Goal: Task Accomplishment & Management: Complete application form

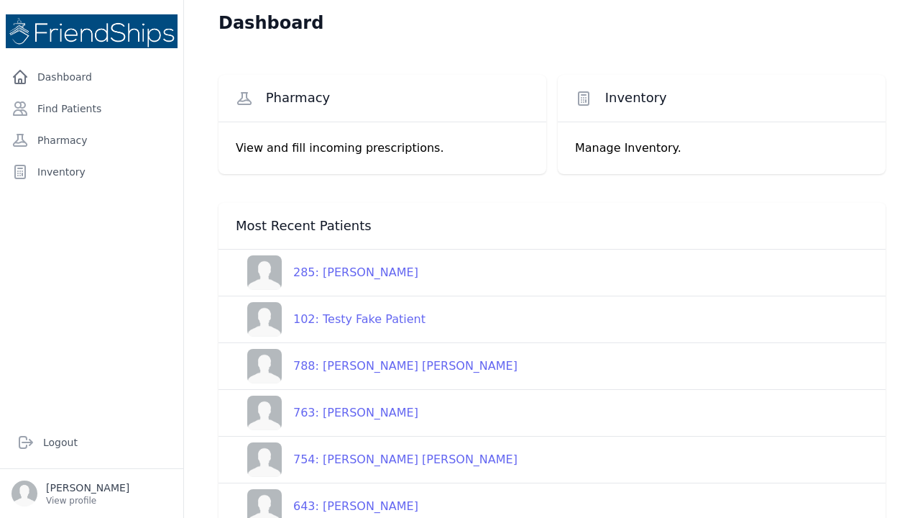
click at [356, 272] on div "285: [PERSON_NAME]" at bounding box center [350, 272] width 137 height 17
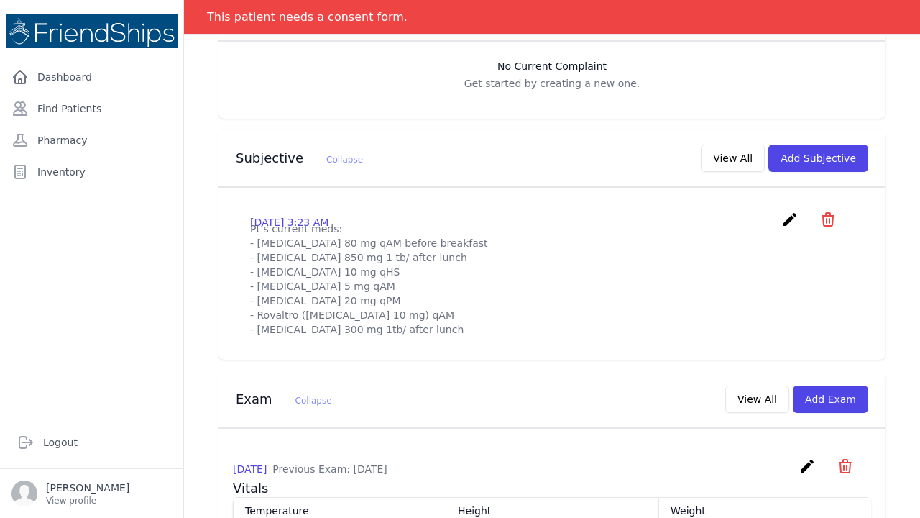
scroll to position [372, 0]
click at [790, 209] on icon "create" at bounding box center [789, 217] width 17 height 17
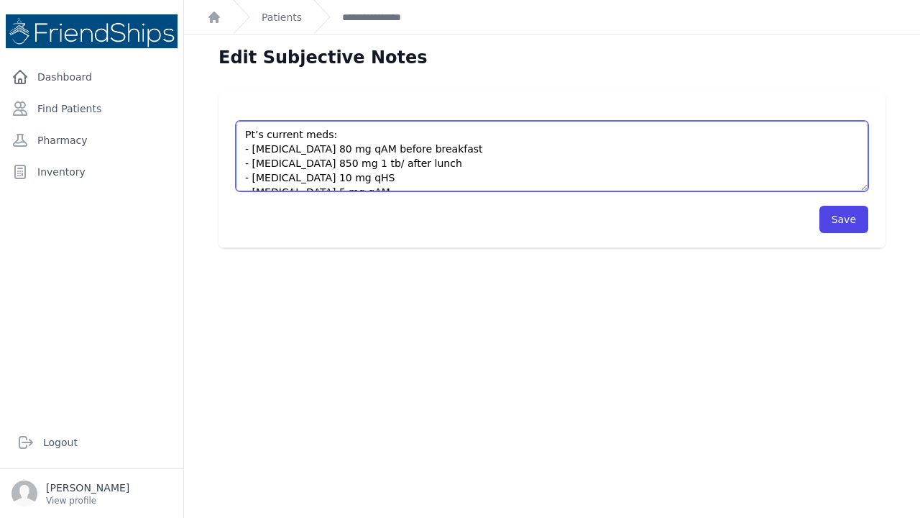
click at [246, 133] on textarea "Pt’s current meds: - [MEDICAL_DATA] 80 mg qAM before breakfast - [MEDICAL_DATA]…" at bounding box center [552, 156] width 633 height 70
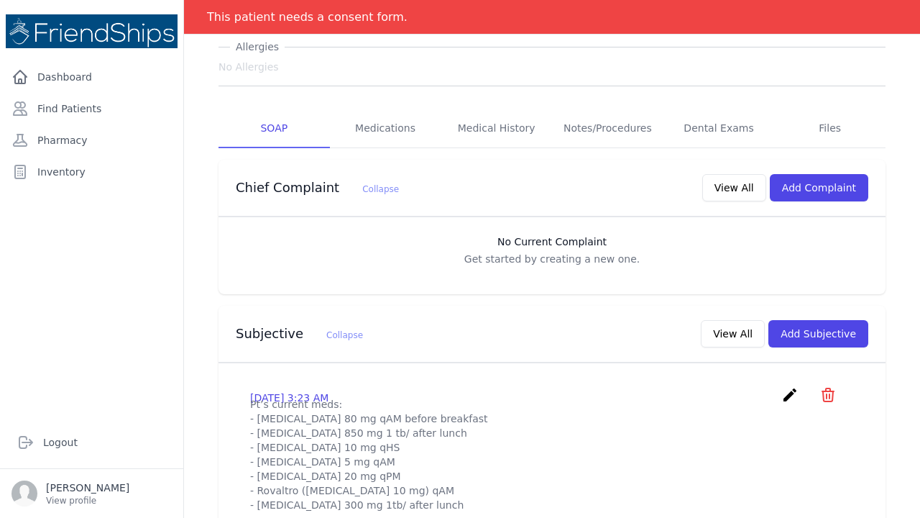
scroll to position [204, 0]
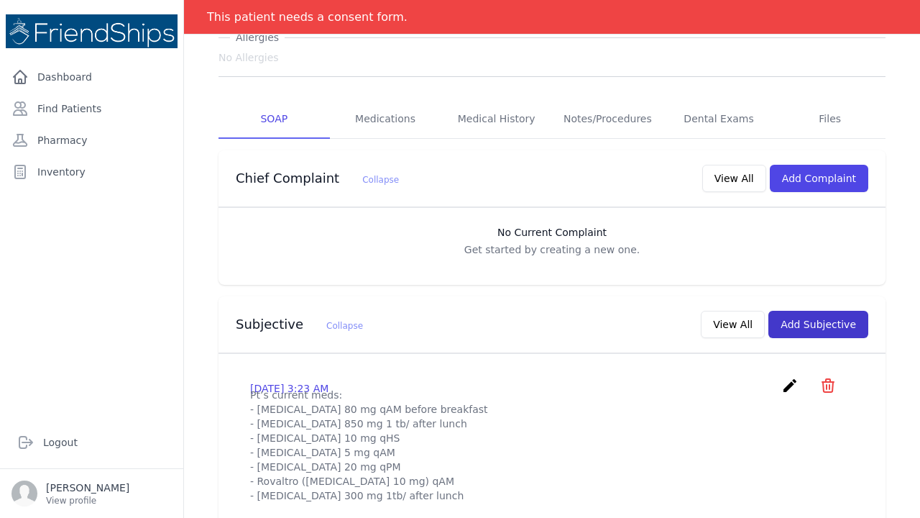
click at [809, 311] on button "Add Subjective" at bounding box center [818, 324] width 100 height 27
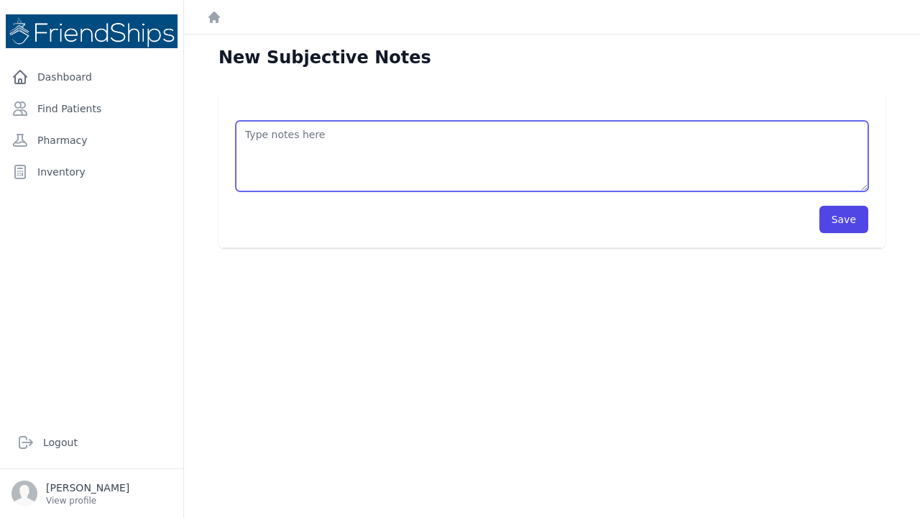
click at [250, 138] on textarea at bounding box center [552, 156] width 633 height 70
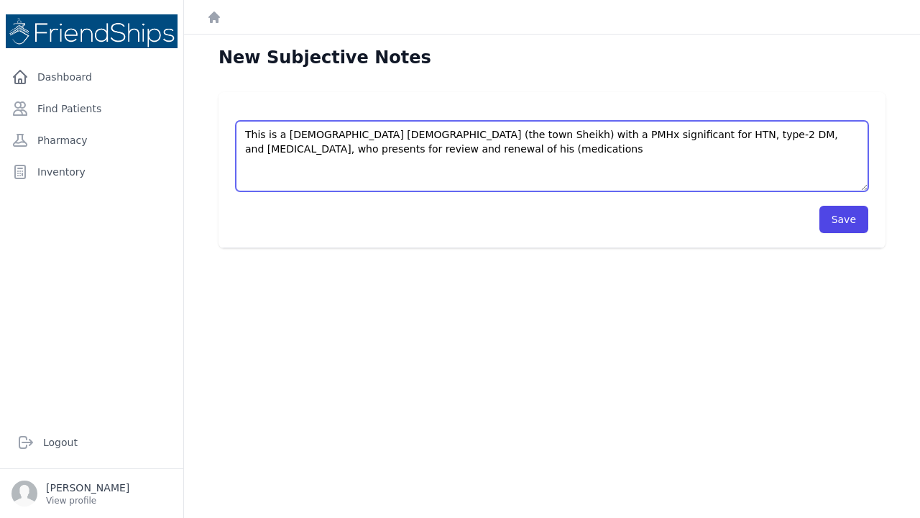
click at [386, 149] on textarea "This is a 61 year old male (the town Sheikh) with a PMHx significant for HTN, t…" at bounding box center [552, 156] width 633 height 70
click at [442, 147] on textarea "This is a 61 year old male (the town Sheikh) with a PMHx significant for HTN, t…" at bounding box center [552, 156] width 633 height 70
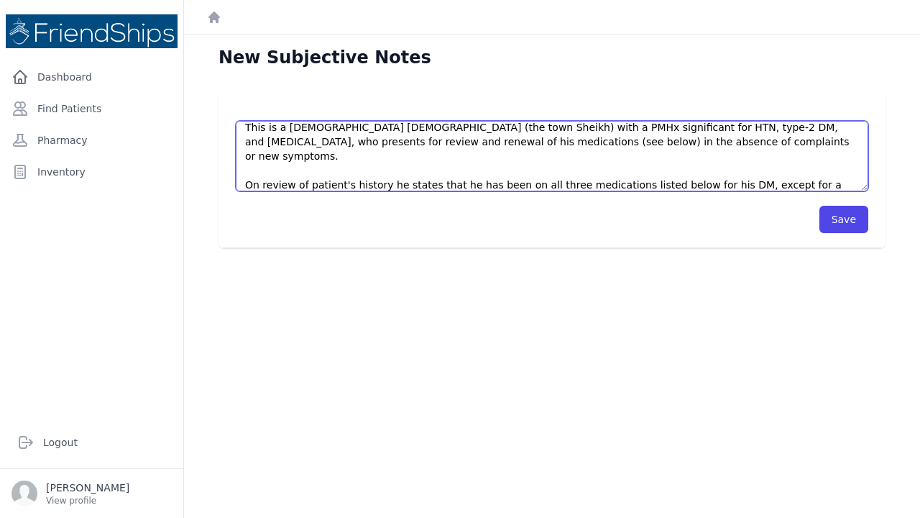
scroll to position [29, 0]
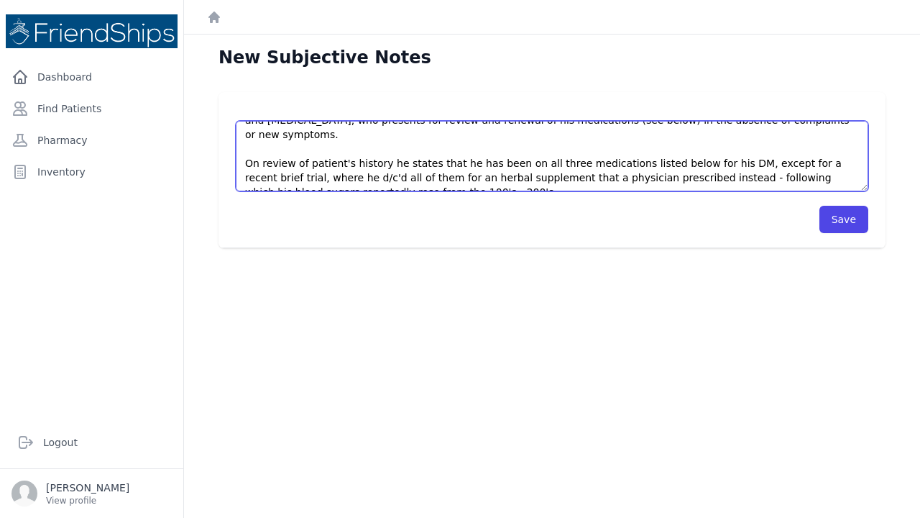
click at [316, 177] on textarea "This is a 61 year old male (the town Sheikh) with a PMHx significant for HTN, t…" at bounding box center [552, 156] width 633 height 70
click at [449, 179] on textarea "This is a 61 year old male (the town Sheikh) with a PMHx significant for HTN, t…" at bounding box center [552, 156] width 633 height 70
click at [446, 176] on textarea "This is a 61 year old male (the town Sheikh) with a PMHx significant for HTN, t…" at bounding box center [552, 156] width 633 height 70
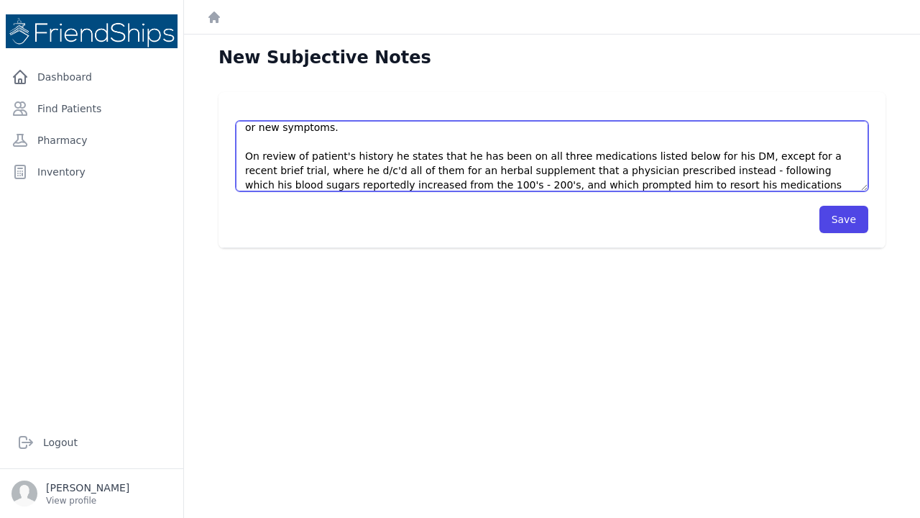
scroll to position [58, 0]
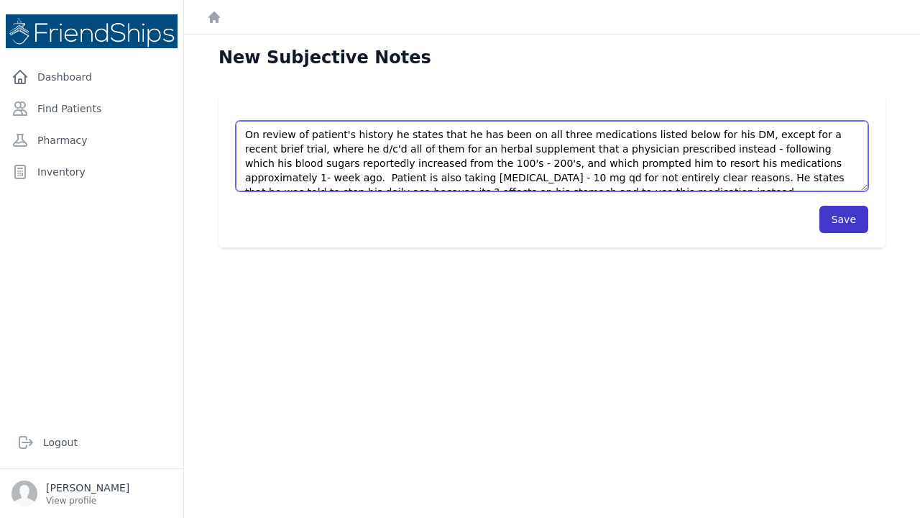
type textarea "This is a 61 year old male (the town Sheikh) with a PMHx significant for HTN, t…"
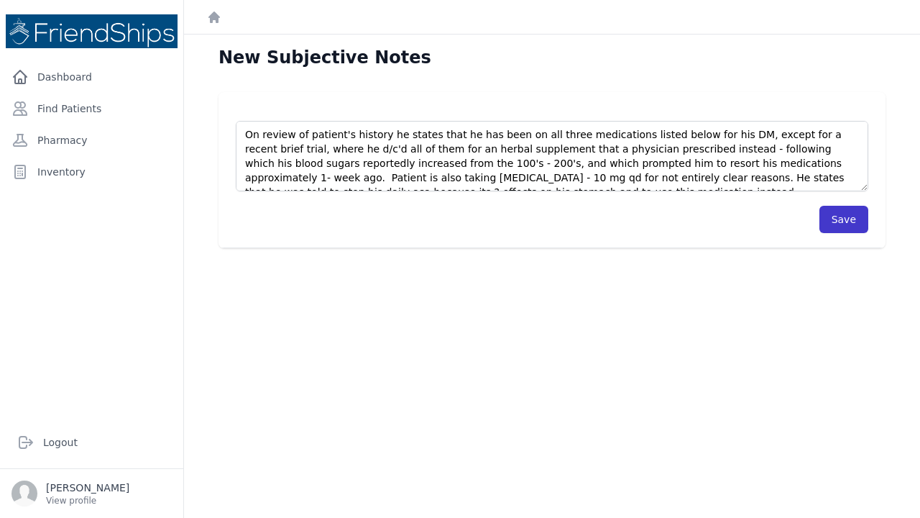
click at [844, 218] on button "Save" at bounding box center [843, 219] width 49 height 27
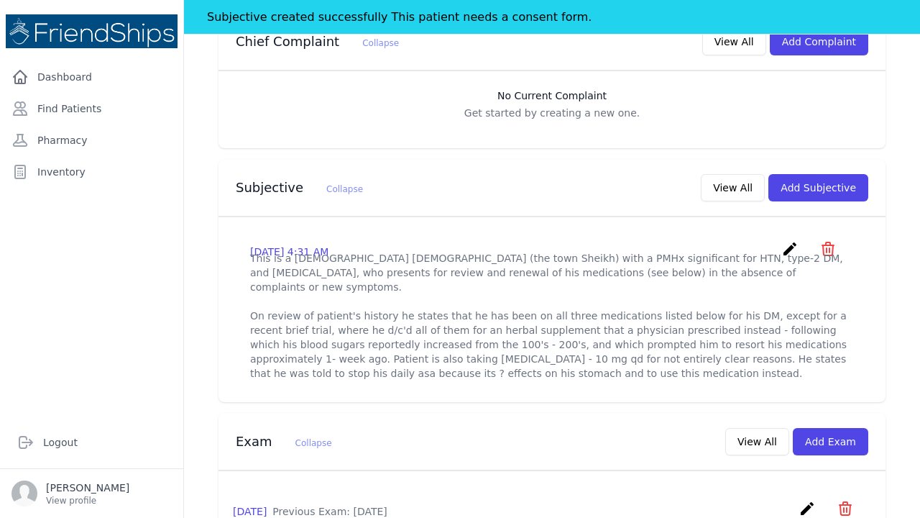
scroll to position [381, 0]
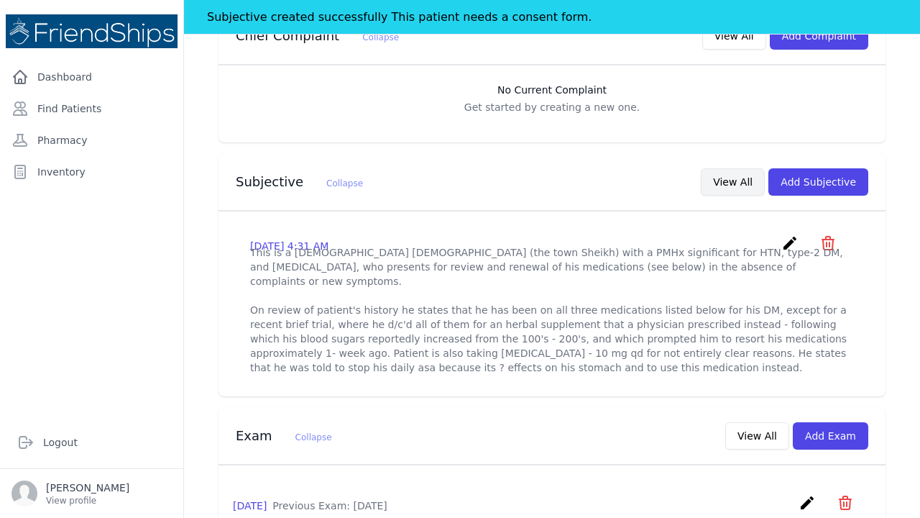
click at [741, 168] on button "View All" at bounding box center [733, 181] width 64 height 27
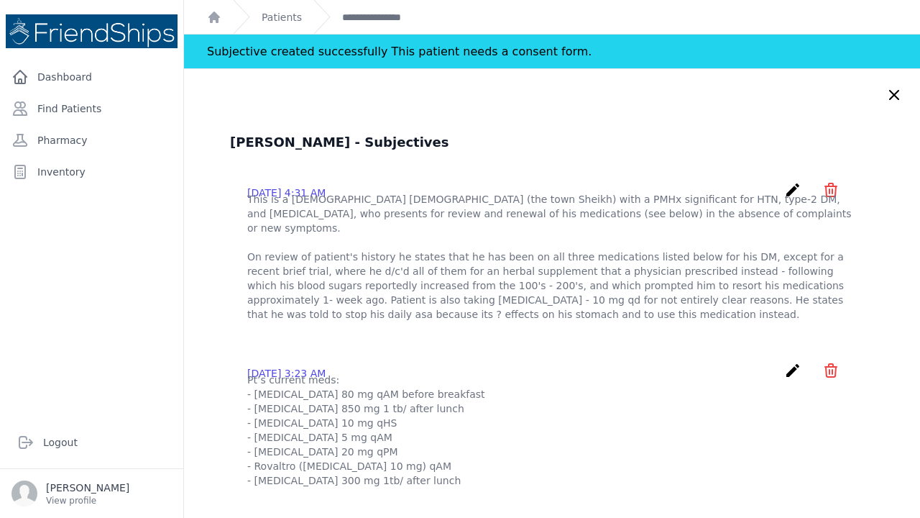
scroll to position [0, 0]
click at [794, 191] on icon "create" at bounding box center [792, 189] width 17 height 17
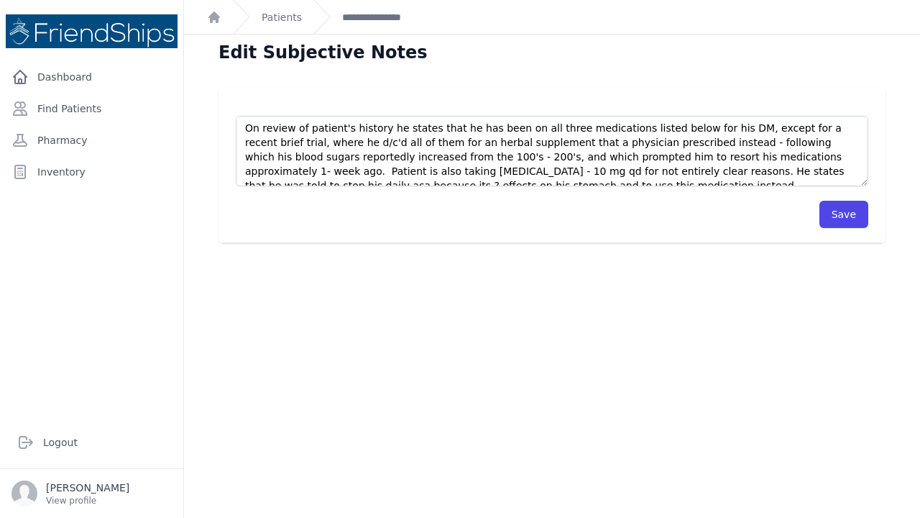
scroll to position [58, 0]
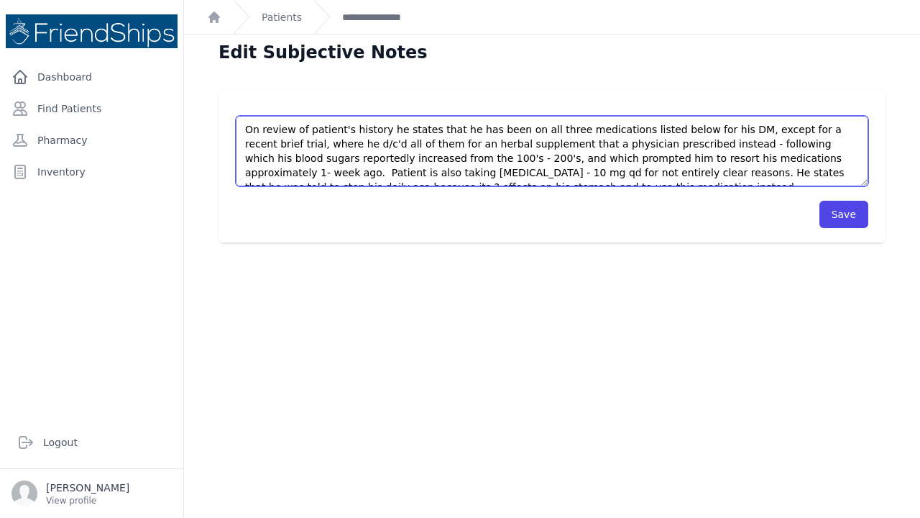
click at [538, 175] on textarea "This is a 61 year old male (the town Sheikh) with a PMHx significant for HTN, t…" at bounding box center [552, 151] width 633 height 70
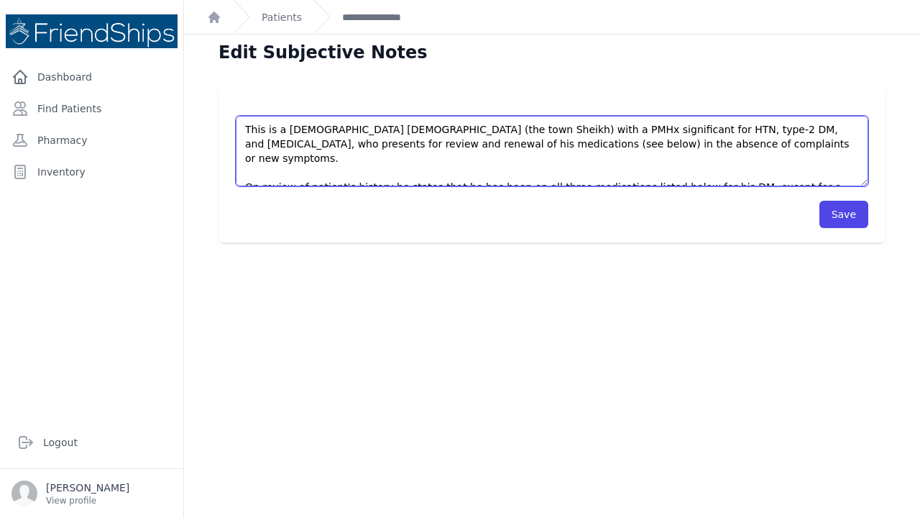
scroll to position [0, 0]
click at [245, 128] on textarea "This is a 61 year old male (the town Sheikh) with a PMHx significant for HTN, t…" at bounding box center [552, 151] width 633 height 70
click at [245, 142] on textarea "This is a 61 year old male (the town Sheikh) with a PMHx significant for HTN, t…" at bounding box center [552, 151] width 633 height 70
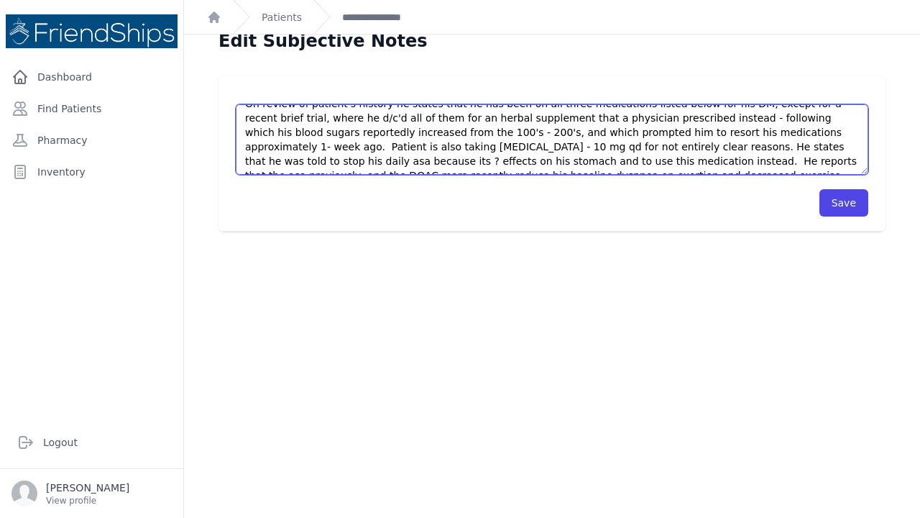
scroll to position [19, 0]
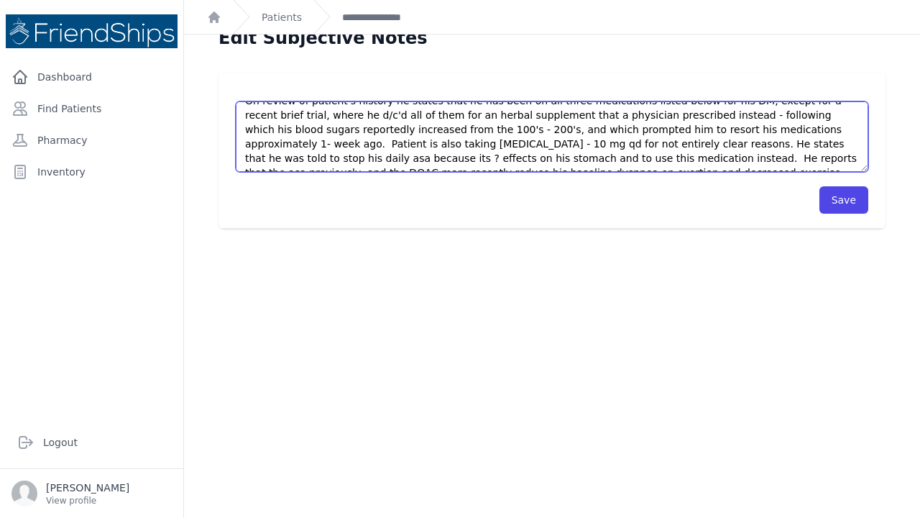
click at [713, 158] on textarea "This is a 61 year old male (the town Sheikh) with a PMHx significant for HTN, t…" at bounding box center [552, 136] width 633 height 70
click at [553, 162] on textarea "This is a 61 year old male (the town Sheikh) with a PMHx significant for HTN, t…" at bounding box center [552, 136] width 633 height 70
click at [685, 160] on textarea "This is a 61 year old male (the town Sheikh) with a PMHx significant for HTN, t…" at bounding box center [552, 136] width 633 height 70
click at [717, 151] on textarea "This is a 61 year old male (the town Sheikh) with a PMHx significant for HTN, t…" at bounding box center [552, 136] width 633 height 70
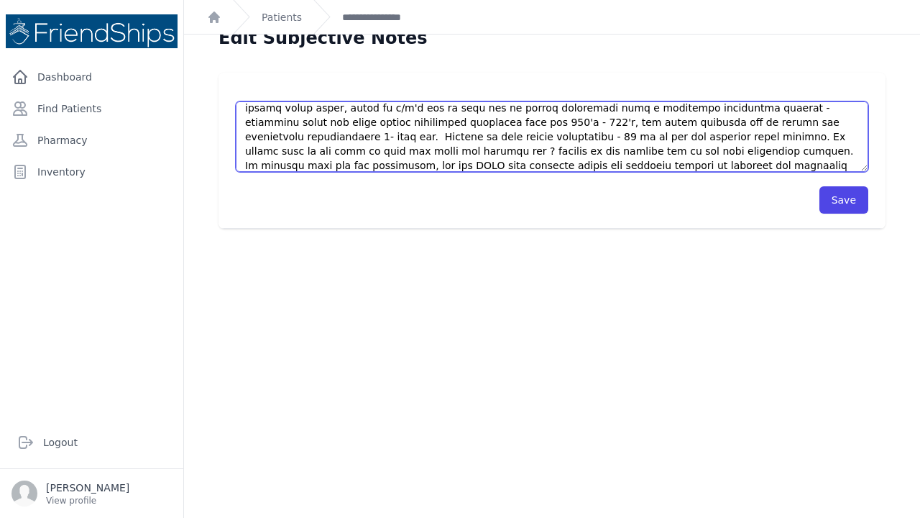
scroll to position [101, 0]
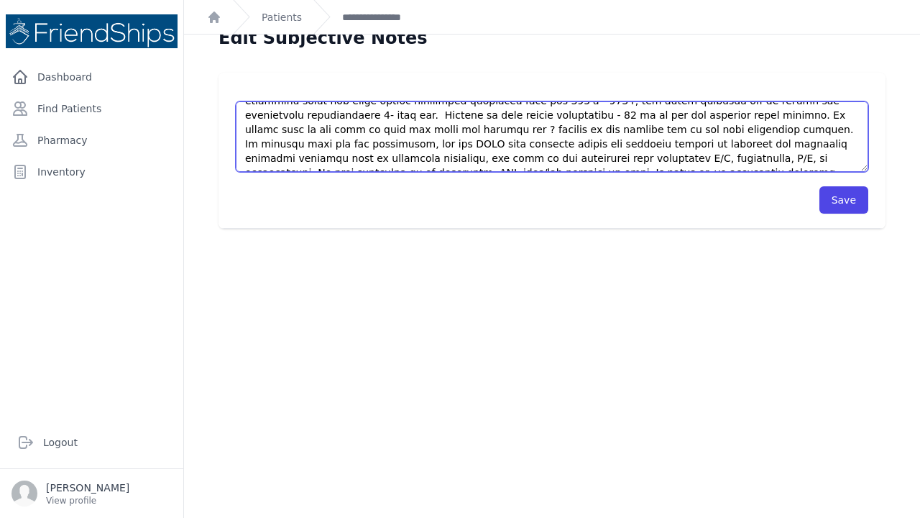
click at [838, 140] on textarea "This is a 61 year old male (the town Sheikh) with a PMHx significant for HTN, t…" at bounding box center [552, 136] width 633 height 70
click at [850, 145] on textarea "This is a 61 year old male (the town Sheikh) with a PMHx significant for HTN, t…" at bounding box center [552, 136] width 633 height 70
click at [835, 142] on textarea "This is a 61 year old male (the town Sheikh) with a PMHx significant for HTN, t…" at bounding box center [552, 136] width 633 height 70
click at [244, 159] on textarea "This is a 61 year old male (the town Sheikh) with a PMHx significant for HTN, t…" at bounding box center [552, 136] width 633 height 70
click at [351, 158] on textarea "This is a 61 year old male (the town Sheikh) with a PMHx significant for HTN, t…" at bounding box center [552, 136] width 633 height 70
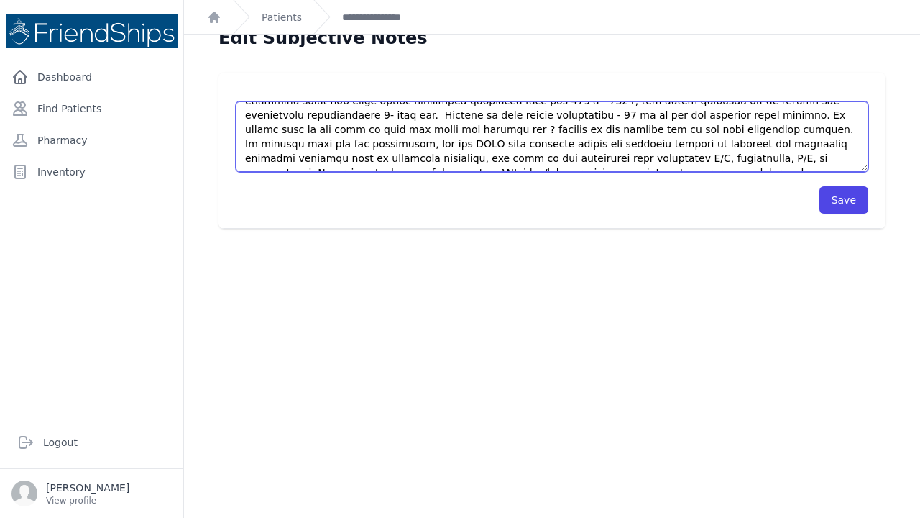
click at [388, 162] on textarea "This is a 61 year old male (the town Sheikh) with a PMHx significant for HTN, t…" at bounding box center [552, 136] width 633 height 70
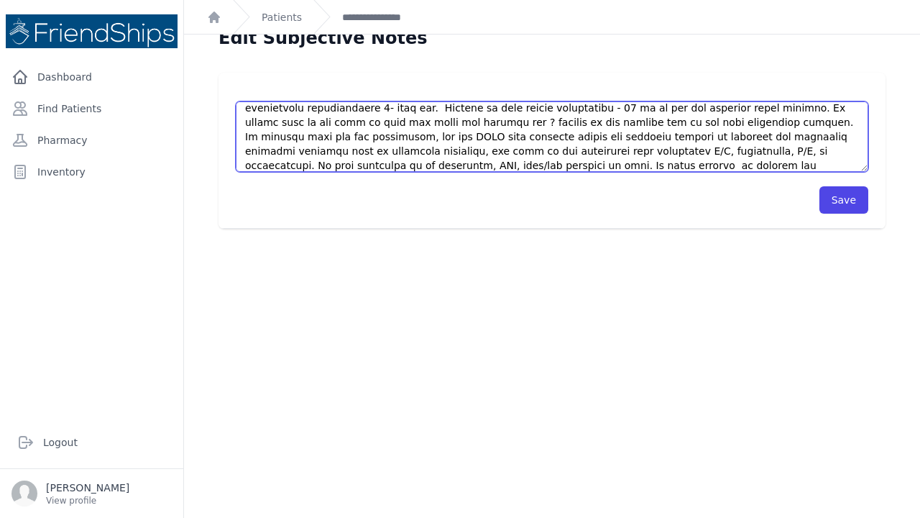
click at [777, 164] on textarea "This is a 61 year old male (the town Sheikh) with a PMHx significant for HTN, t…" at bounding box center [552, 136] width 633 height 70
click at [786, 165] on textarea "This is a 61 year old male (the town Sheikh) with a PMHx significant for HTN, t…" at bounding box center [552, 136] width 633 height 70
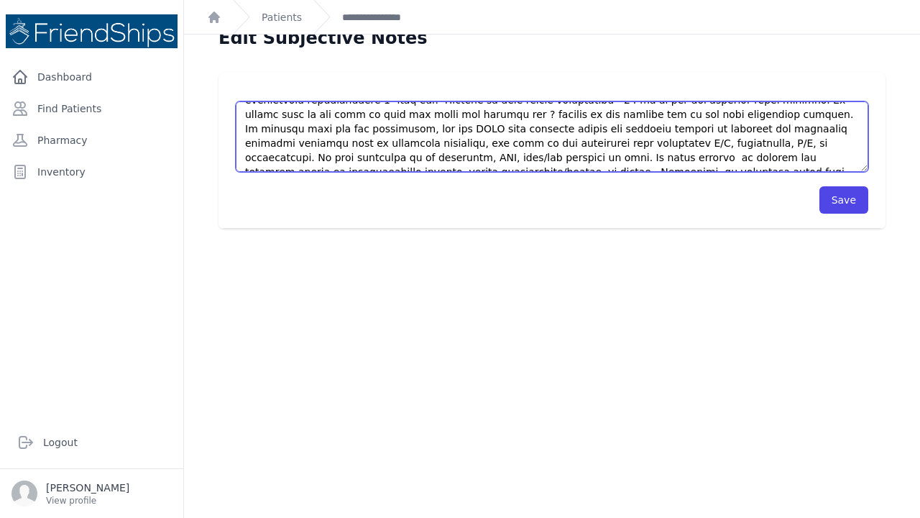
scroll to position [115, 0]
type textarea "This is a 61 year old male (the town Sheikh) with a PMHx significant for HTN, t…"
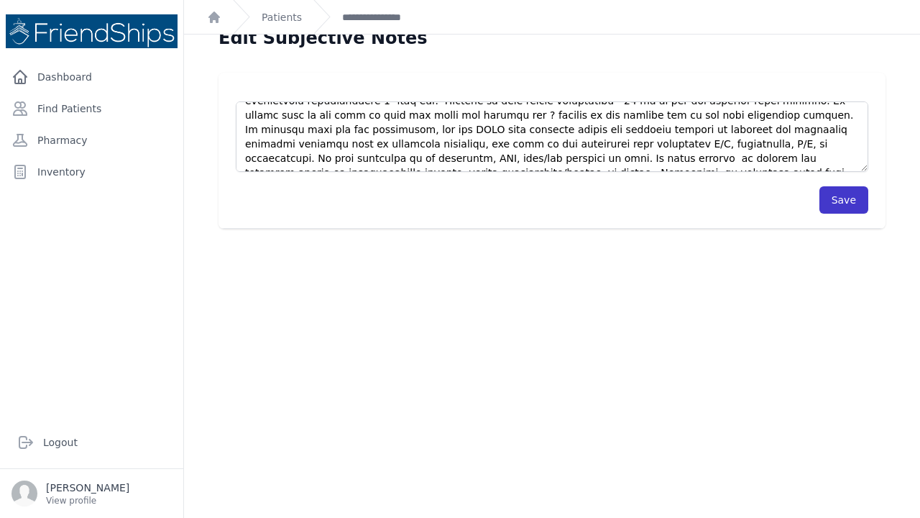
click at [857, 202] on button "Save" at bounding box center [843, 199] width 49 height 27
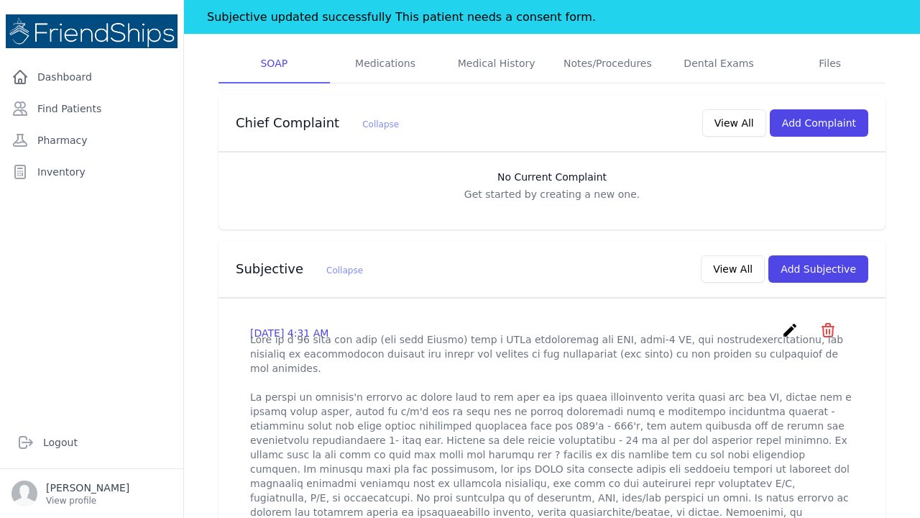
scroll to position [314, 0]
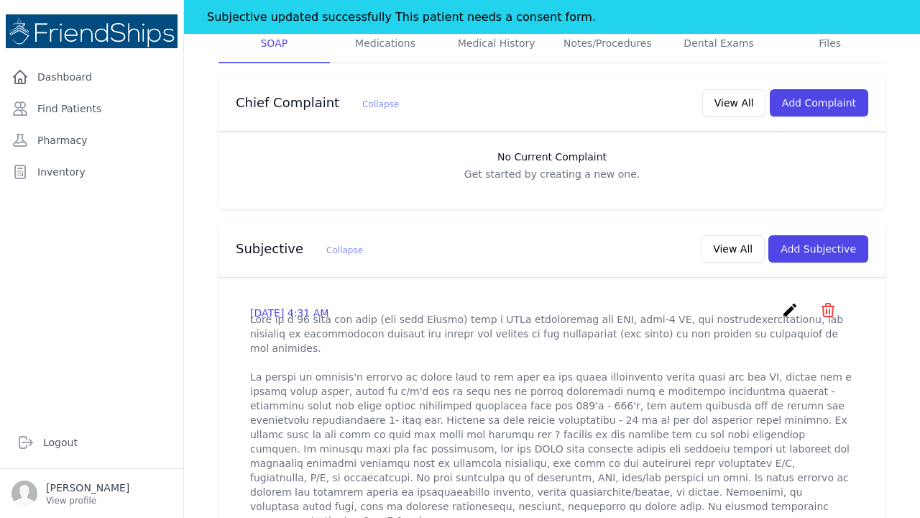
click at [795, 301] on icon "create" at bounding box center [789, 309] width 17 height 17
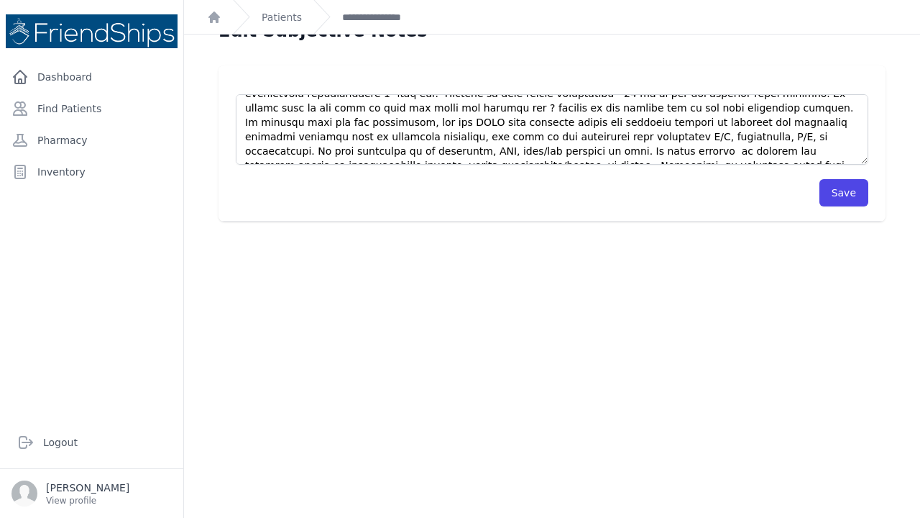
scroll to position [32, 0]
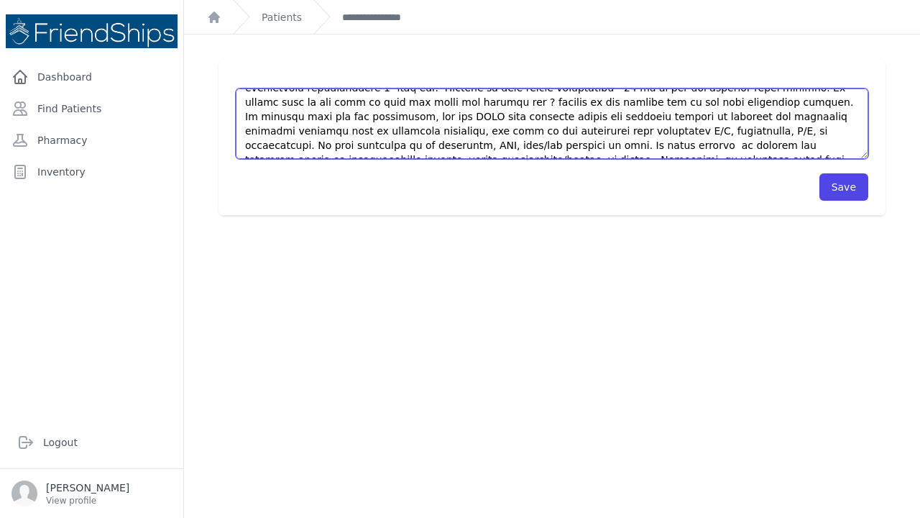
click at [802, 145] on textarea at bounding box center [552, 123] width 633 height 70
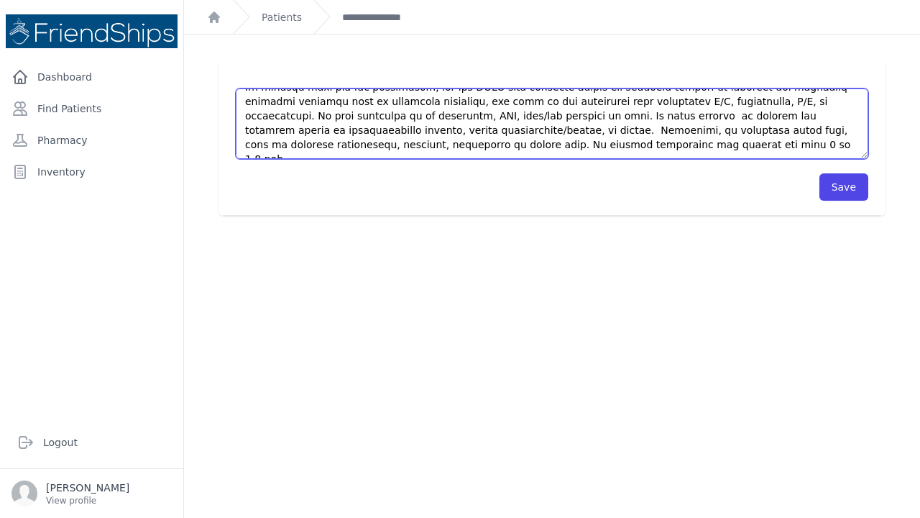
scroll to position [144, 0]
type textarea "This is a 61 year old male (the town Sheikh) with a PMHx significant for HTN, t…"
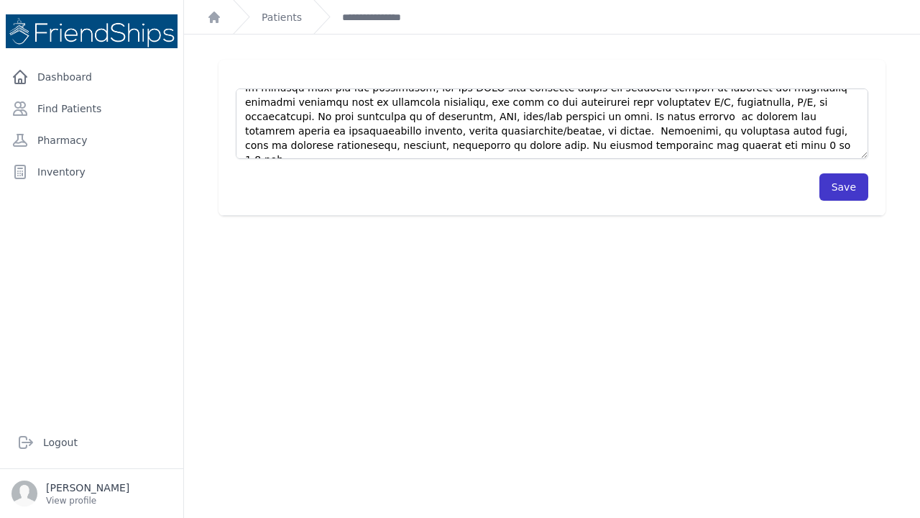
click at [837, 188] on button "Save" at bounding box center [843, 186] width 49 height 27
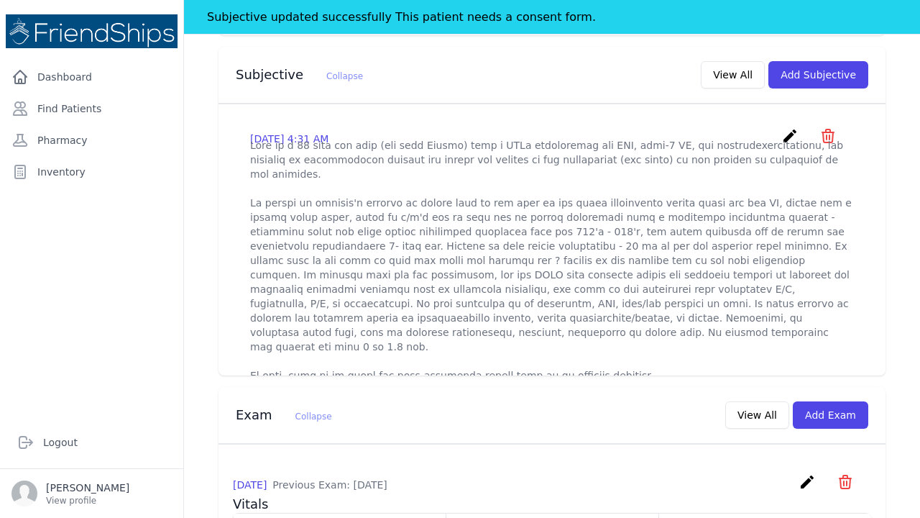
scroll to position [456, 0]
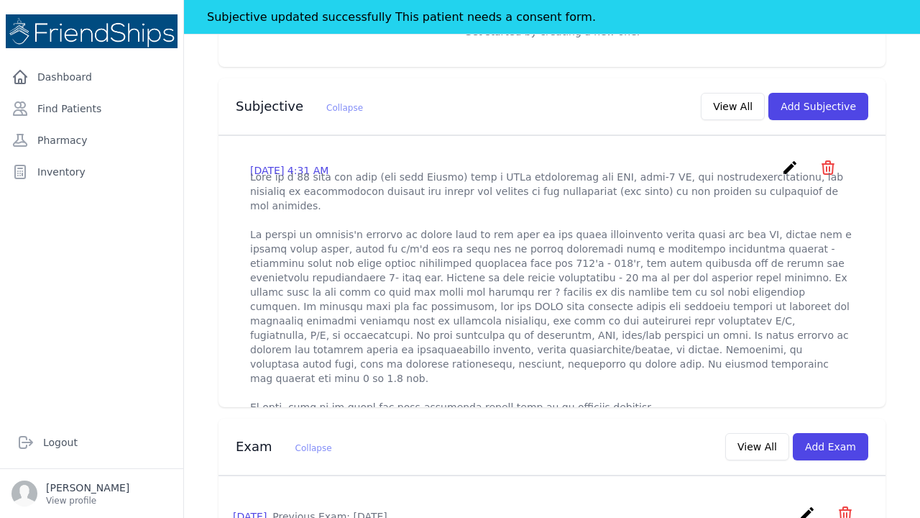
click at [789, 159] on icon "create" at bounding box center [789, 167] width 17 height 17
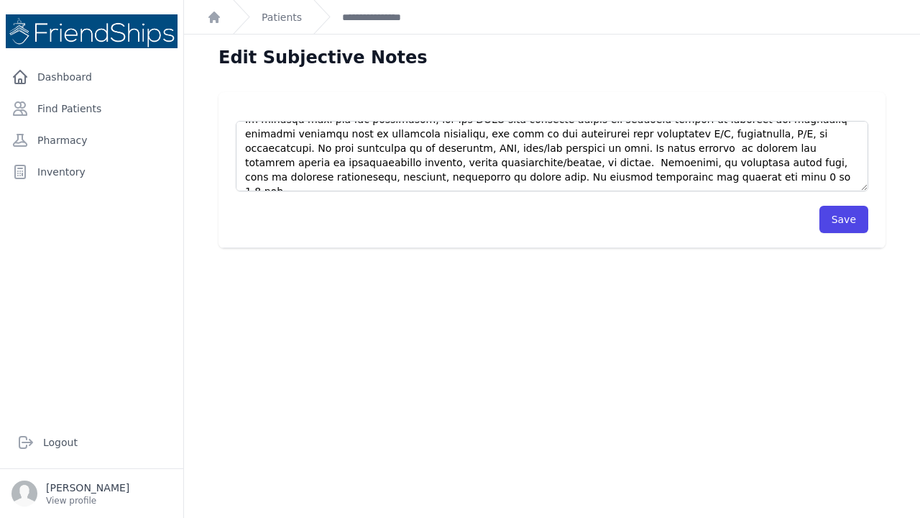
scroll to position [144, 0]
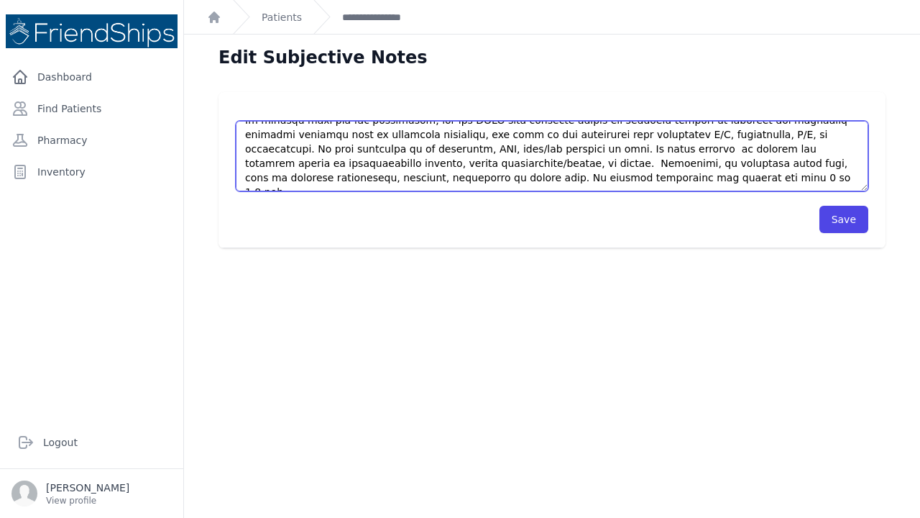
click at [632, 178] on textarea at bounding box center [552, 156] width 633 height 70
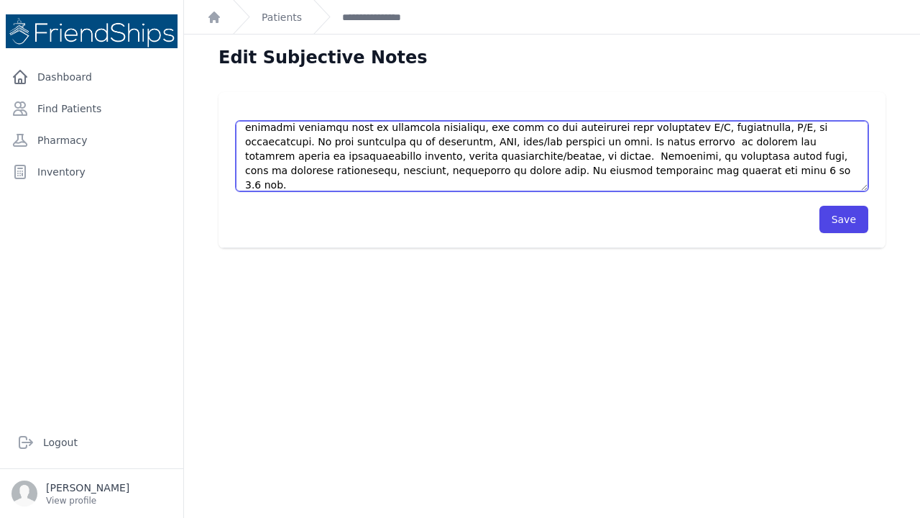
drag, startPoint x: 323, startPoint y: 183, endPoint x: 323, endPoint y: 175, distance: 7.9
click at [323, 180] on textarea at bounding box center [552, 156] width 633 height 70
click at [446, 188] on textarea at bounding box center [552, 156] width 633 height 70
type textarea "This is a 61 year old male (the town Sheikh) with a PMHx significant for HTN, t…"
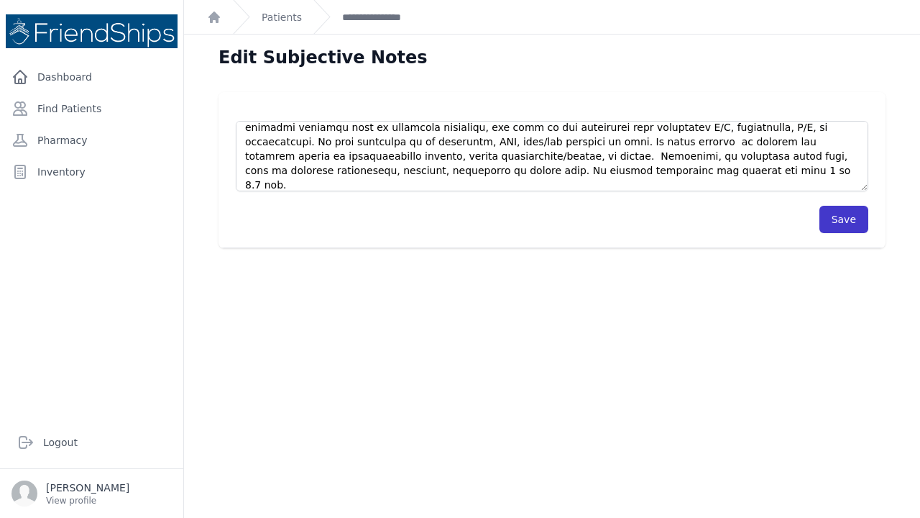
click at [839, 221] on button "Save" at bounding box center [843, 219] width 49 height 27
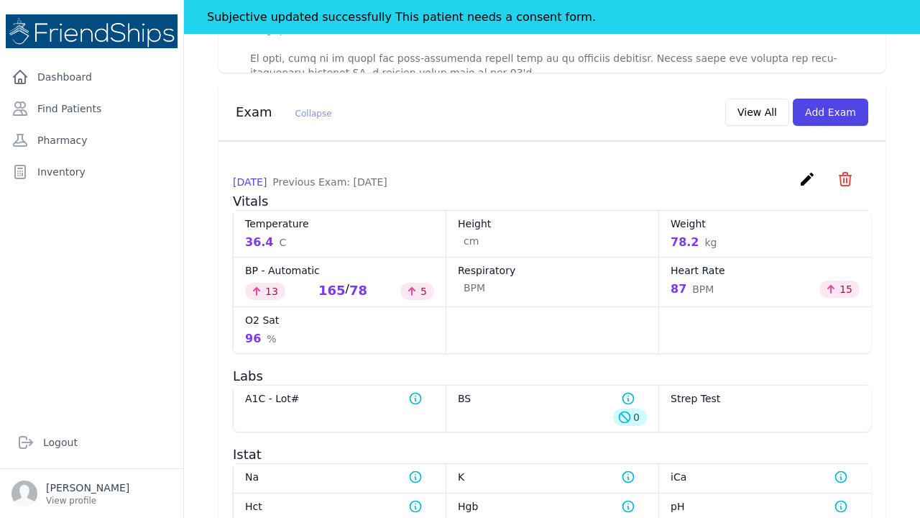
scroll to position [495, 0]
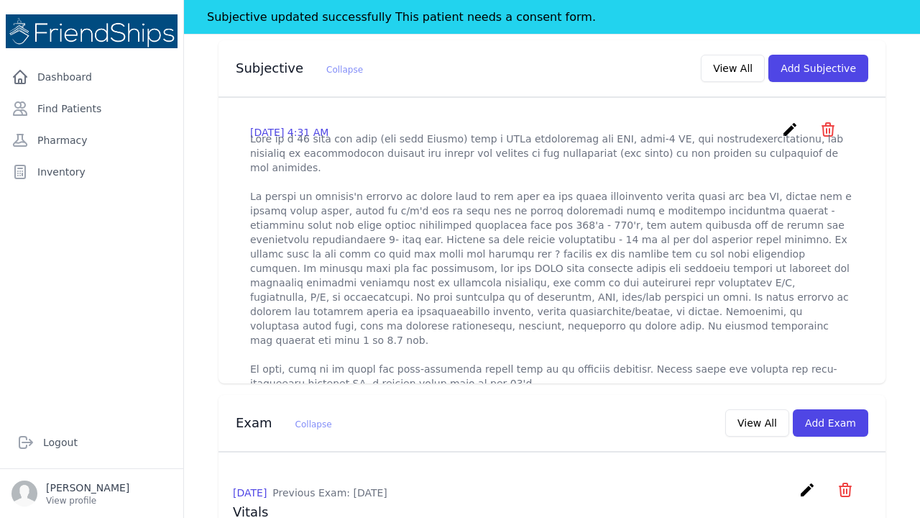
click at [456, 313] on p at bounding box center [552, 261] width 604 height 259
click at [455, 312] on p at bounding box center [552, 261] width 604 height 259
click at [791, 121] on icon "create" at bounding box center [789, 129] width 17 height 17
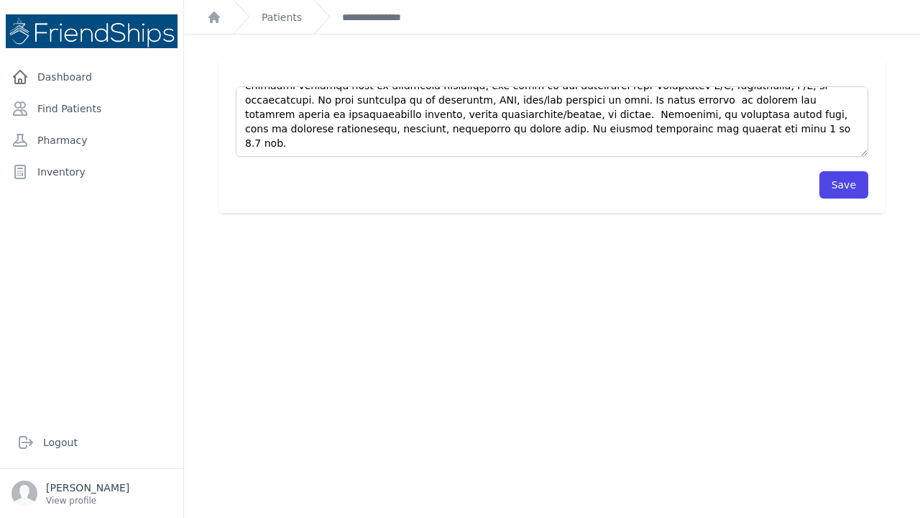
scroll to position [35, 0]
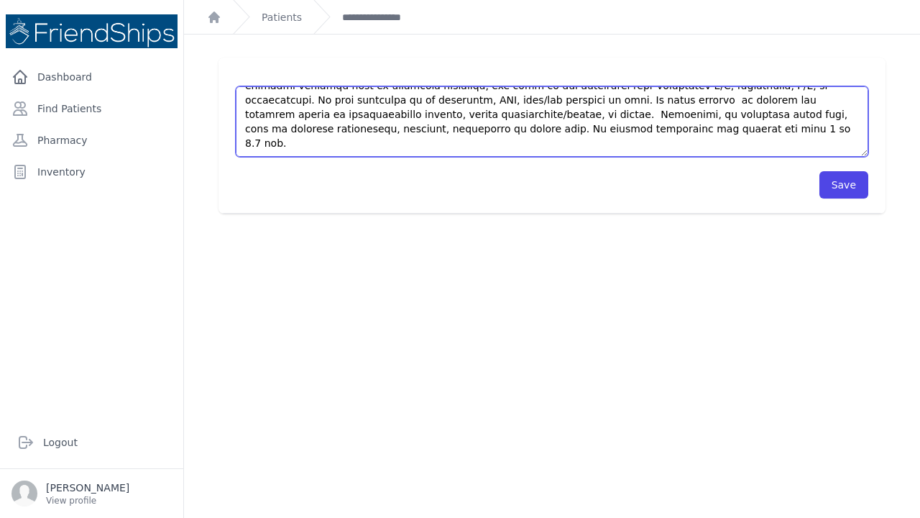
click at [455, 140] on textarea at bounding box center [552, 121] width 633 height 70
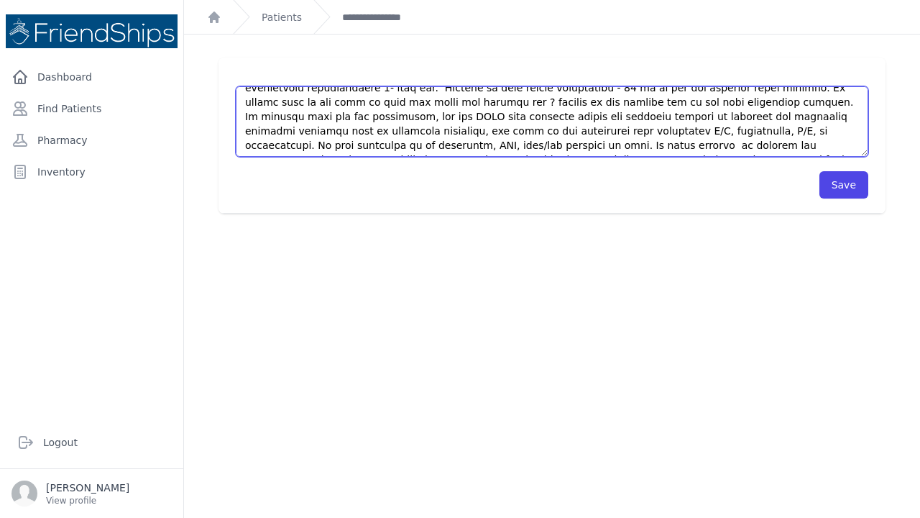
scroll to position [114, 0]
click at [666, 133] on textarea at bounding box center [552, 121] width 633 height 70
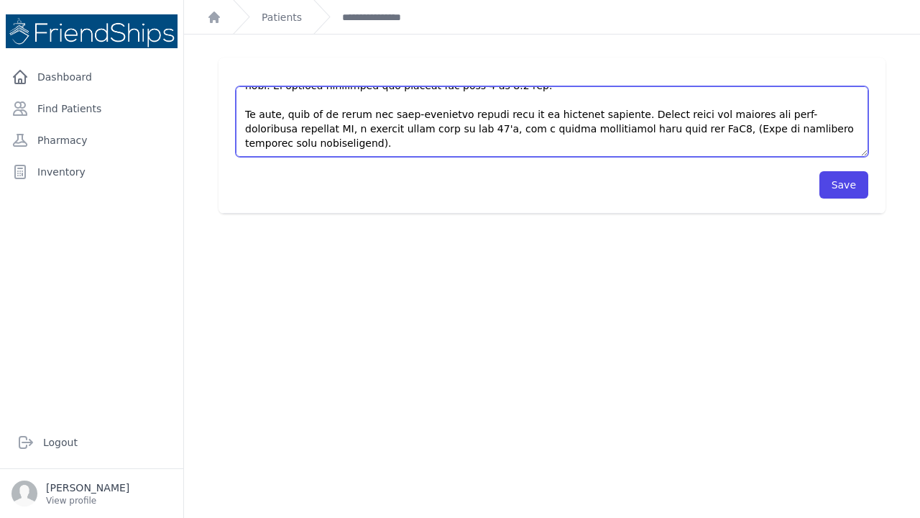
scroll to position [216, 0]
click at [293, 143] on textarea at bounding box center [552, 121] width 633 height 70
click at [473, 140] on textarea at bounding box center [552, 121] width 633 height 70
click at [487, 143] on textarea at bounding box center [552, 121] width 633 height 70
click at [656, 144] on textarea at bounding box center [552, 121] width 633 height 70
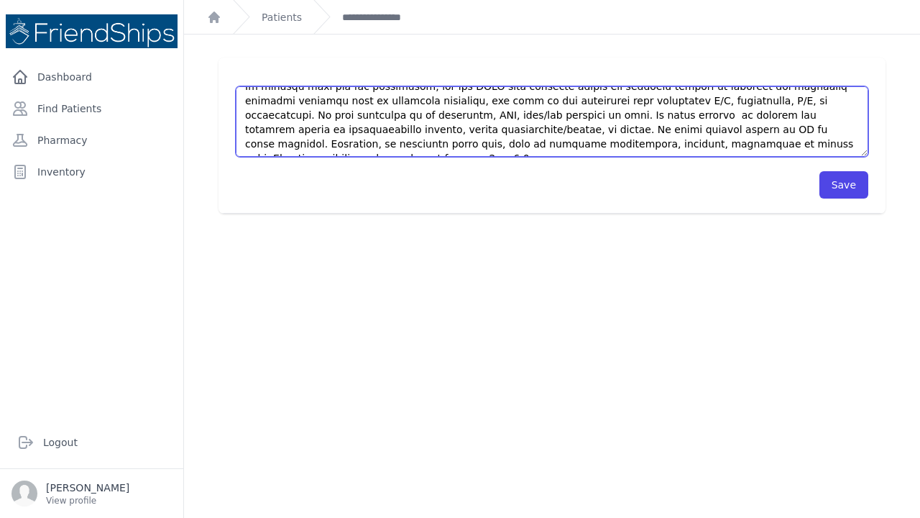
scroll to position [147, 0]
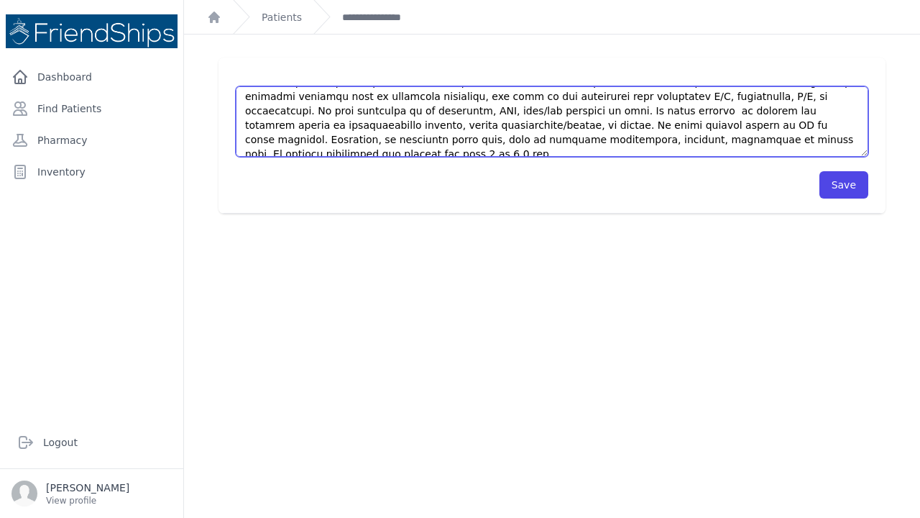
click at [758, 112] on textarea at bounding box center [552, 121] width 633 height 70
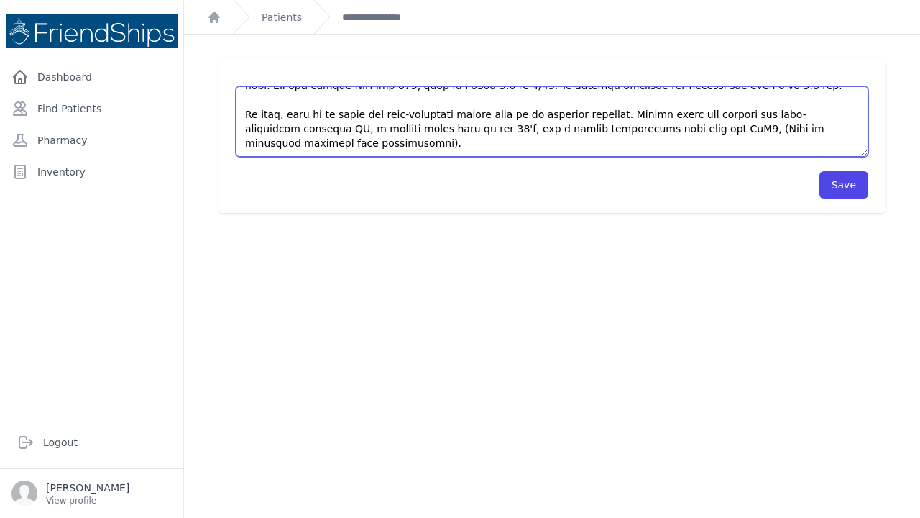
scroll to position [0, 0]
click at [674, 141] on textarea at bounding box center [552, 121] width 633 height 70
click at [661, 140] on textarea at bounding box center [552, 121] width 633 height 70
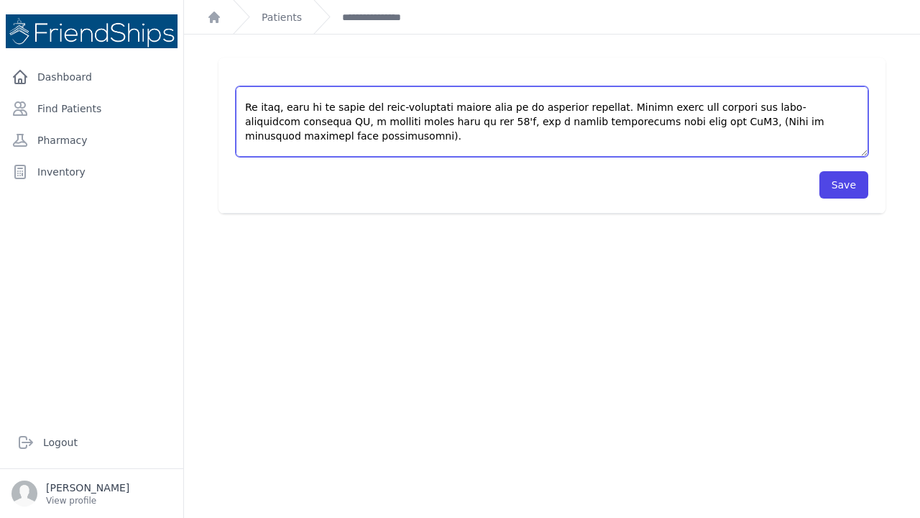
drag, startPoint x: 323, startPoint y: 145, endPoint x: 242, endPoint y: 150, distance: 81.4
click at [242, 150] on textarea at bounding box center [552, 121] width 633 height 70
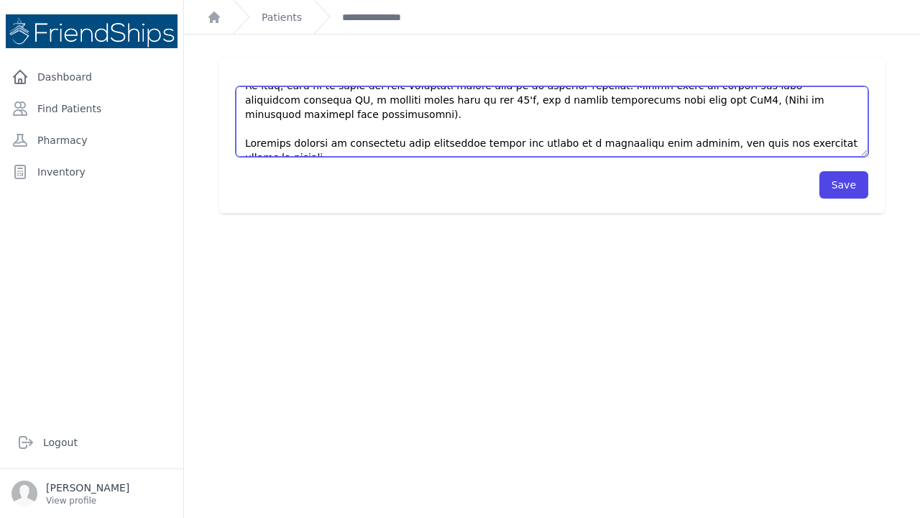
click at [426, 150] on textarea at bounding box center [552, 121] width 633 height 70
click at [426, 146] on textarea at bounding box center [552, 121] width 633 height 70
click at [461, 151] on textarea at bounding box center [552, 121] width 633 height 70
click at [449, 142] on textarea at bounding box center [552, 121] width 633 height 70
click at [699, 143] on textarea at bounding box center [552, 121] width 633 height 70
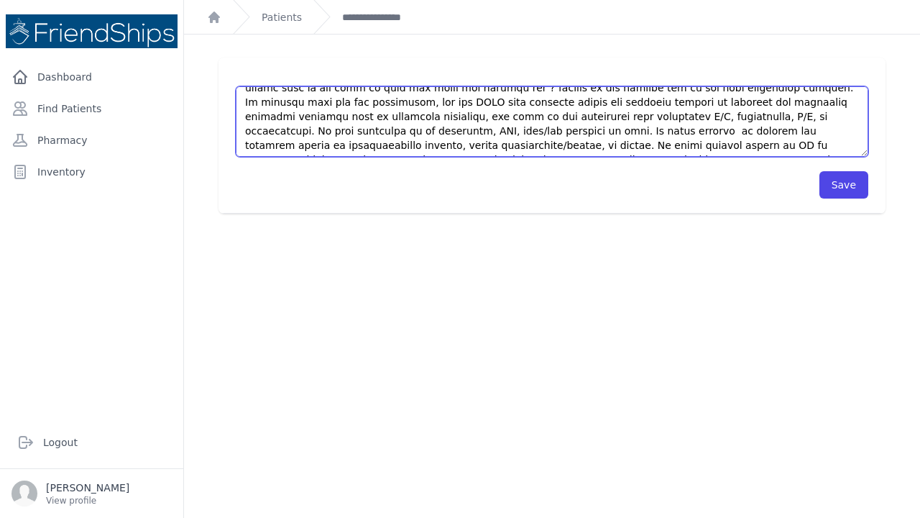
scroll to position [132, 0]
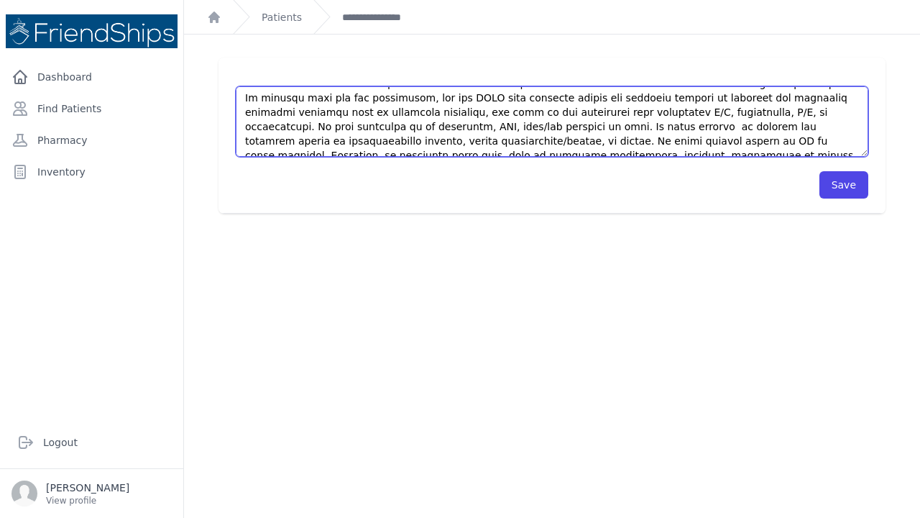
click at [685, 138] on textarea at bounding box center [552, 121] width 633 height 70
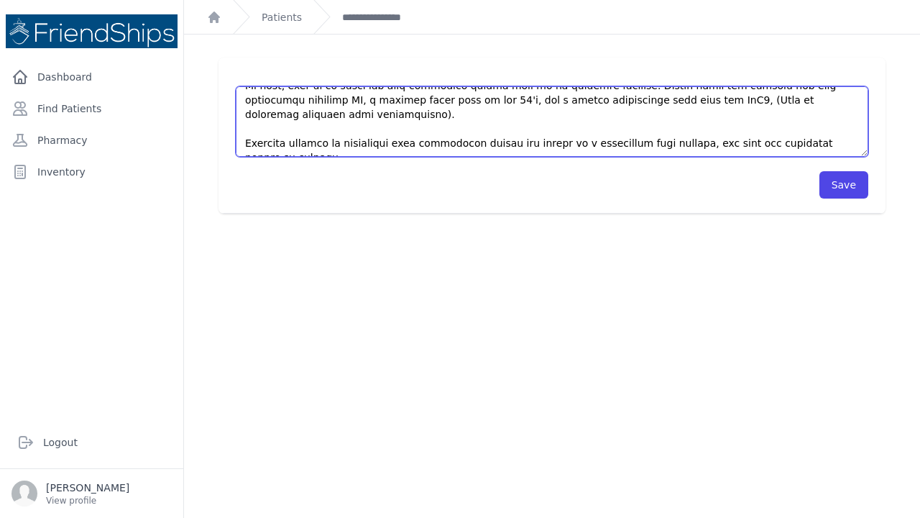
scroll to position [0, 0]
click at [732, 144] on textarea at bounding box center [552, 121] width 633 height 70
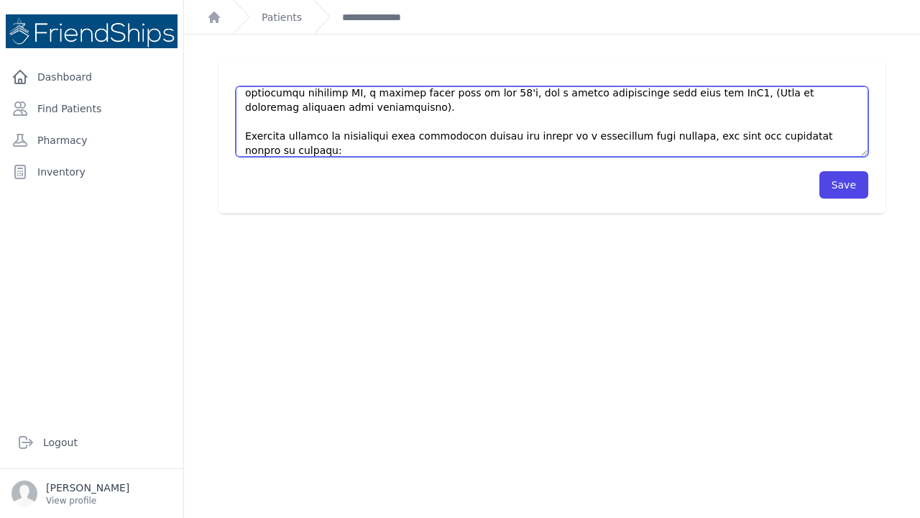
click at [798, 117] on textarea at bounding box center [552, 121] width 633 height 70
click at [650, 136] on textarea at bounding box center [552, 121] width 633 height 70
click at [481, 150] on textarea at bounding box center [552, 121] width 633 height 70
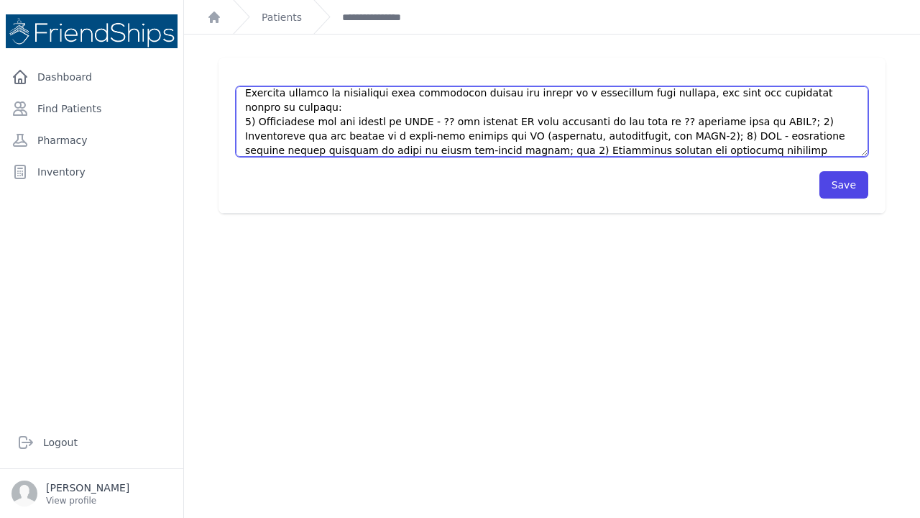
scroll to position [345, 0]
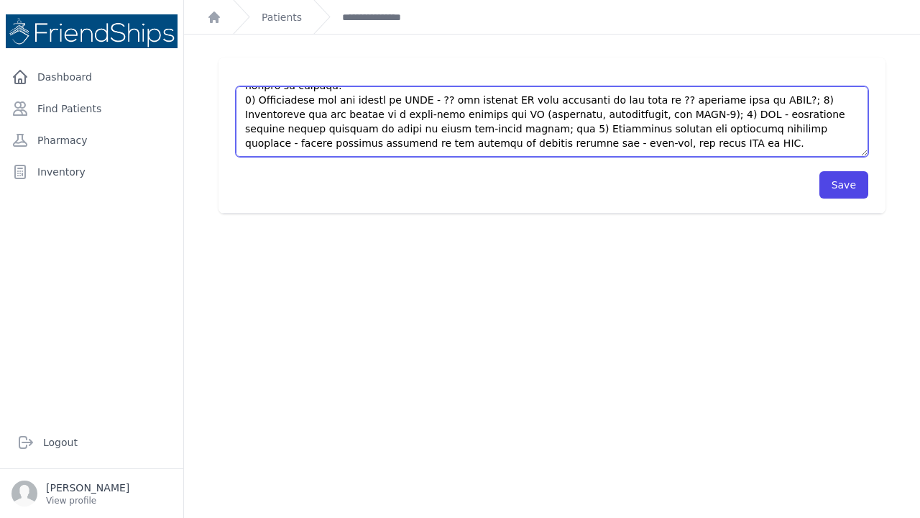
click at [709, 129] on textarea at bounding box center [552, 121] width 633 height 70
click at [497, 139] on textarea at bounding box center [552, 121] width 633 height 70
type textarea "This is a 61 year old male (the town Sheikh) with a PMHx significant for HTN, t…"
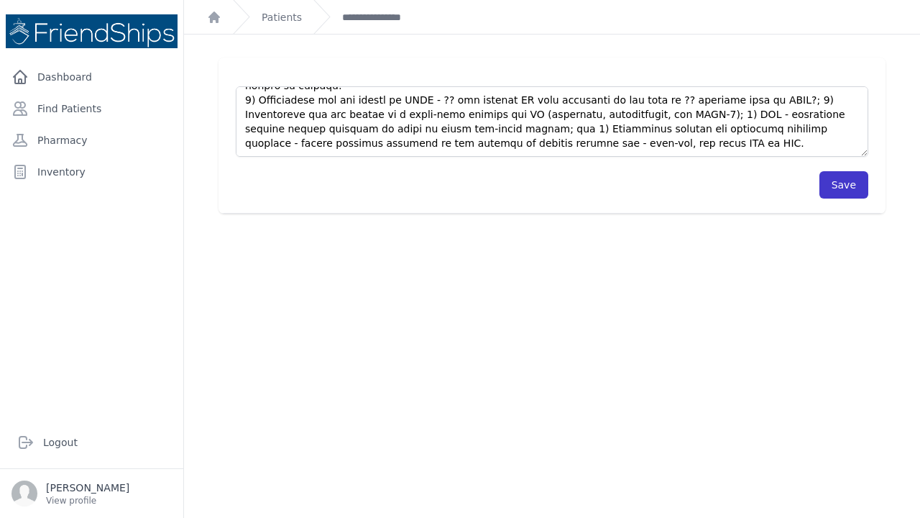
click at [832, 182] on button "Save" at bounding box center [843, 184] width 49 height 27
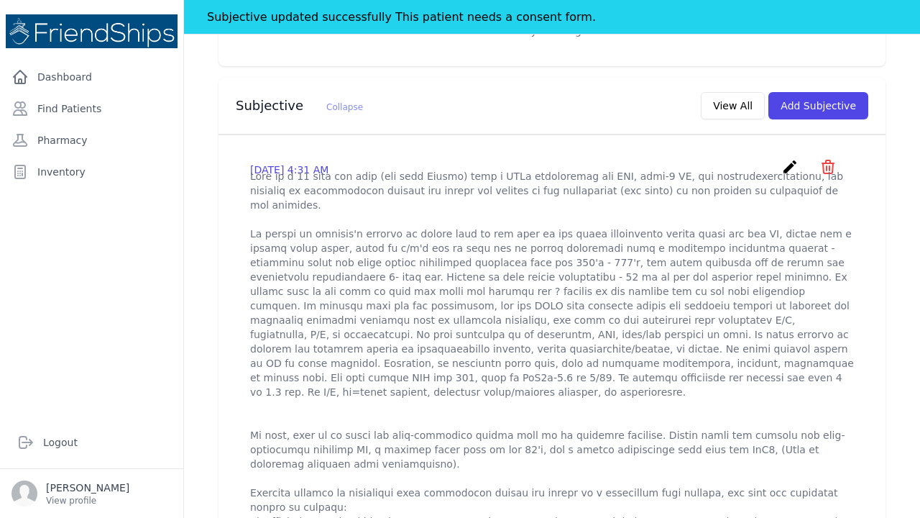
scroll to position [456, 0]
click at [85, 103] on link "Find Patients" at bounding box center [92, 108] width 172 height 29
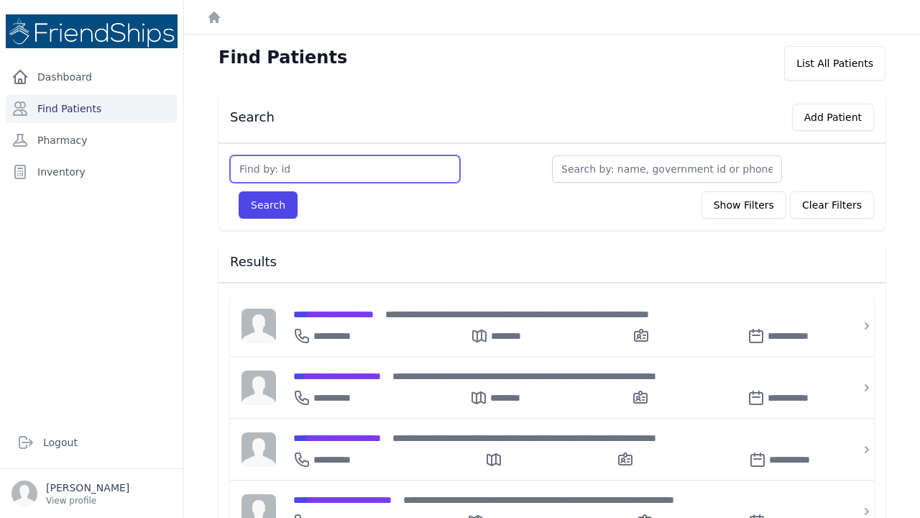
click at [277, 163] on input "text" at bounding box center [345, 168] width 230 height 27
type input "25"
click at [267, 205] on button "Search" at bounding box center [268, 204] width 59 height 27
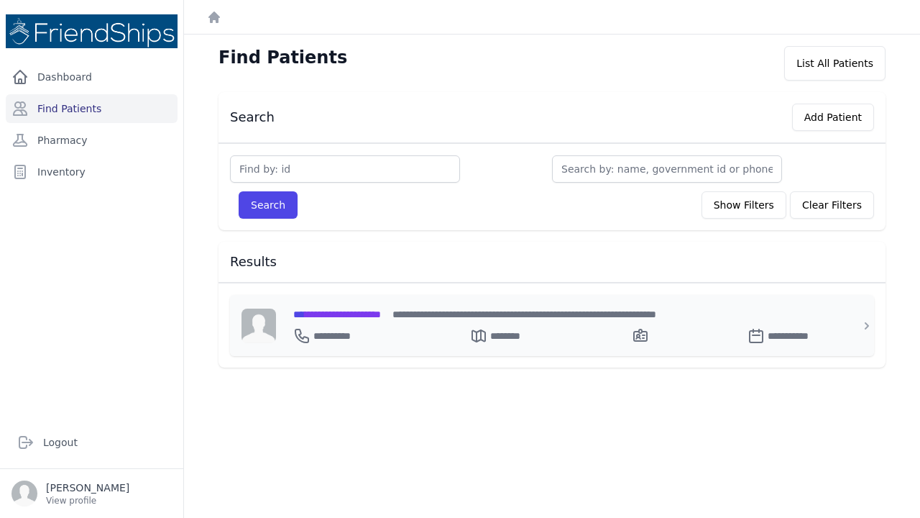
click at [344, 318] on span "**********" at bounding box center [337, 314] width 88 height 10
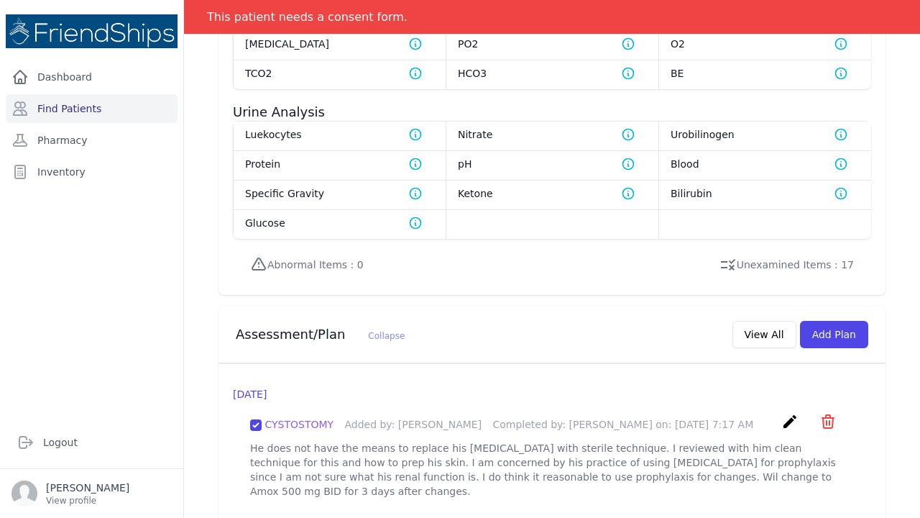
scroll to position [1113, 0]
click at [759, 325] on button "View All" at bounding box center [764, 334] width 64 height 27
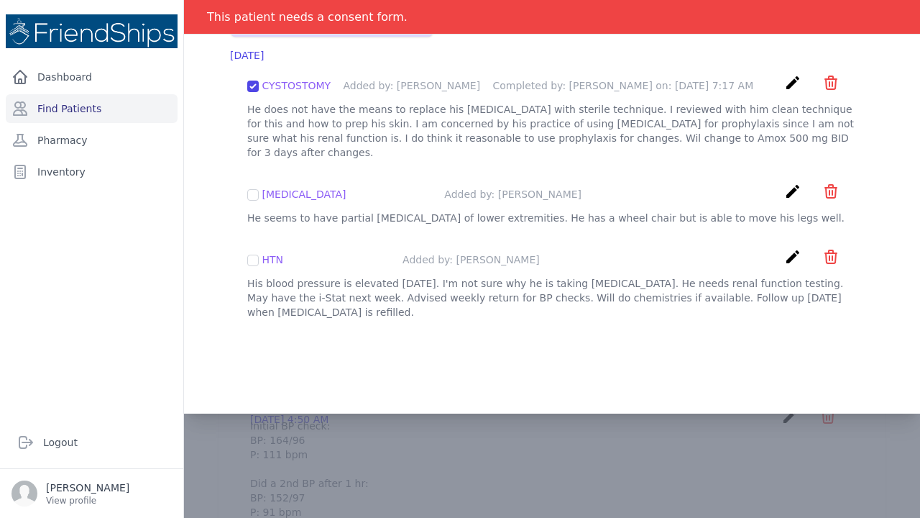
scroll to position [148, 0]
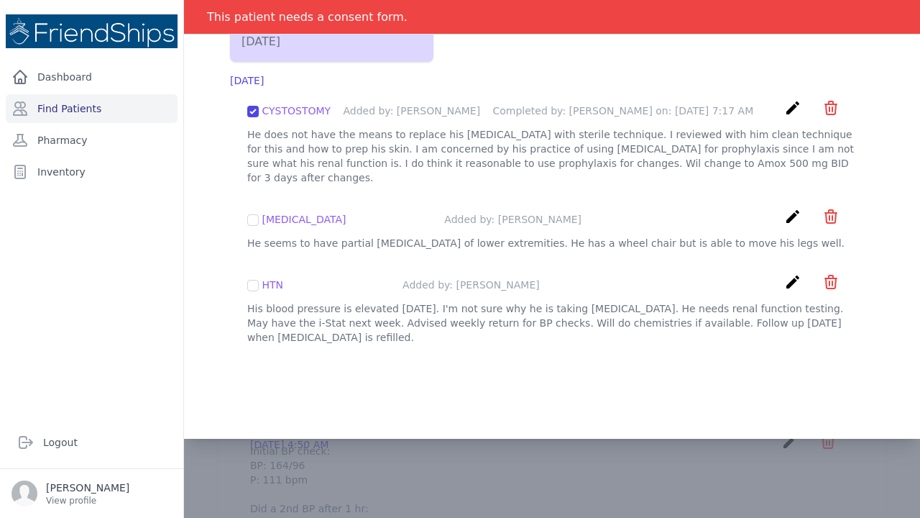
click at [549, 279] on div "HTN Added by: Keith Tolar create ​ Delete plan - HTN Are you sure? This action …" at bounding box center [552, 309] width 644 height 94
click at [224, 195] on div "Khader Hassan Sabra - Plans 2025-Apr-21 2025-Apr-21 CYSTOSTOMY Added by: Keith …" at bounding box center [552, 170] width 702 height 372
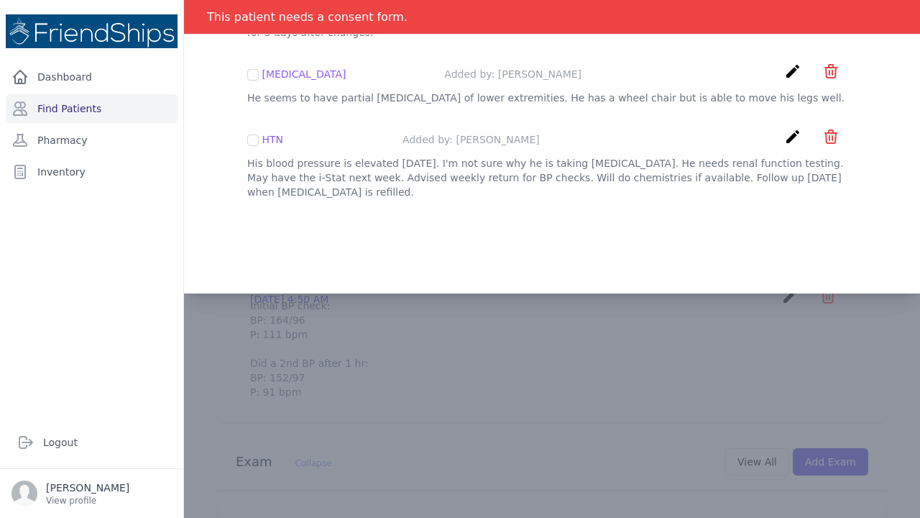
scroll to position [292, 0]
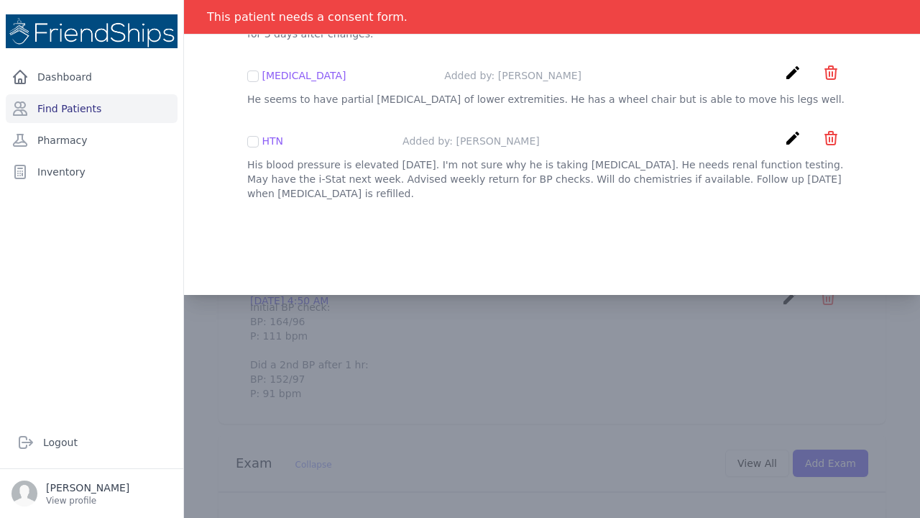
click at [461, 238] on div "Khader Hassan Sabra - Plans 2025-Apr-21 2025-Apr-21 CYSTOSTOMY Added by: Keith …" at bounding box center [552, 36] width 736 height 518
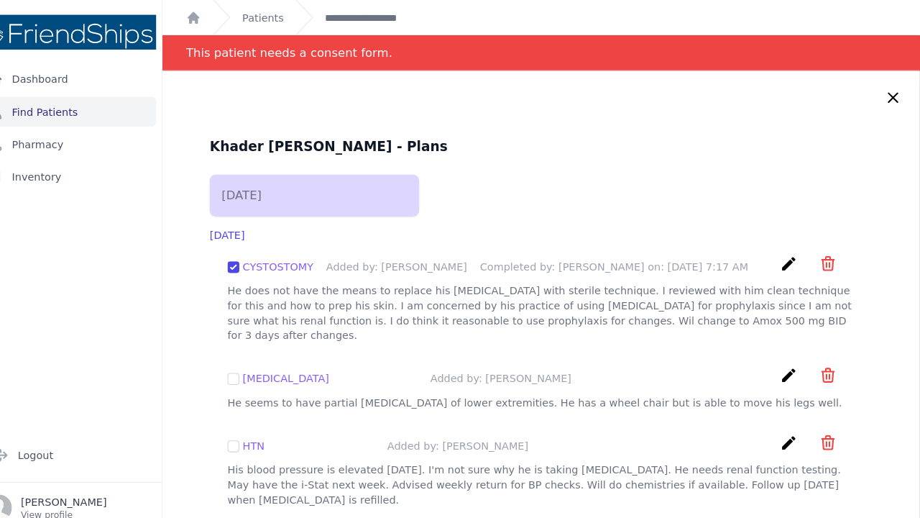
scroll to position [0, 0]
click at [890, 91] on icon at bounding box center [894, 95] width 9 height 9
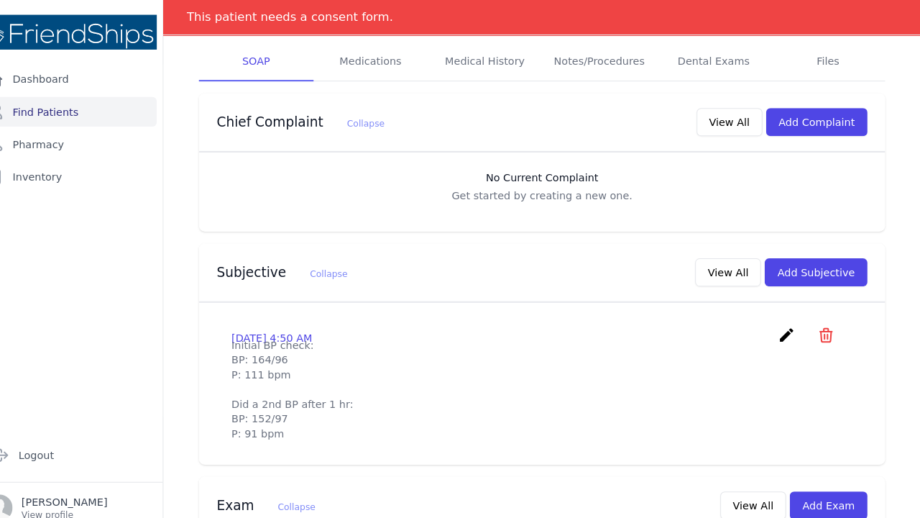
scroll to position [260, 0]
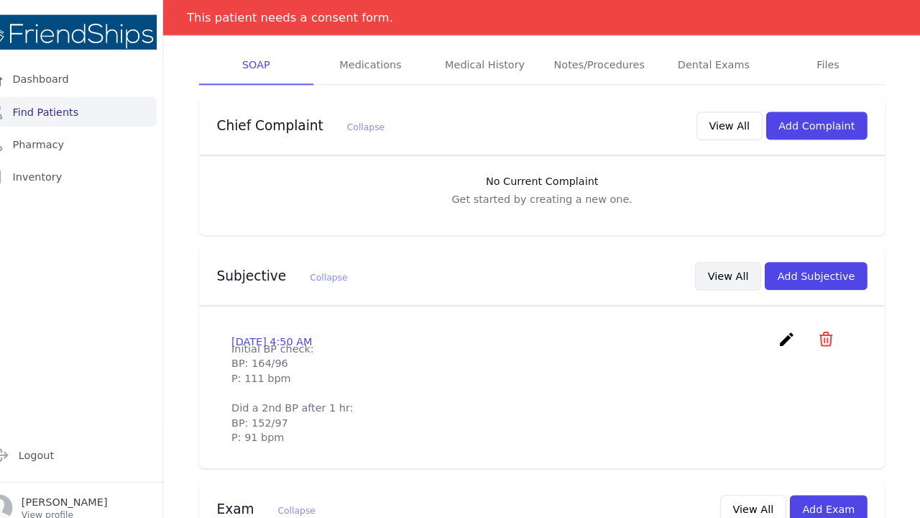
click at [718, 254] on button "View All" at bounding box center [733, 267] width 64 height 27
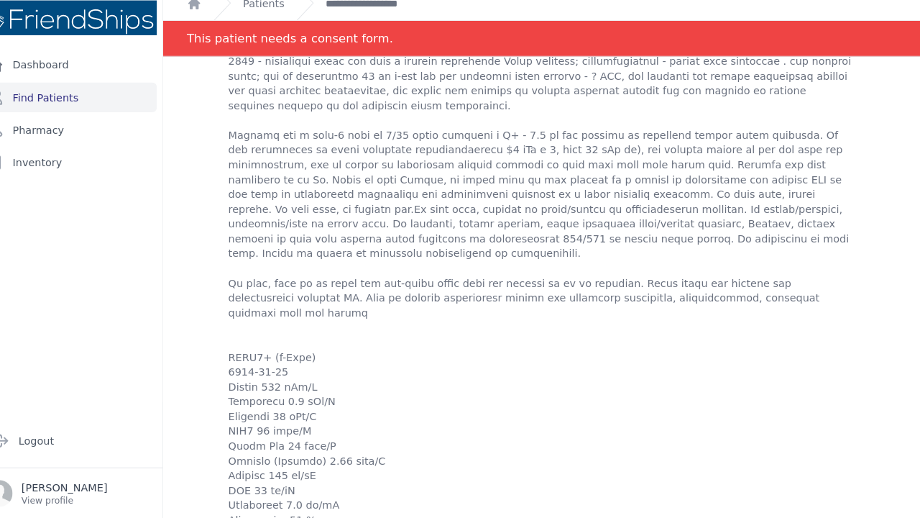
scroll to position [429, 0]
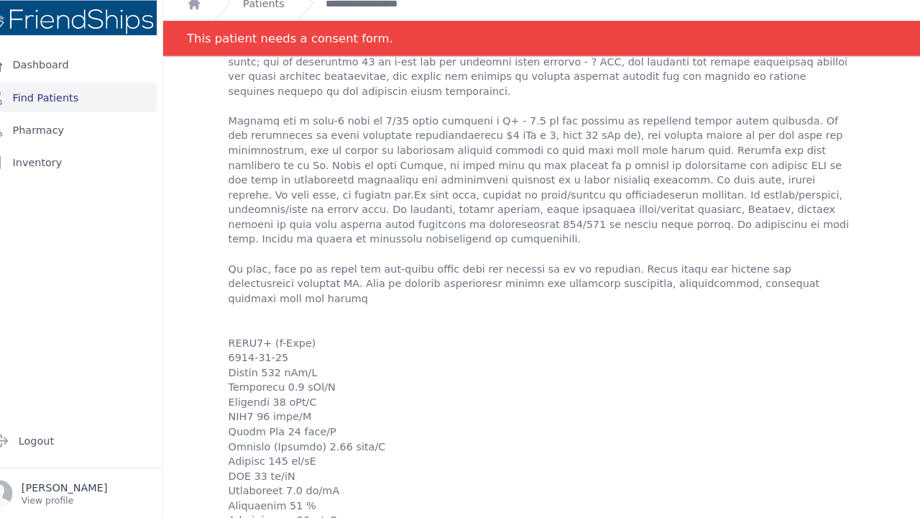
click at [784, 44] on icon "create" at bounding box center [792, 35] width 17 height 17
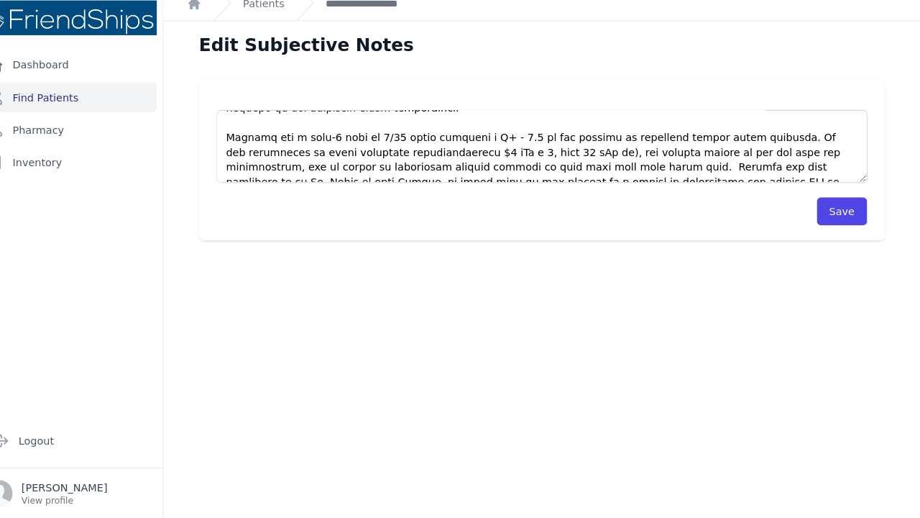
scroll to position [75, 0]
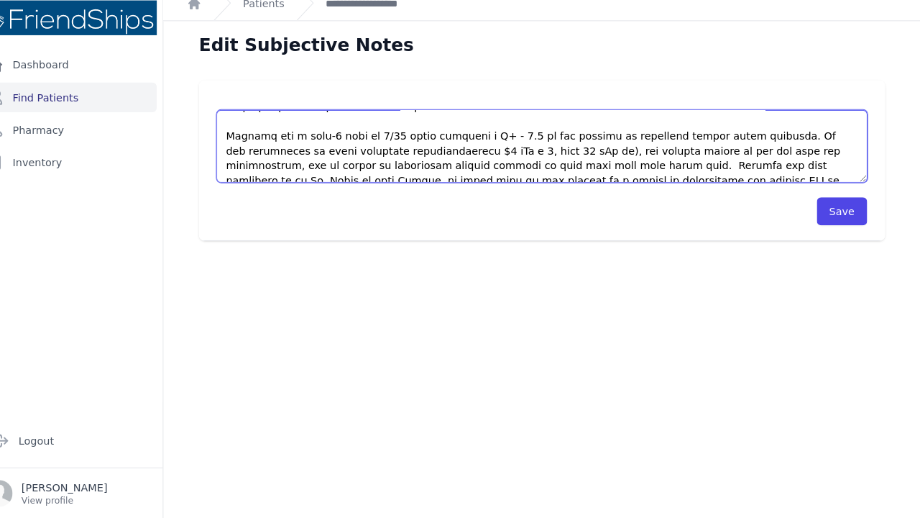
click at [387, 129] on textarea at bounding box center [552, 156] width 633 height 70
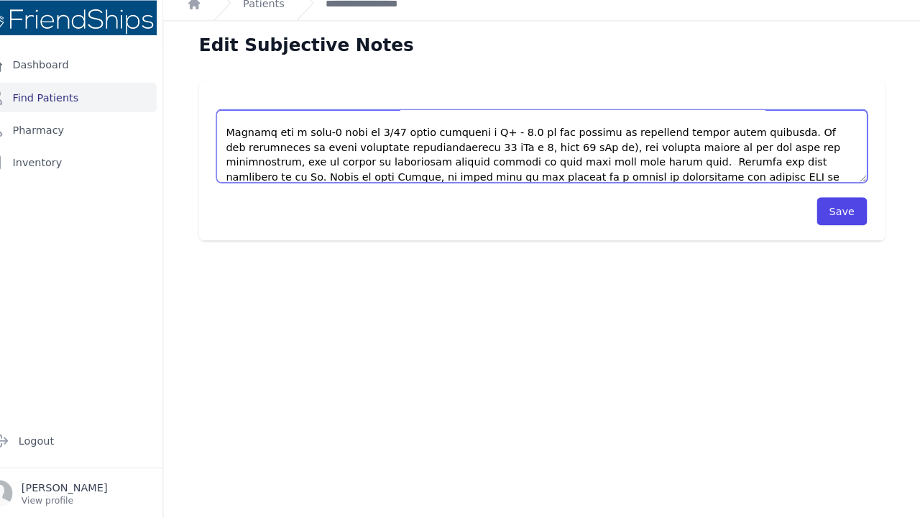
scroll to position [80, 0]
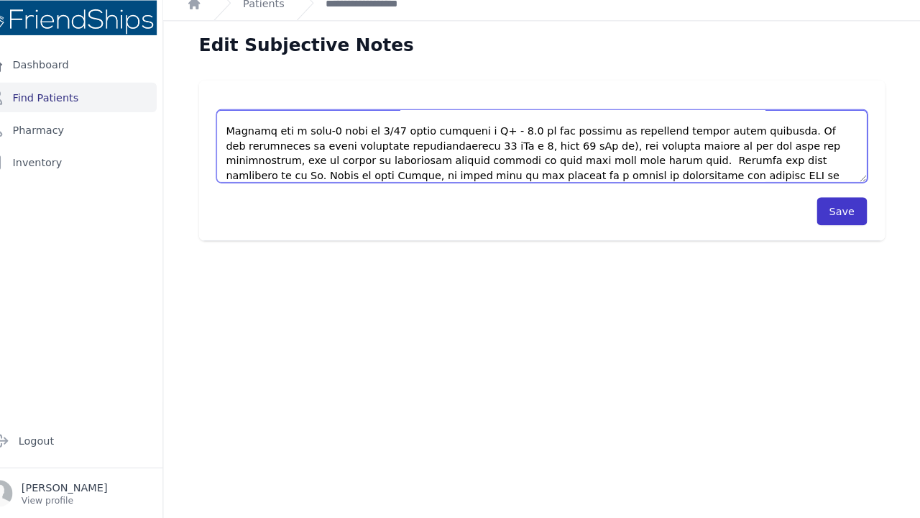
type textarea "This is a 41 year-old male with past medical history significant for hypertensi…"
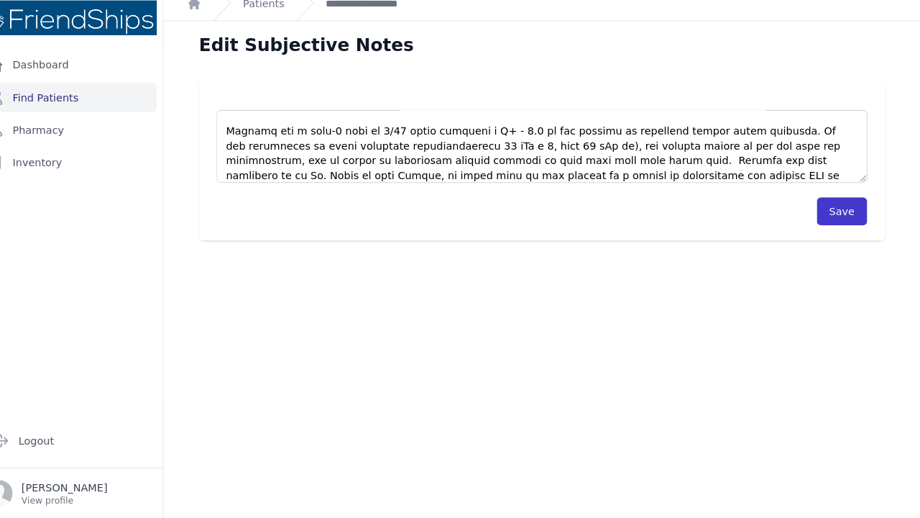
click at [819, 206] on button "Save" at bounding box center [843, 219] width 49 height 27
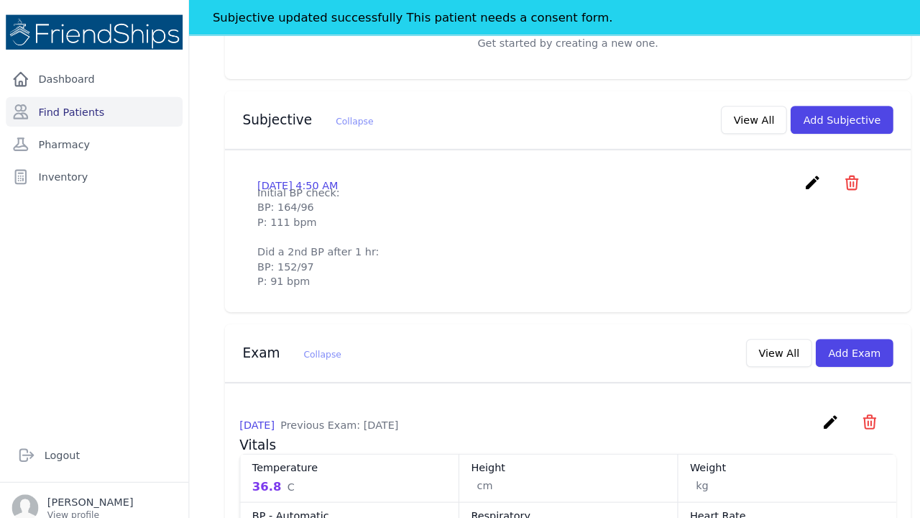
scroll to position [292, 0]
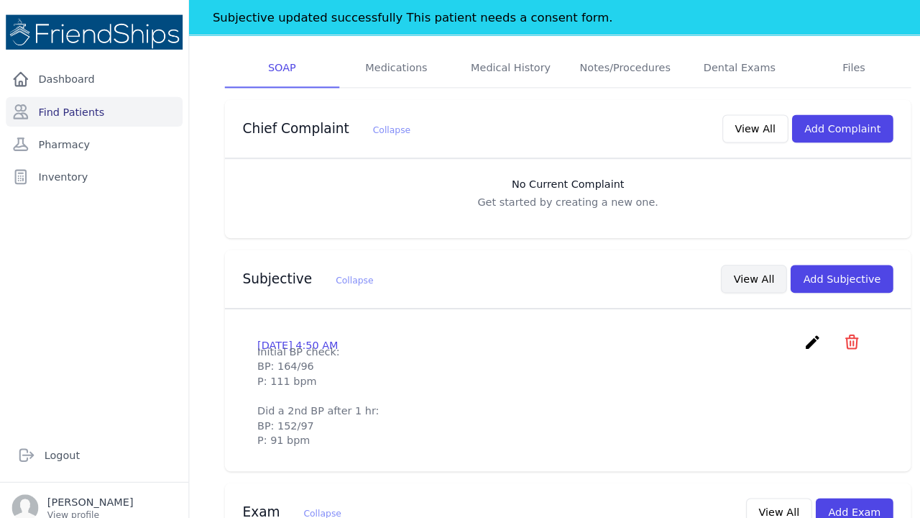
click at [748, 257] on button "View All" at bounding box center [733, 270] width 64 height 27
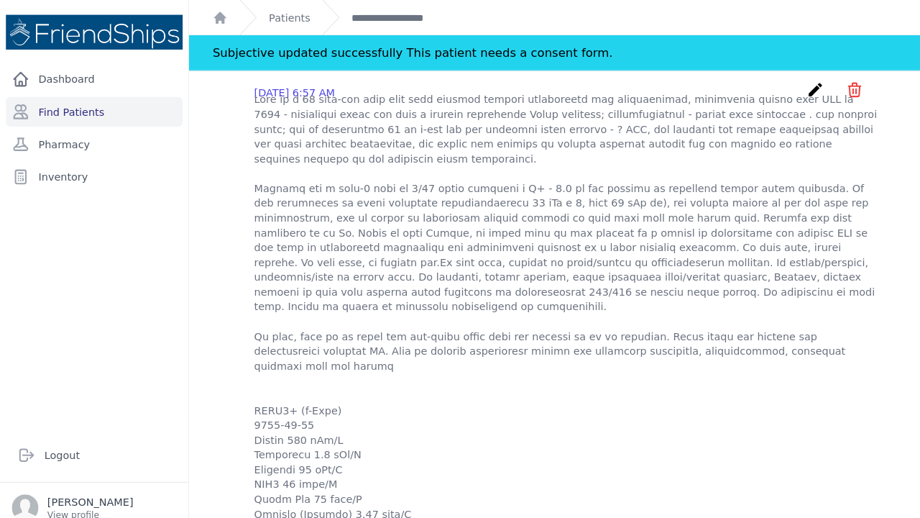
scroll to position [365, 0]
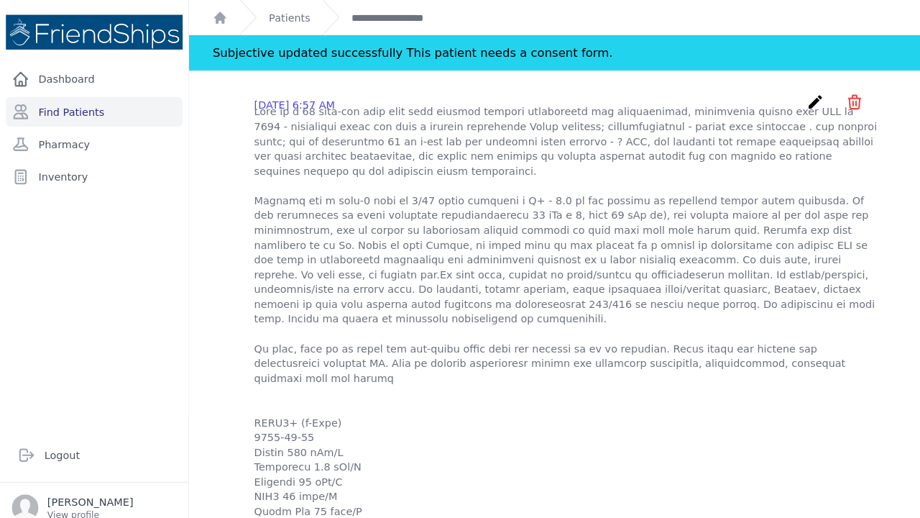
click at [785, 108] on icon "create" at bounding box center [792, 99] width 17 height 17
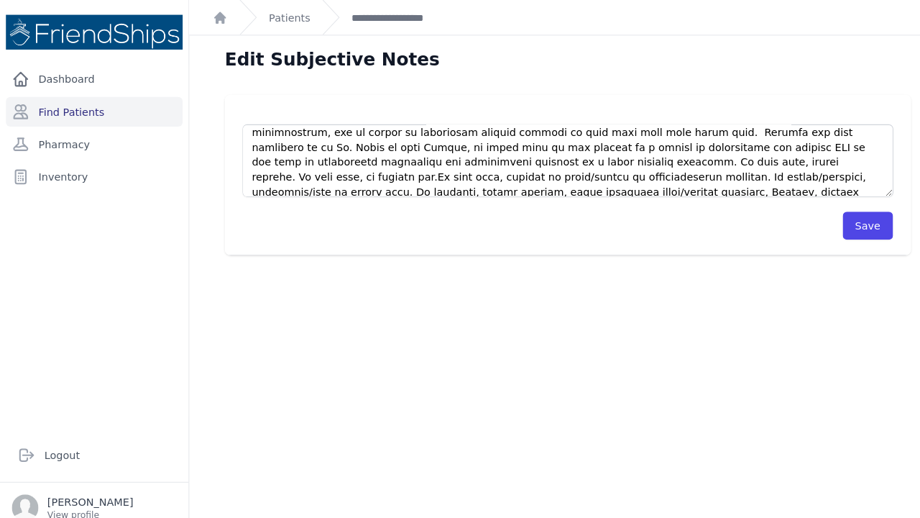
scroll to position [119, 0]
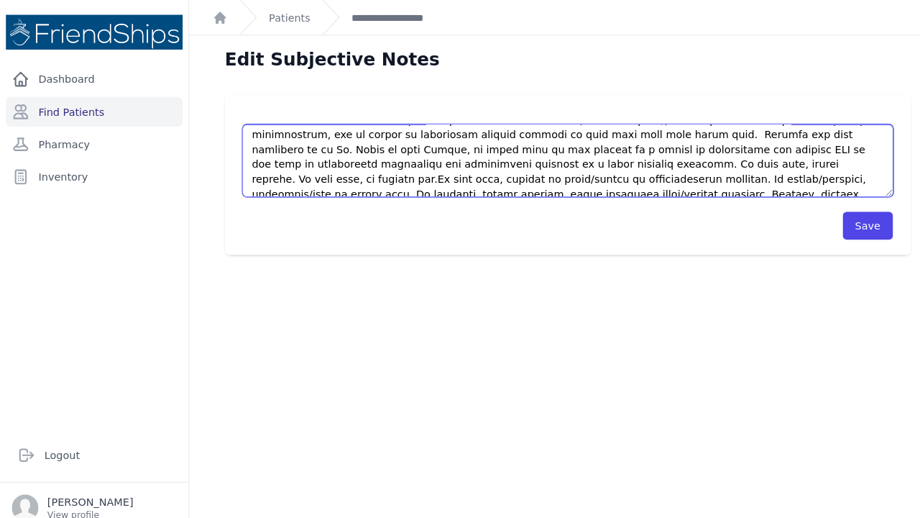
drag, startPoint x: 704, startPoint y: 149, endPoint x: 587, endPoint y: 149, distance: 117.2
click at [587, 149] on textarea at bounding box center [552, 156] width 633 height 70
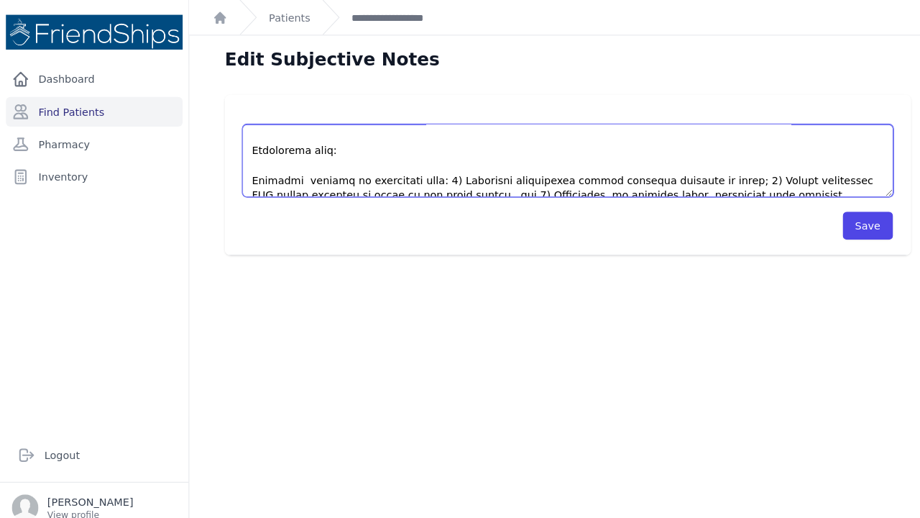
scroll to position [495, 0]
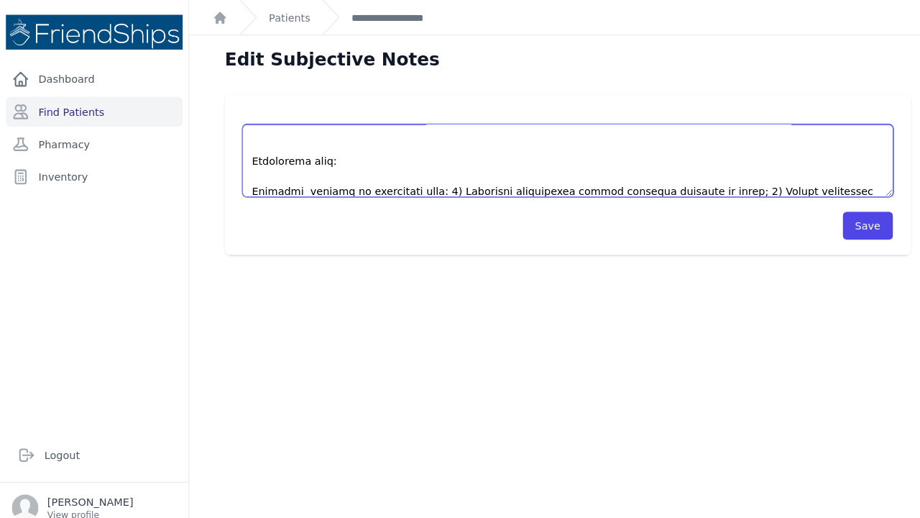
click at [462, 156] on textarea at bounding box center [552, 156] width 633 height 70
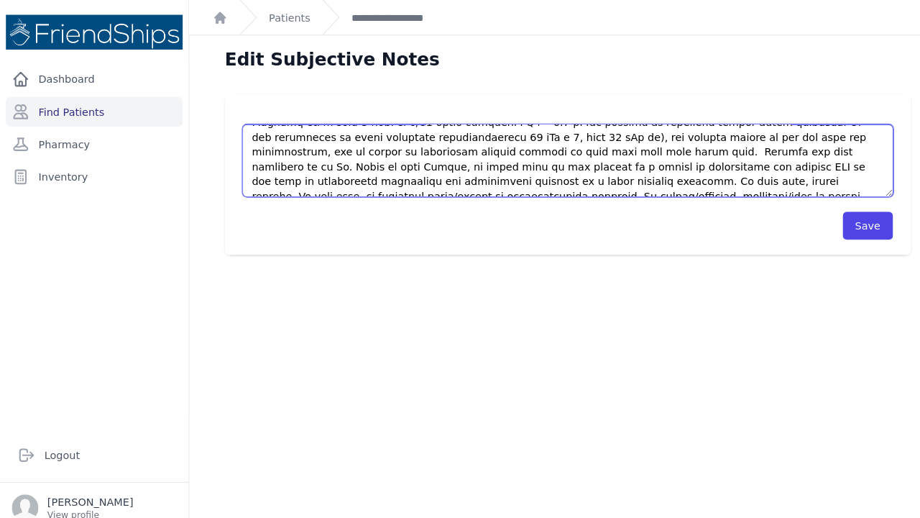
scroll to position [137, 0]
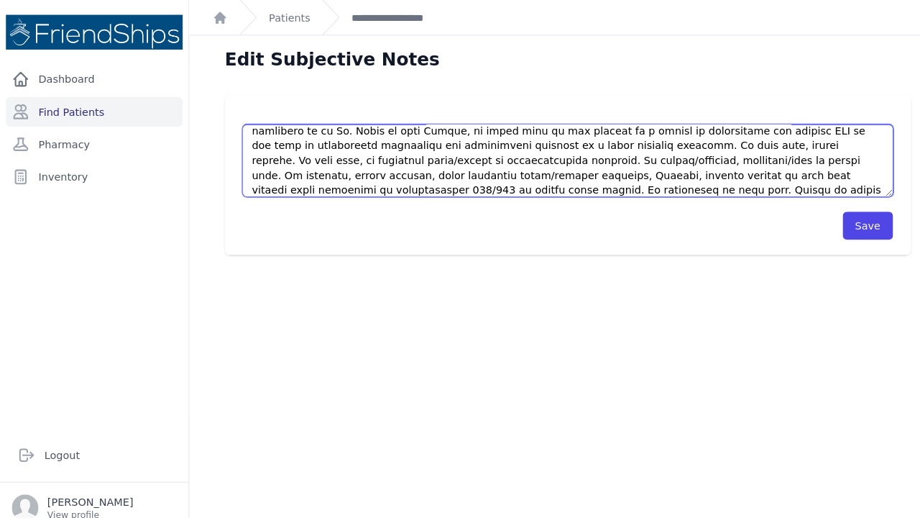
click at [584, 130] on textarea at bounding box center [552, 156] width 633 height 70
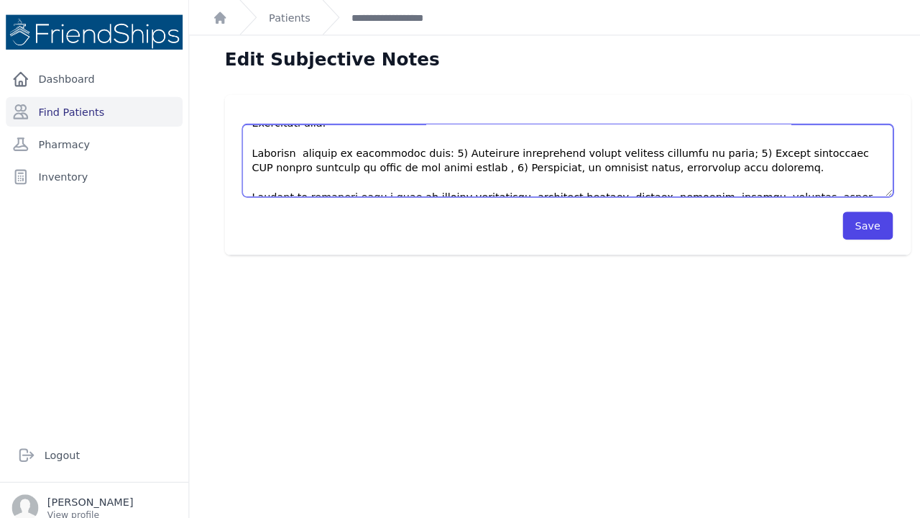
scroll to position [511, 0]
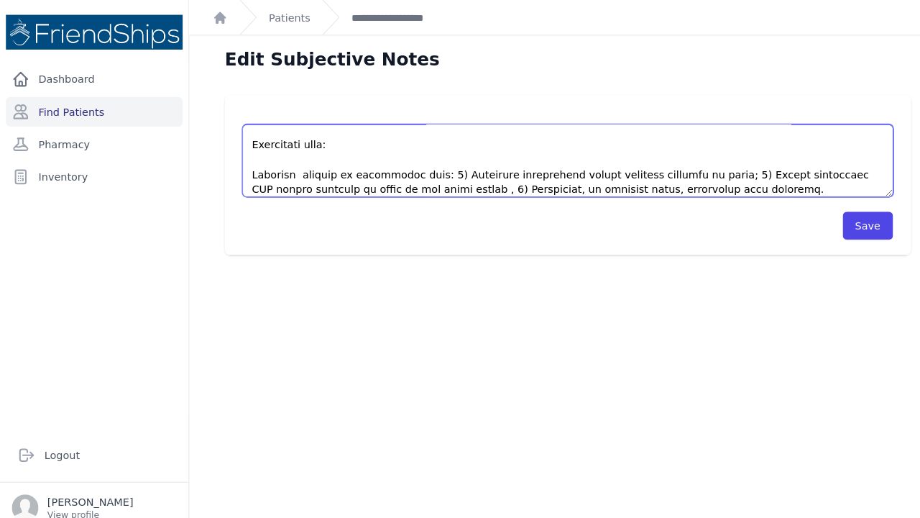
click at [715, 142] on textarea at bounding box center [552, 156] width 633 height 70
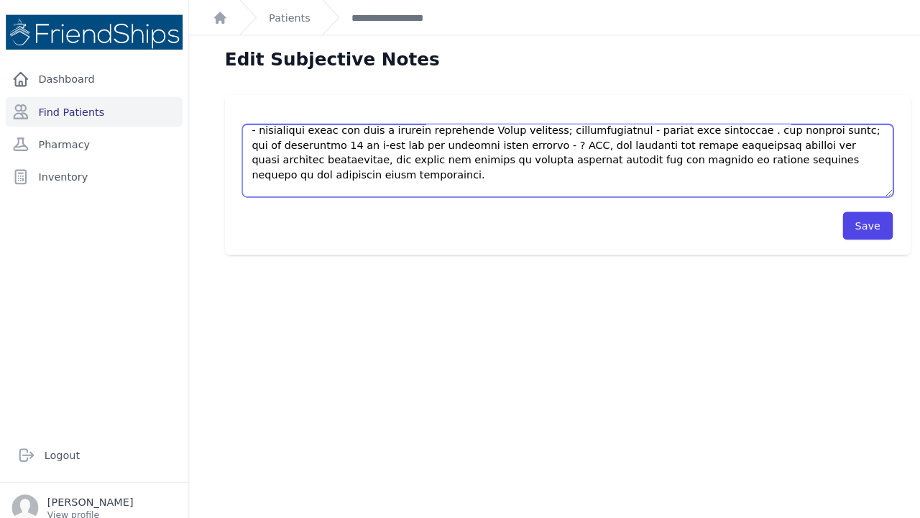
scroll to position [23, 0]
click at [313, 155] on textarea at bounding box center [552, 156] width 633 height 70
click at [299, 151] on textarea at bounding box center [552, 156] width 633 height 70
drag, startPoint x: 587, startPoint y: 154, endPoint x: 415, endPoint y: 152, distance: 171.1
click at [415, 152] on textarea at bounding box center [552, 156] width 633 height 70
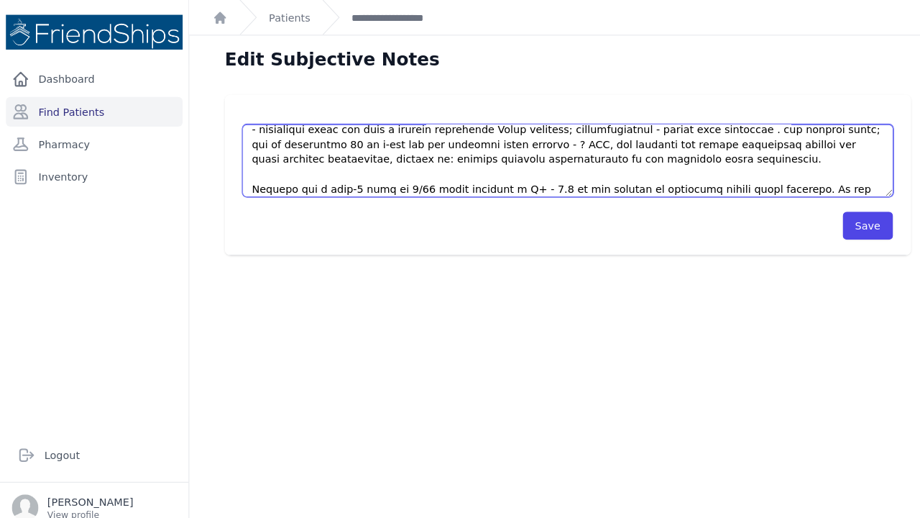
drag, startPoint x: 448, startPoint y: 152, endPoint x: 416, endPoint y: 156, distance: 31.8
click at [416, 156] on textarea at bounding box center [552, 156] width 633 height 70
click at [577, 154] on textarea at bounding box center [552, 156] width 633 height 70
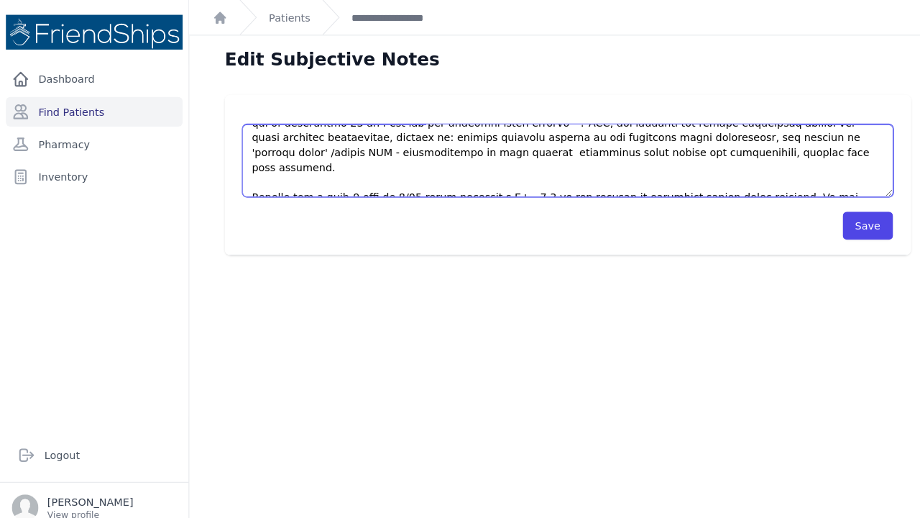
scroll to position [46, 0]
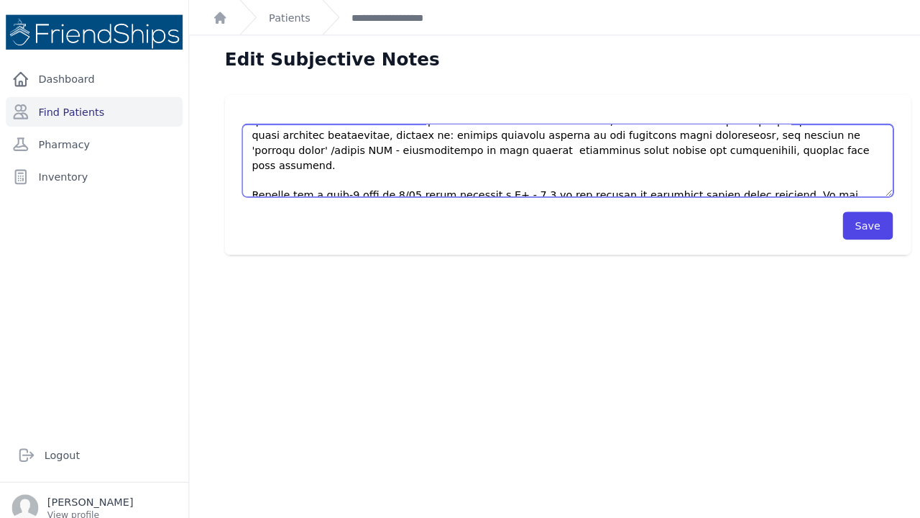
click at [349, 147] on textarea at bounding box center [552, 156] width 633 height 70
click at [347, 147] on textarea at bounding box center [552, 156] width 633 height 70
click at [303, 145] on textarea at bounding box center [552, 156] width 633 height 70
click at [264, 144] on textarea at bounding box center [552, 156] width 633 height 70
click at [318, 146] on textarea at bounding box center [552, 156] width 633 height 70
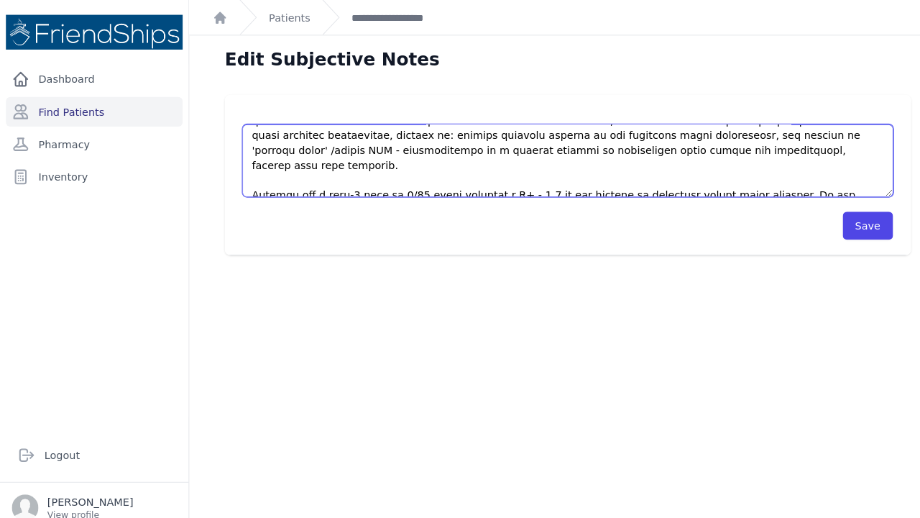
click at [523, 143] on textarea at bounding box center [552, 156] width 633 height 70
click at [648, 148] on textarea at bounding box center [552, 156] width 633 height 70
click at [651, 146] on textarea at bounding box center [552, 156] width 633 height 70
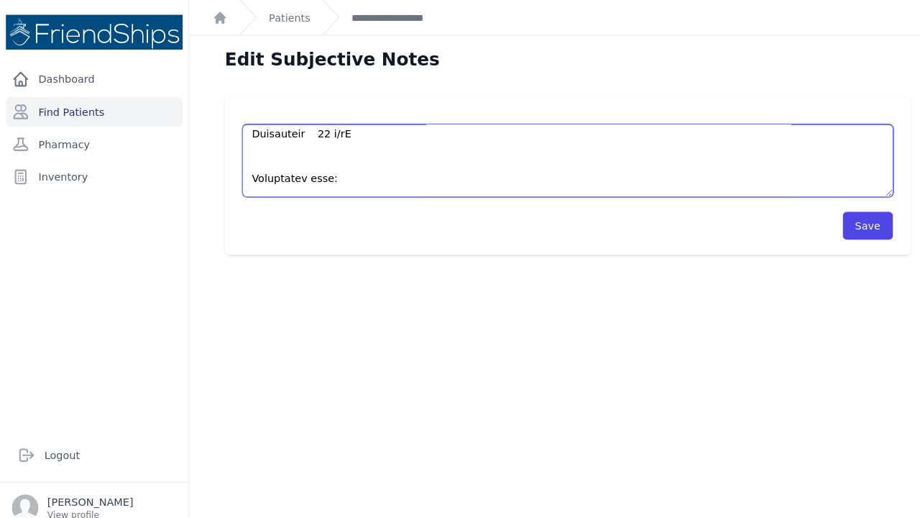
scroll to position [501, 0]
click at [465, 180] on textarea at bounding box center [552, 156] width 633 height 70
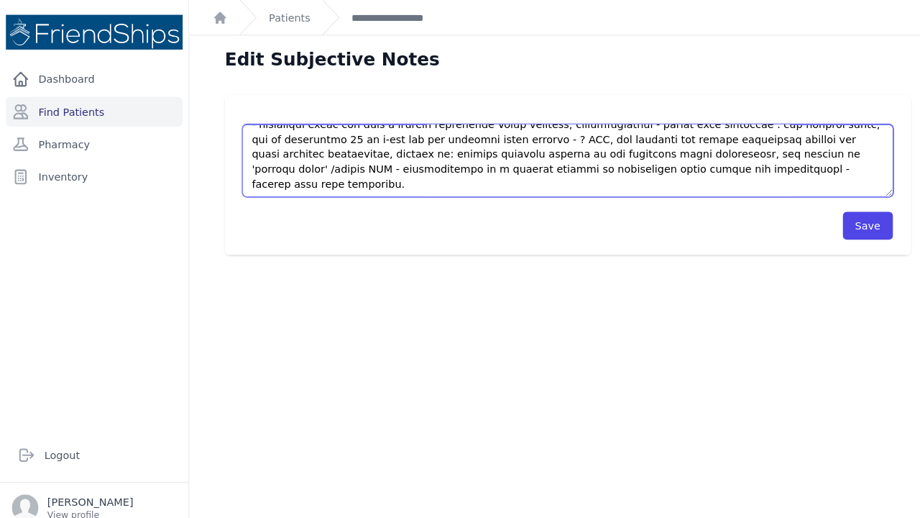
scroll to position [32, 0]
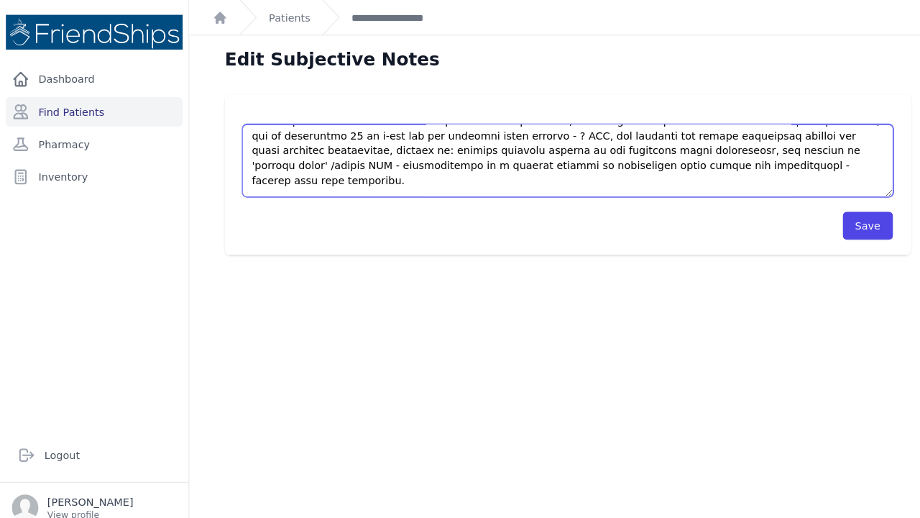
drag, startPoint x: 569, startPoint y: 145, endPoint x: 679, endPoint y: 168, distance: 112.4
click at [679, 168] on textarea at bounding box center [552, 156] width 633 height 70
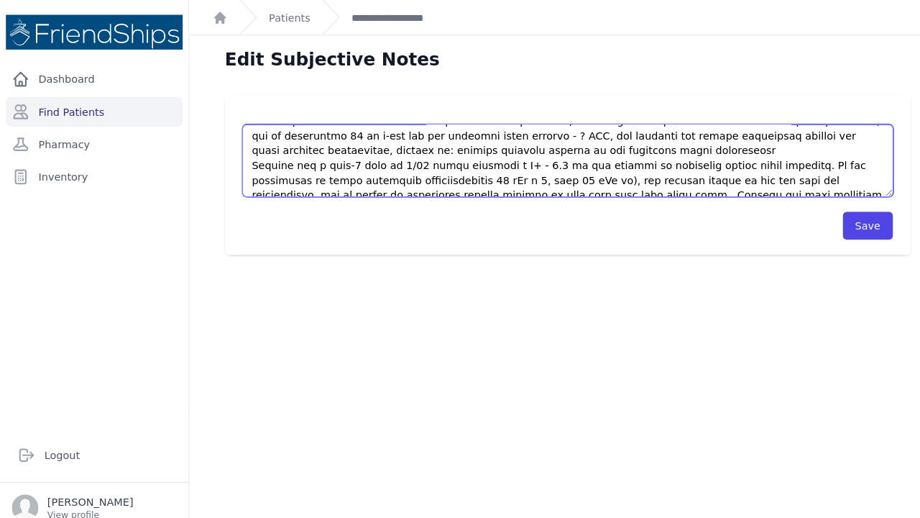
click at [841, 132] on textarea at bounding box center [552, 156] width 633 height 70
click at [244, 160] on textarea at bounding box center [552, 156] width 633 height 70
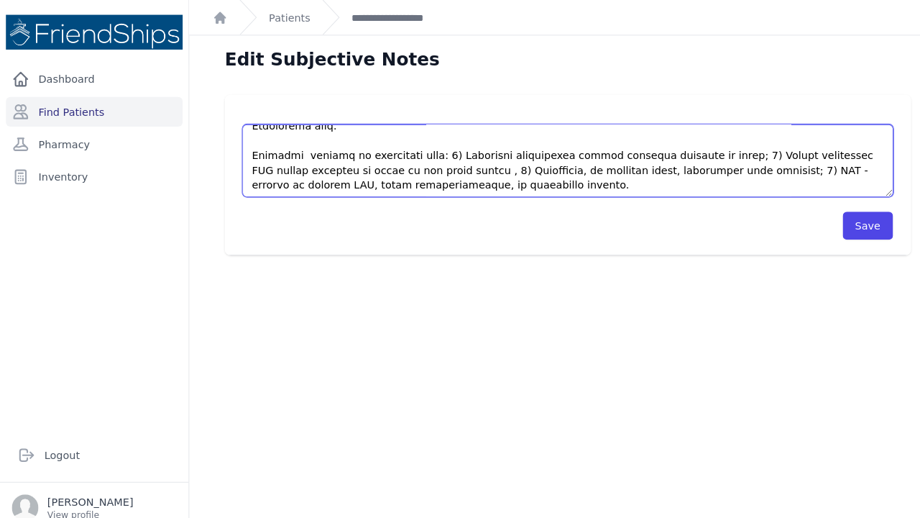
scroll to position [507, 0]
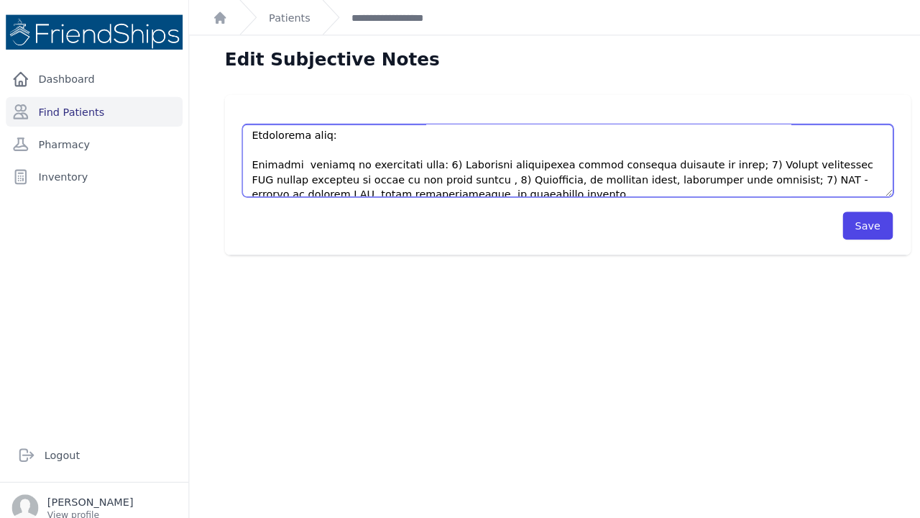
drag, startPoint x: 714, startPoint y: 144, endPoint x: 730, endPoint y: 157, distance: 21.0
click at [730, 157] on textarea at bounding box center [552, 156] width 633 height 70
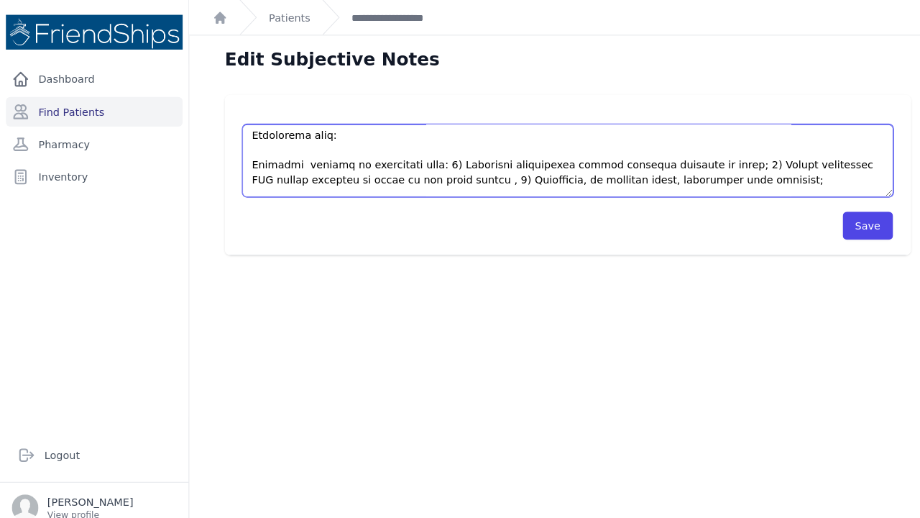
click at [441, 145] on textarea at bounding box center [552, 156] width 633 height 70
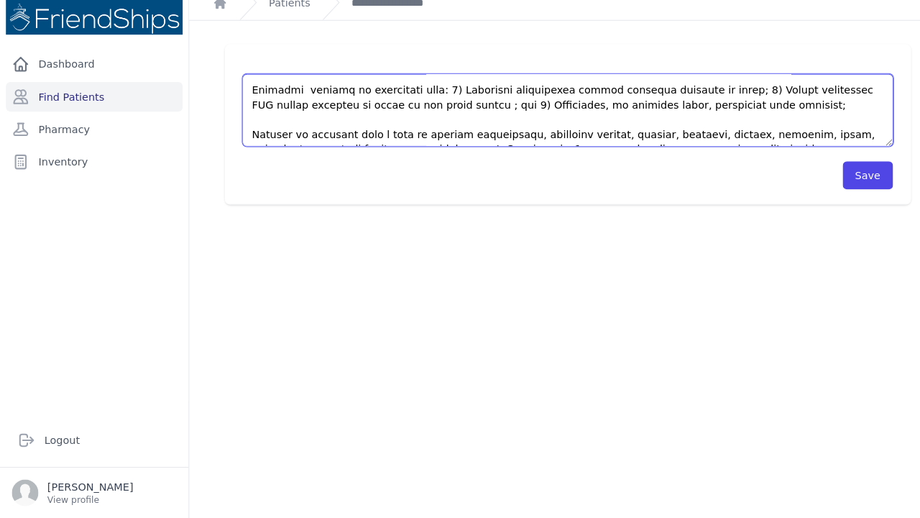
scroll to position [0, 0]
type textarea "This is a 41 year-old male with past medical history significant for hypertensi…"
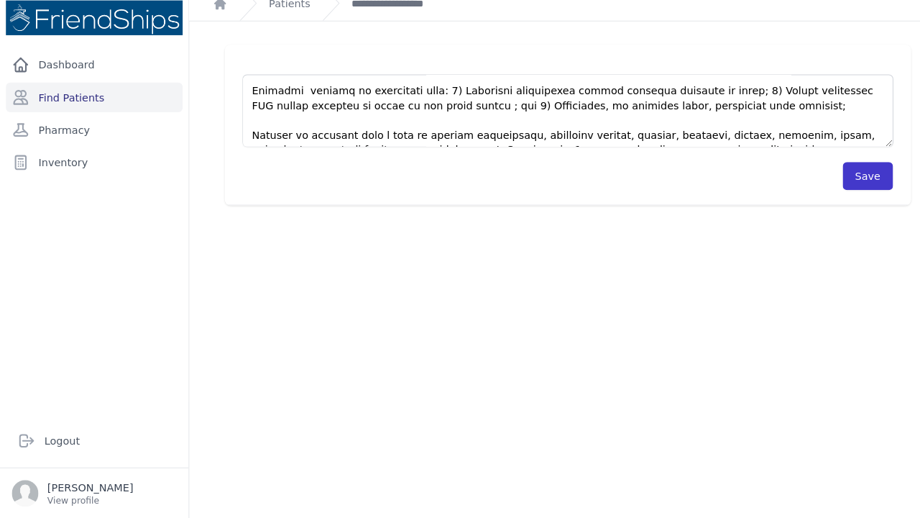
click at [845, 171] on button "Save" at bounding box center [843, 184] width 49 height 27
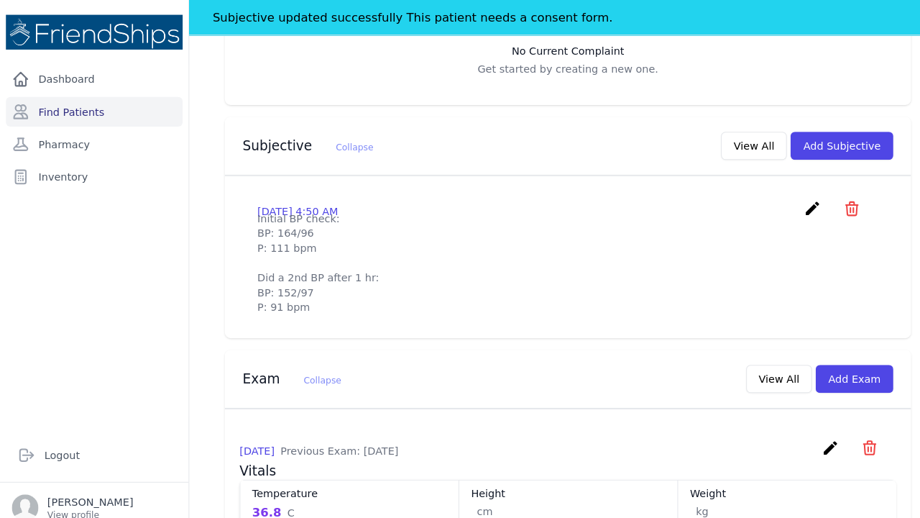
scroll to position [404, 0]
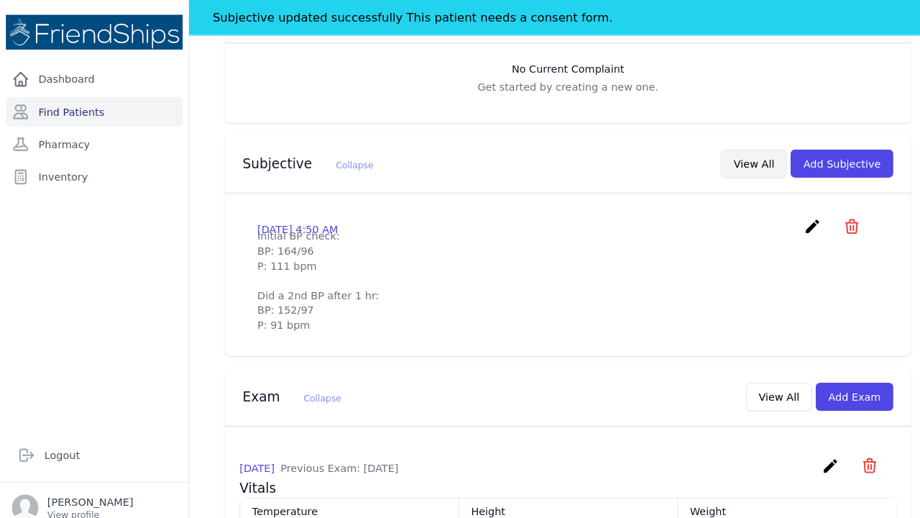
click at [741, 145] on button "View All" at bounding box center [733, 158] width 64 height 27
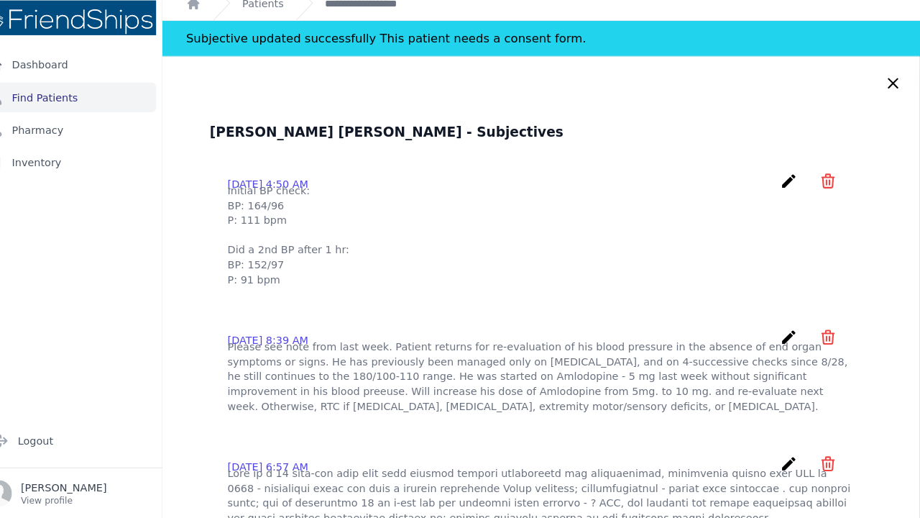
scroll to position [0, 0]
click at [890, 91] on icon at bounding box center [894, 95] width 9 height 9
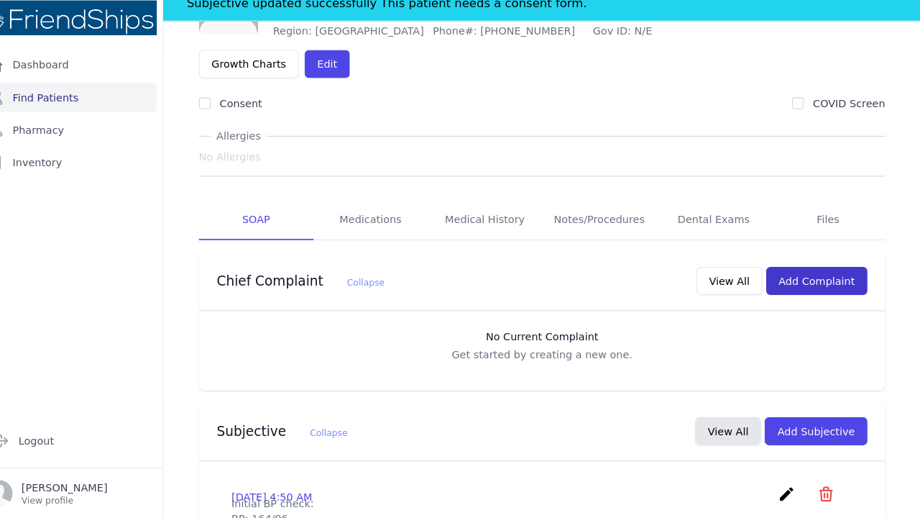
scroll to position [134, 0]
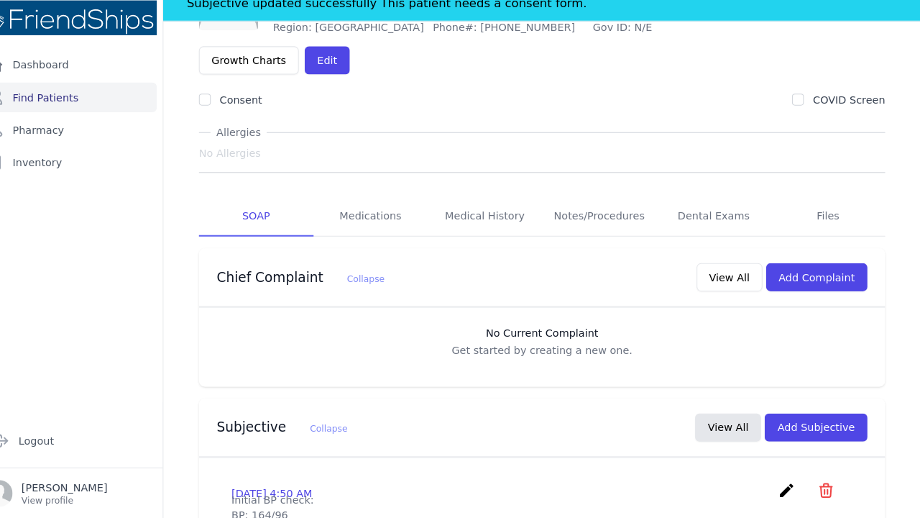
click at [682, 347] on p "Get started by creating a new one." at bounding box center [552, 354] width 638 height 14
click at [768, 415] on button "Add Subjective" at bounding box center [818, 428] width 100 height 27
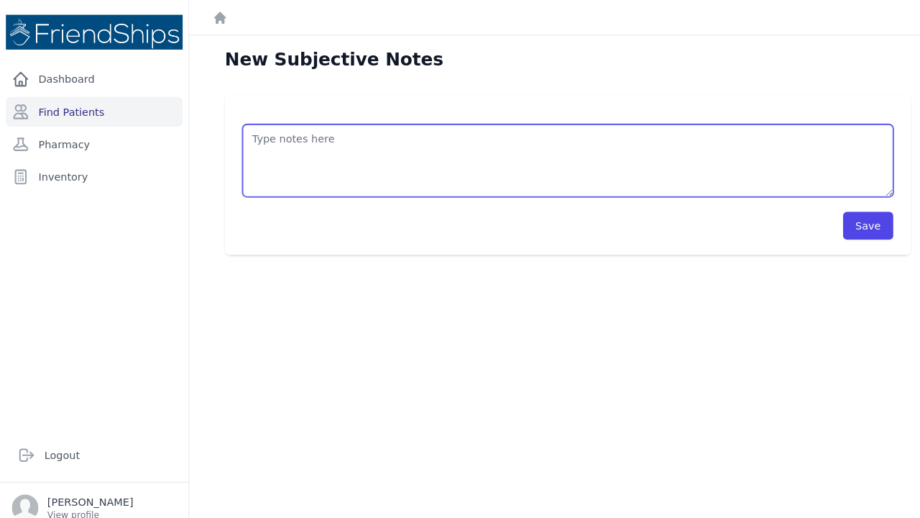
click at [251, 133] on textarea at bounding box center [552, 156] width 633 height 70
click at [316, 135] on textarea "Patient returns for BP check after evaluation last week (182/102)" at bounding box center [552, 156] width 633 height 70
click at [315, 137] on textarea "Patient returns by telemedicine for BP check after evaluation last week (182/10…" at bounding box center [552, 156] width 633 height 70
click at [421, 134] on textarea "Patient returns today by telemedicine for BP check after evaluation last week (…" at bounding box center [552, 156] width 633 height 70
click at [643, 134] on textarea "Patient returns today by telemedicine consult for BP check after evaluation las…" at bounding box center [552, 156] width 633 height 70
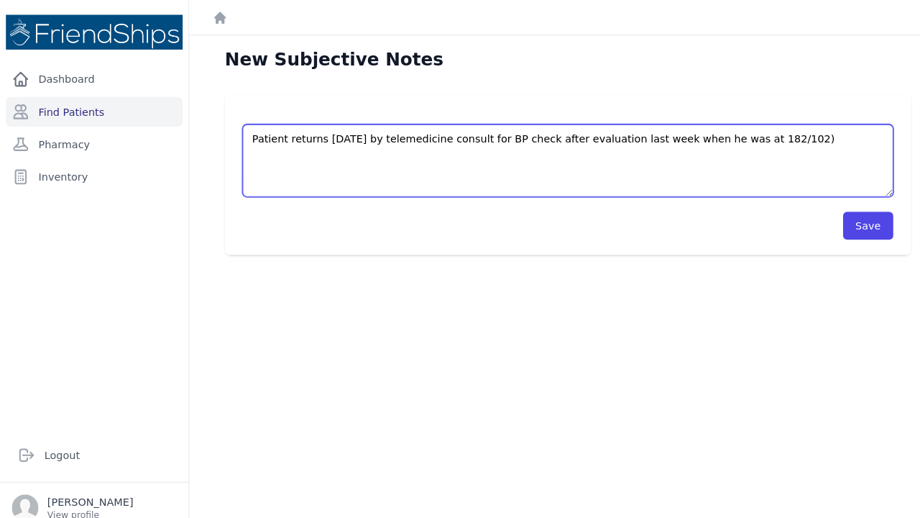
click at [756, 136] on textarea "Patient returns today by telemedicine consult for BP check after evaluation las…" at bounding box center [552, 156] width 633 height 70
click at [717, 136] on textarea "Patient returns today by telemedicine consult for BP check after evaluation las…" at bounding box center [552, 156] width 633 height 70
click at [709, 132] on textarea "Patient returns today by telemedicine consult for BP check after evaluation las…" at bounding box center [552, 156] width 633 height 70
click at [714, 133] on textarea "Patient returns today by telemedicine consult for BP check after evaluation las…" at bounding box center [552, 156] width 633 height 70
click at [640, 132] on textarea "Patient returns today by telemedicine consult for BP check after evaluation las…" at bounding box center [552, 156] width 633 height 70
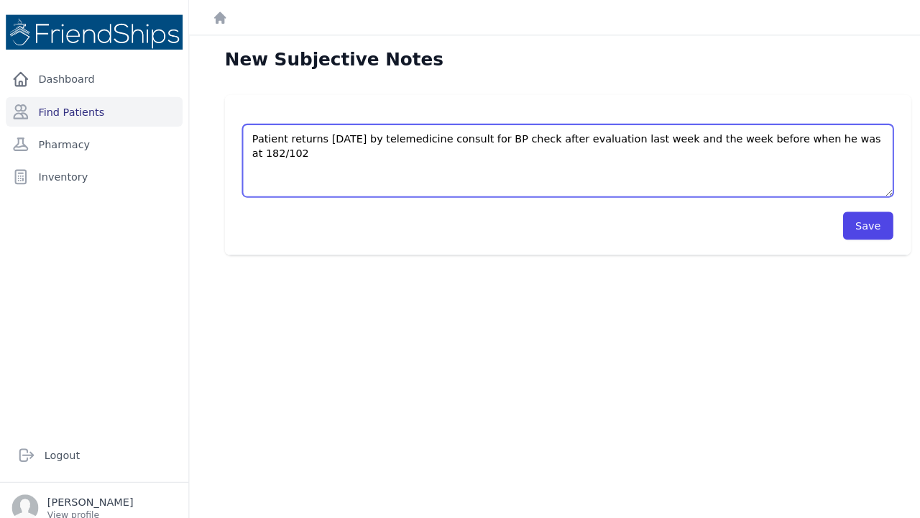
drag, startPoint x: 848, startPoint y: 134, endPoint x: 798, endPoint y: 134, distance: 49.6
click at [798, 134] on textarea "Patient returns today by telemedicine consult for BP check after evaluation las…" at bounding box center [552, 156] width 633 height 70
click at [278, 149] on textarea "Patient returns today by telemedicine consult for BP check after evaluation las…" at bounding box center [552, 156] width 633 height 70
click at [341, 145] on textarea "Patient returns today by telemedicine consult for BP check after evaluation las…" at bounding box center [552, 156] width 633 height 70
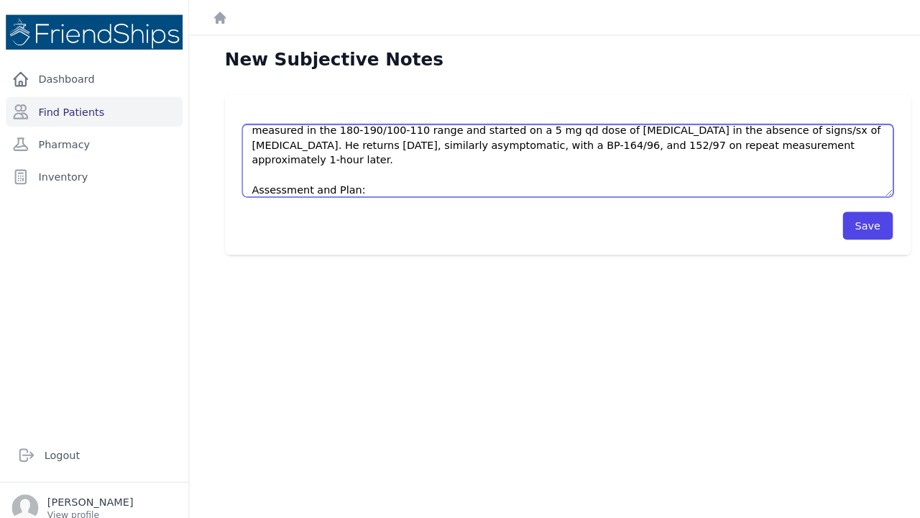
scroll to position [37, 0]
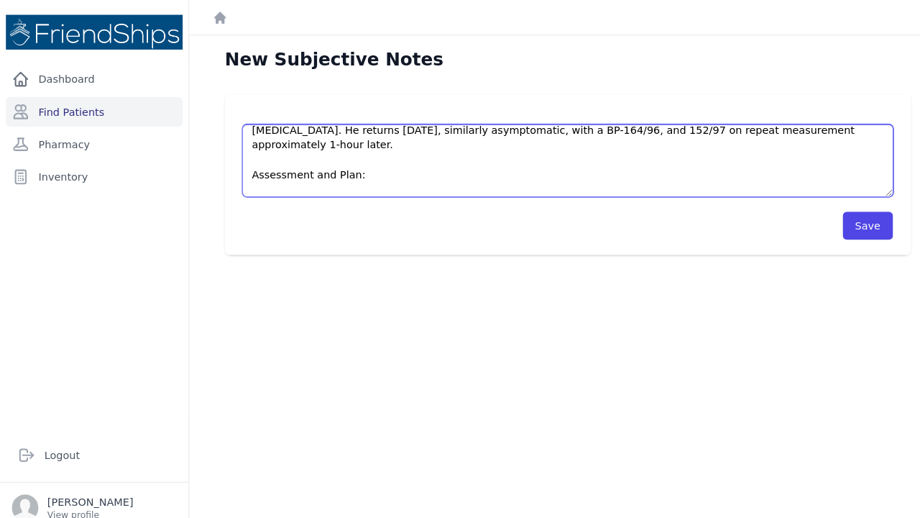
click at [554, 183] on textarea "Patient returns today by telemedicine consult for BP check after evaluation las…" at bounding box center [552, 156] width 633 height 70
click at [629, 182] on textarea "Patient returns today by telemedicine consult for BP check after evaluation las…" at bounding box center [552, 156] width 633 height 70
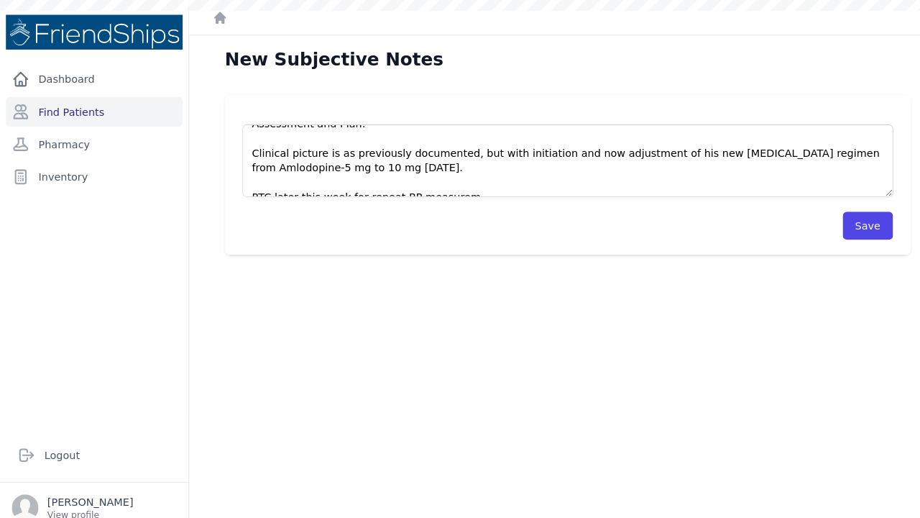
scroll to position [35, 0]
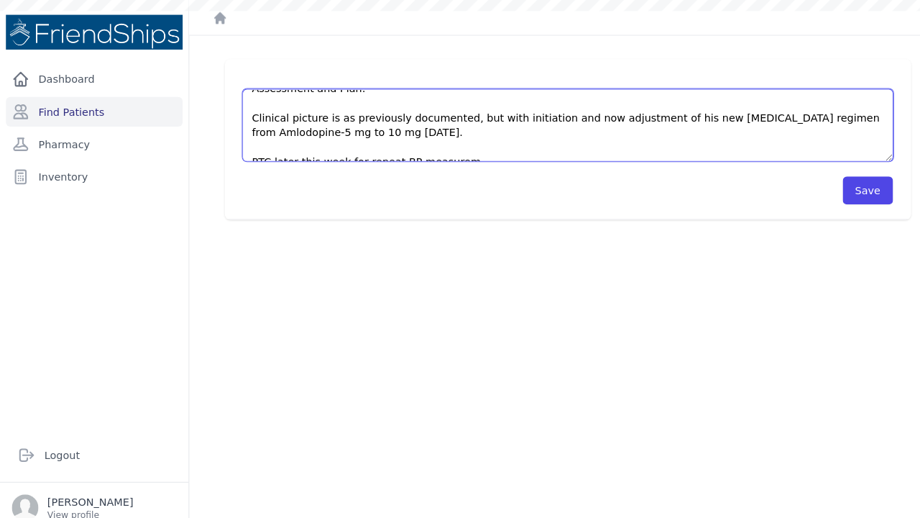
click at [454, 136] on textarea "Patient returns today by telemedicine consult for BP check after evaluation las…" at bounding box center [552, 121] width 633 height 70
click at [523, 143] on textarea "Patient returns today by telemedicine consult for BP check after evaluation las…" at bounding box center [552, 121] width 633 height 70
type textarea "Patient returns today by telemedicine consult for BP check after evaluation las…"
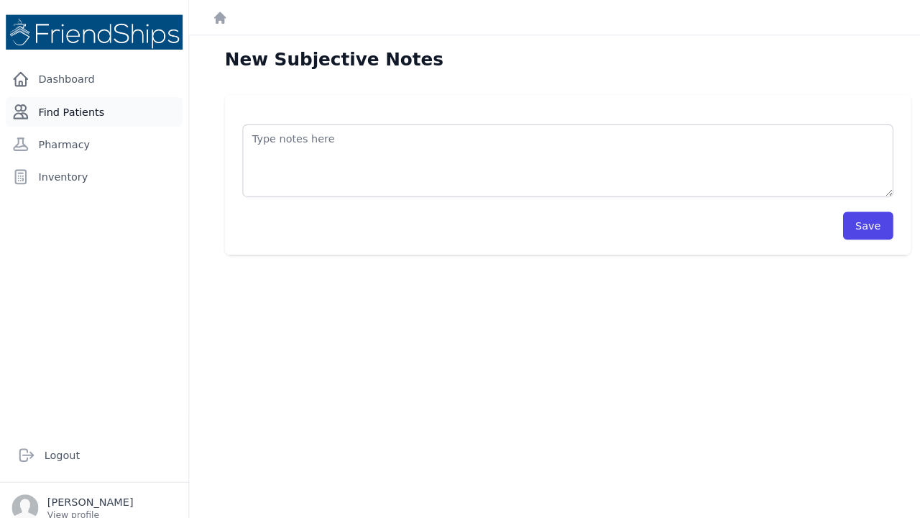
click at [90, 104] on link "Find Patients" at bounding box center [92, 108] width 172 height 29
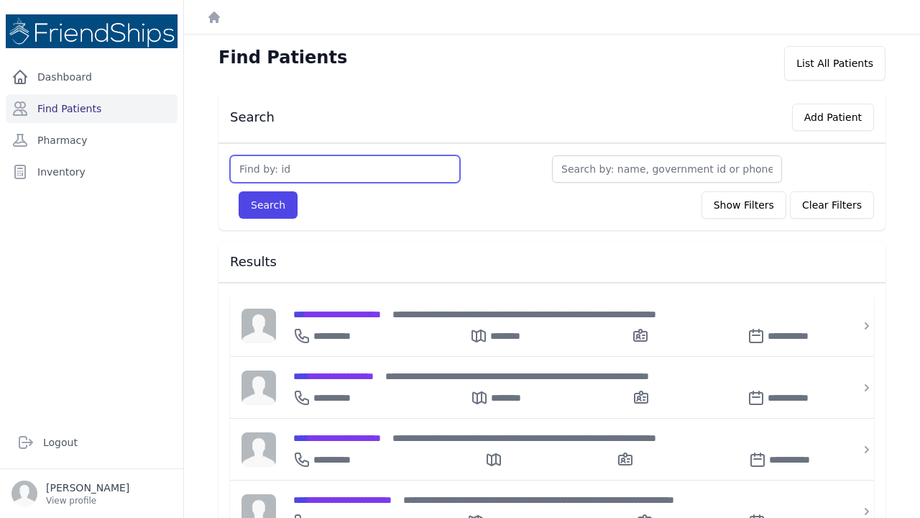
click at [306, 171] on input "text" at bounding box center [345, 168] width 230 height 27
type input "25"
click at [267, 205] on button "Search" at bounding box center [268, 204] width 59 height 27
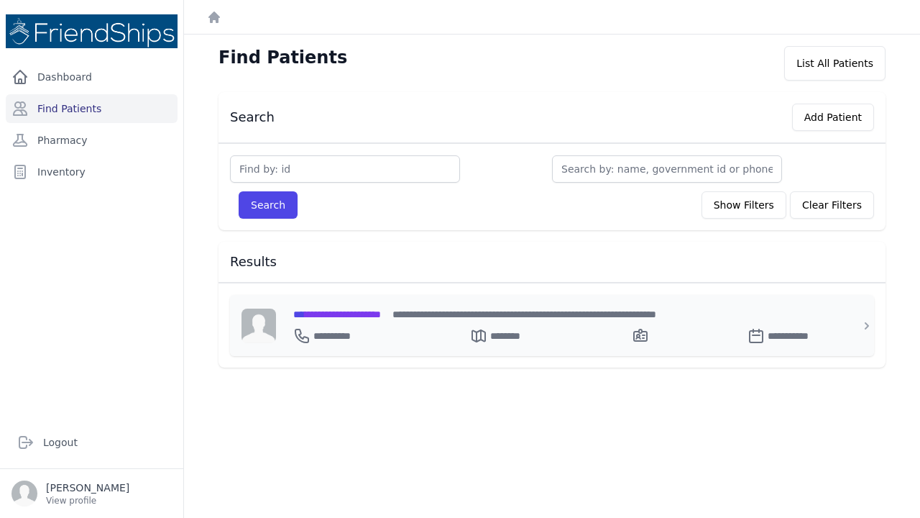
click at [311, 311] on span "**********" at bounding box center [337, 314] width 88 height 10
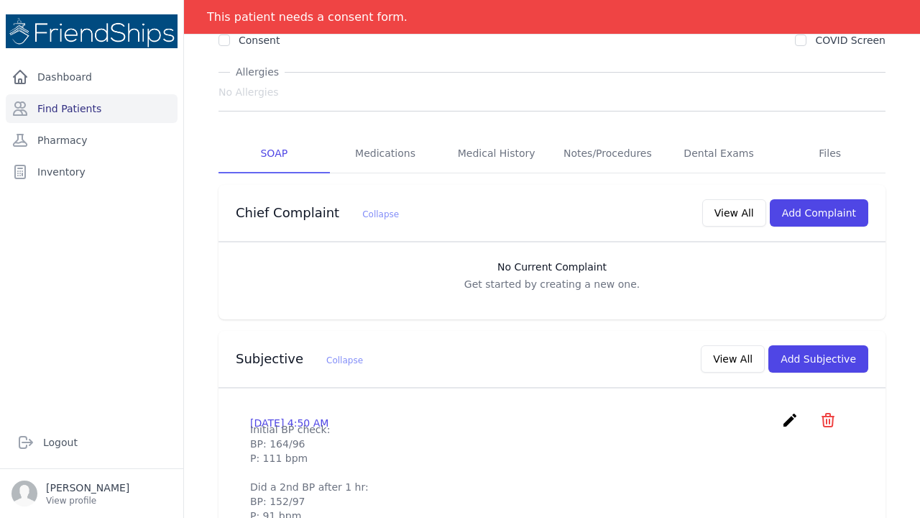
scroll to position [37, 0]
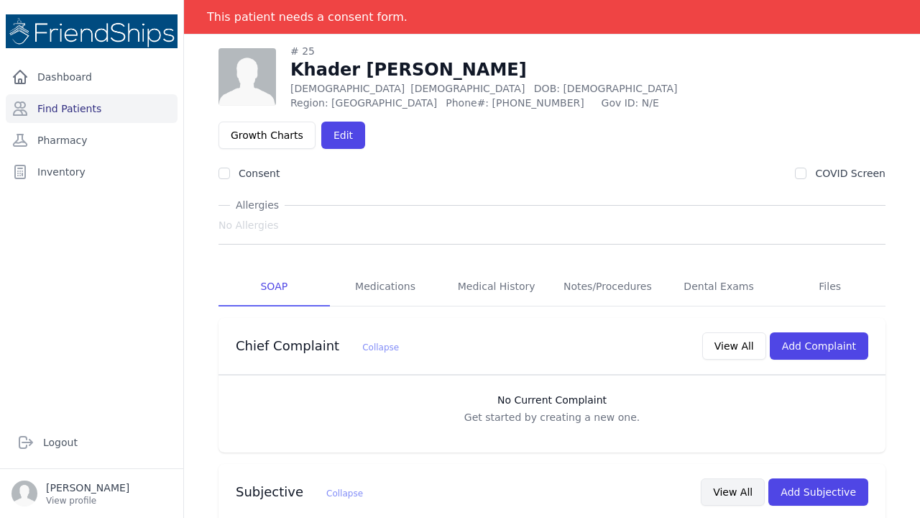
click at [730, 478] on button "View All" at bounding box center [733, 491] width 64 height 27
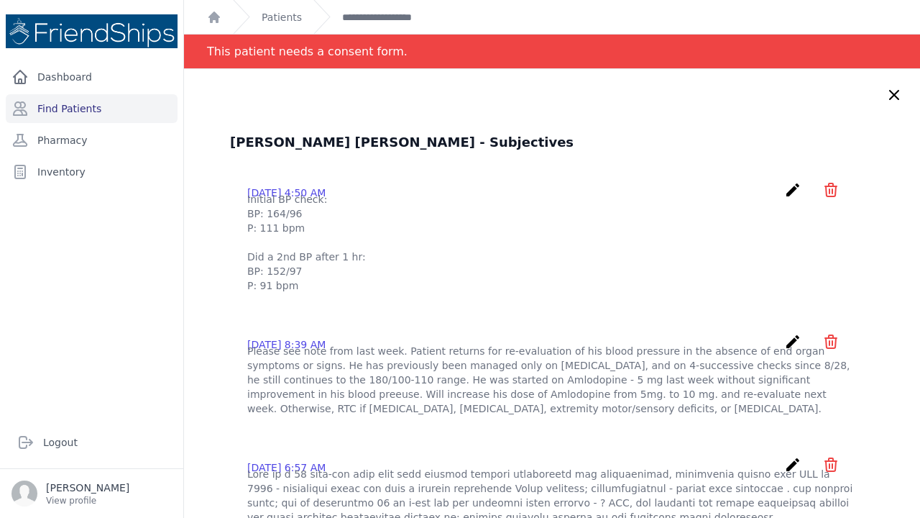
scroll to position [0, 0]
click at [895, 91] on icon at bounding box center [894, 94] width 17 height 17
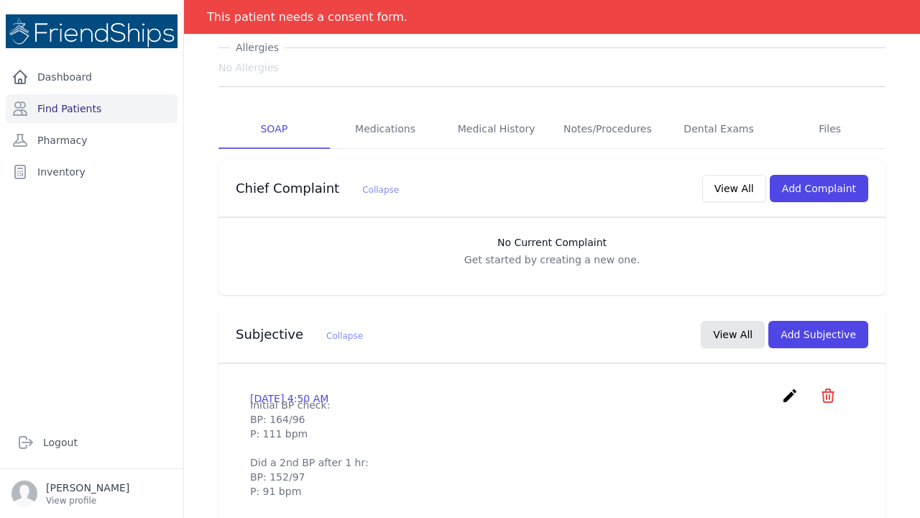
scroll to position [200, 0]
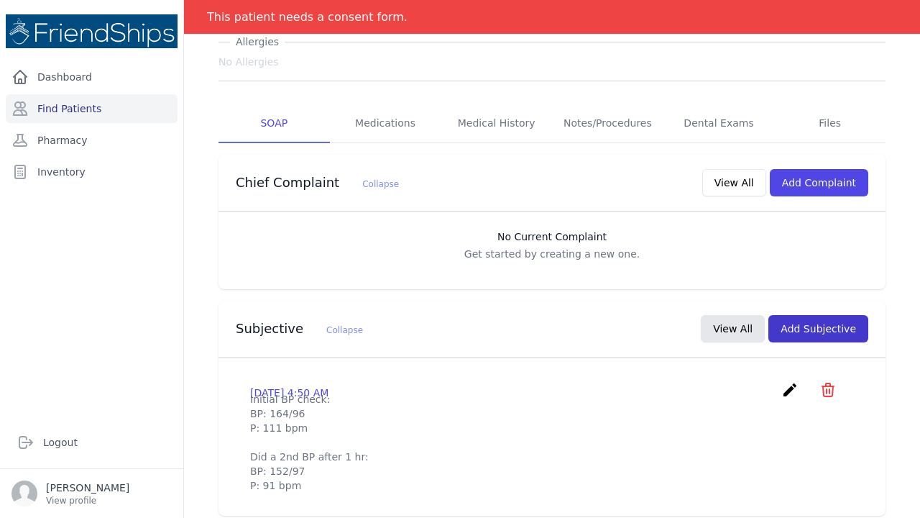
click at [819, 315] on button "Add Subjective" at bounding box center [818, 328] width 100 height 27
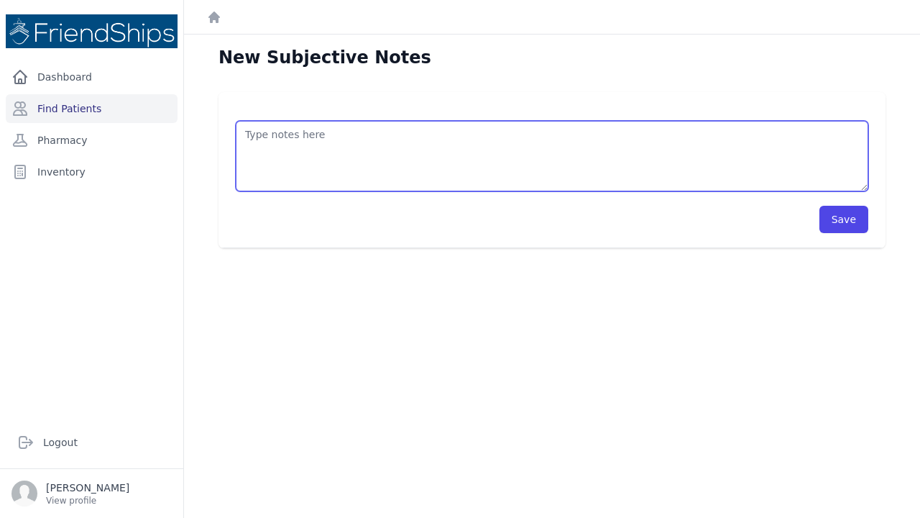
click at [259, 125] on textarea at bounding box center [552, 156] width 633 height 70
click at [421, 127] on textarea "Please see note from last week. BP" at bounding box center [552, 156] width 633 height 70
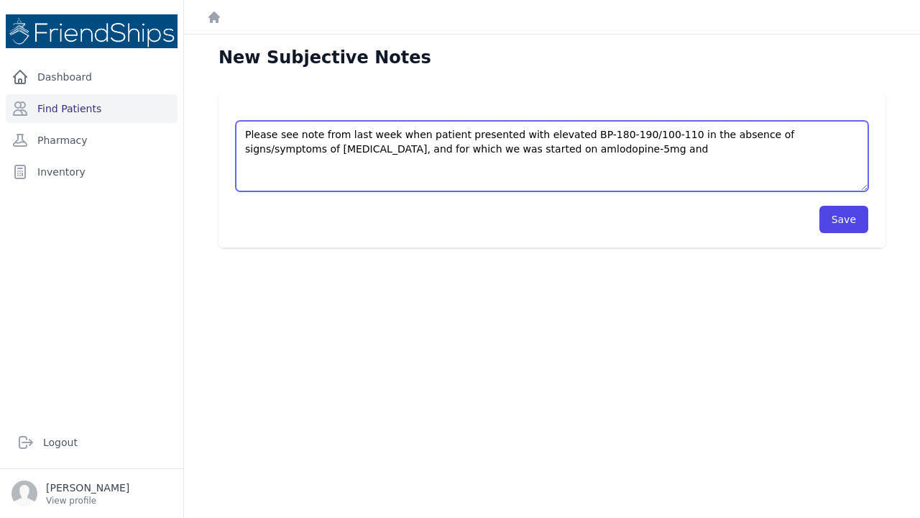
click at [557, 148] on textarea "Please see note from last week when patient presented with elevated BP-180-190/…" at bounding box center [552, 156] width 633 height 70
click at [598, 149] on textarea "Please see note from last week when patient presented with elevated BP-180-190/…" at bounding box center [552, 156] width 633 height 70
click at [455, 135] on textarea "Please see note from last week when patient presented with elevated BP-180-190/…" at bounding box center [552, 156] width 633 height 70
click at [507, 147] on textarea "Please see note from last week when patient previously presented with elevated …" at bounding box center [552, 156] width 633 height 70
click at [532, 147] on textarea "Please see note from last week when patient previously presented with elevated …" at bounding box center [552, 156] width 633 height 70
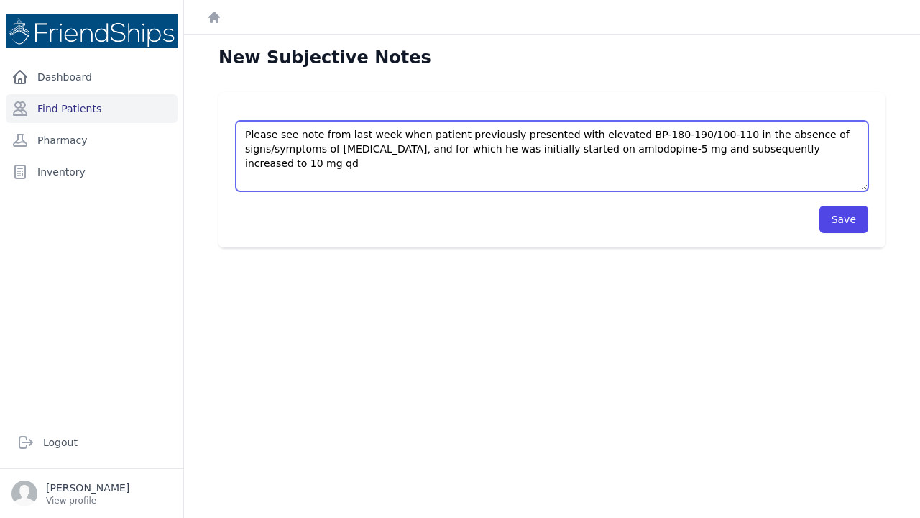
click at [697, 149] on textarea "Please see note from last week when patient previously presented with elevated …" at bounding box center [552, 156] width 633 height 70
click at [275, 165] on textarea "Please see note from last week when patient previously presented with elevated …" at bounding box center [552, 156] width 633 height 70
click at [563, 164] on textarea "Please see note from last week when patient previously presented with elevated …" at bounding box center [552, 156] width 633 height 70
click at [584, 162] on textarea "Please see note from last week when patient previously presented with elevated …" at bounding box center [552, 156] width 633 height 70
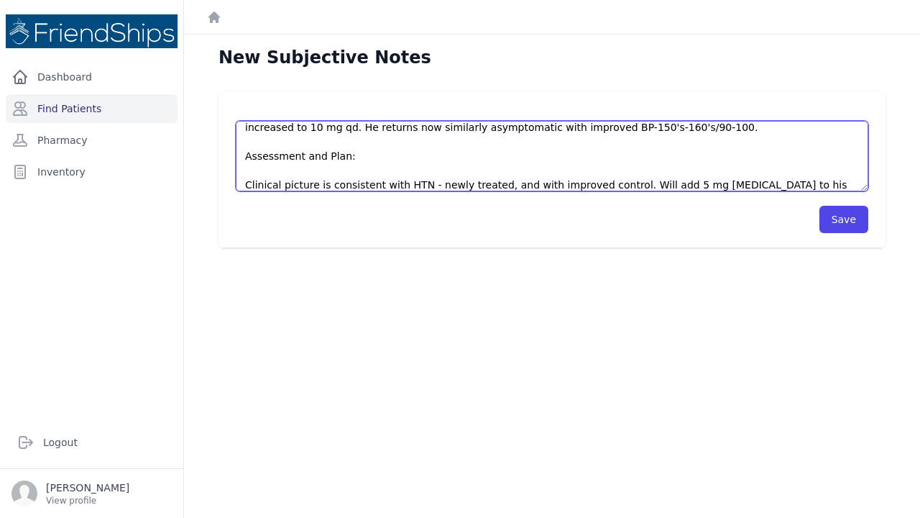
scroll to position [58, 0]
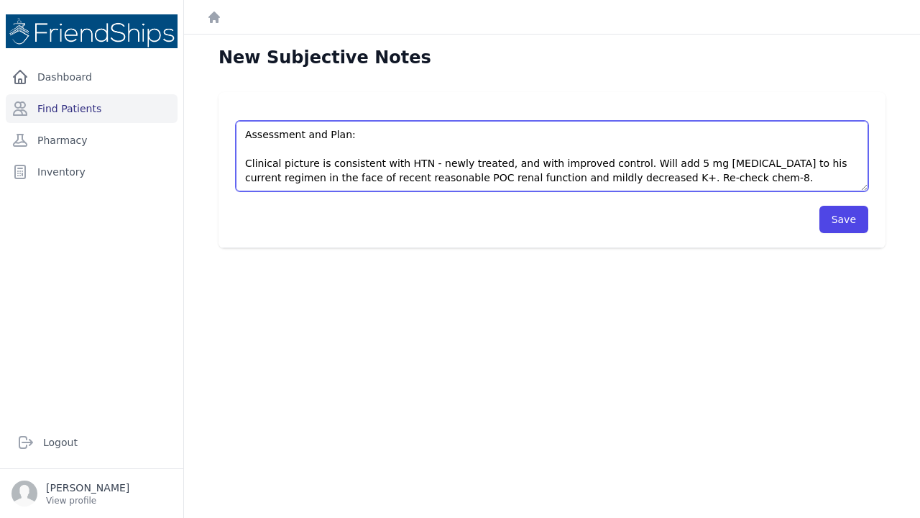
click at [400, 163] on textarea "Please see note from last week when patient previously presented with elevated …" at bounding box center [552, 156] width 633 height 70
click at [329, 162] on textarea "Please see note from last week when patient previously presented with elevated …" at bounding box center [552, 156] width 633 height 70
click at [426, 161] on textarea "Please see note from last week when patient previously presented with elevated …" at bounding box center [552, 156] width 633 height 70
type textarea "Please see note from last week when patient previously presented with elevated …"
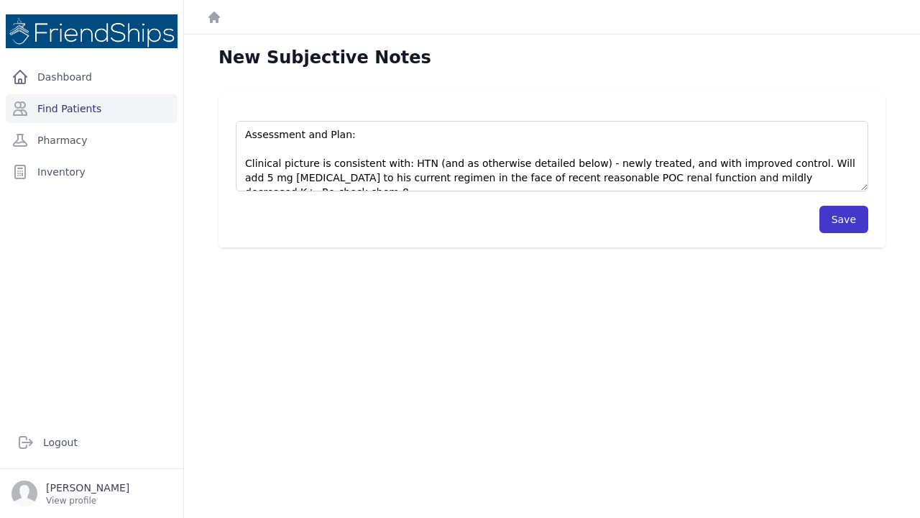
click at [847, 220] on button "Save" at bounding box center [843, 219] width 49 height 27
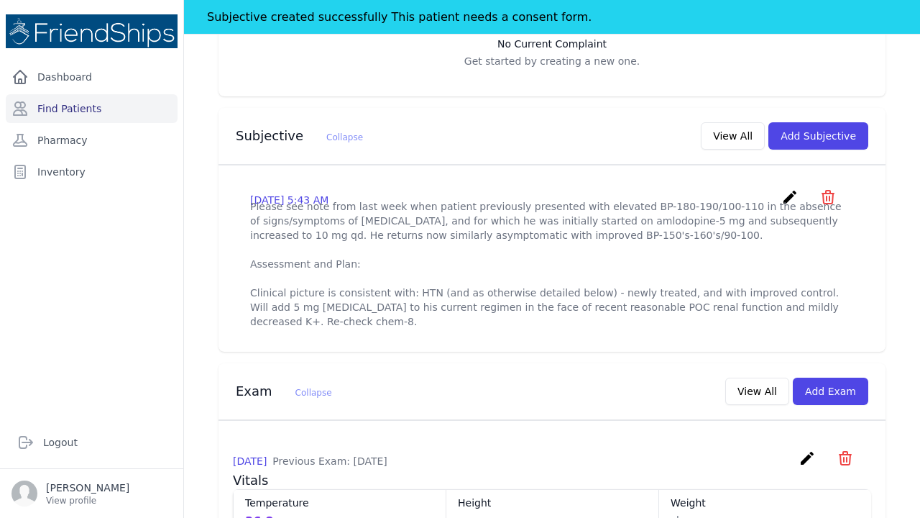
scroll to position [431, 0]
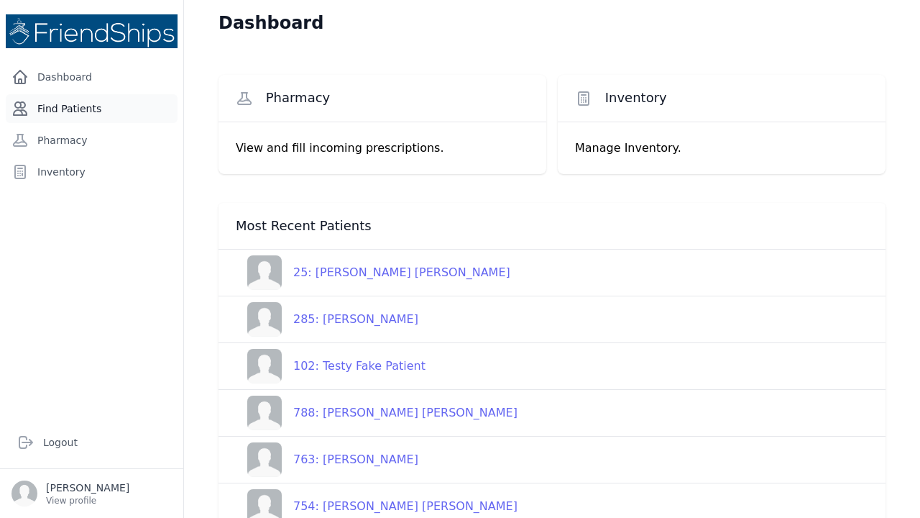
click at [86, 103] on link "Find Patients" at bounding box center [92, 108] width 172 height 29
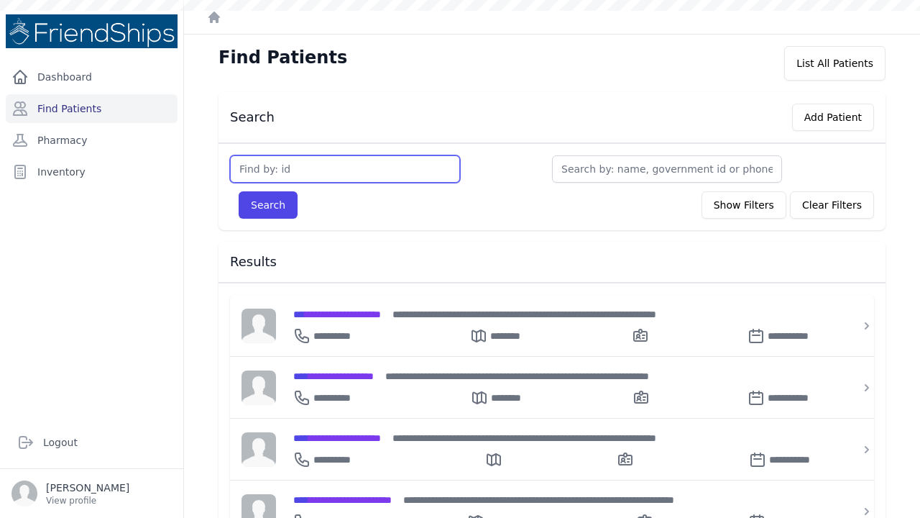
click at [257, 169] on input "text" at bounding box center [345, 168] width 230 height 27
type input "25"
click at [267, 205] on button "Search" at bounding box center [268, 204] width 59 height 27
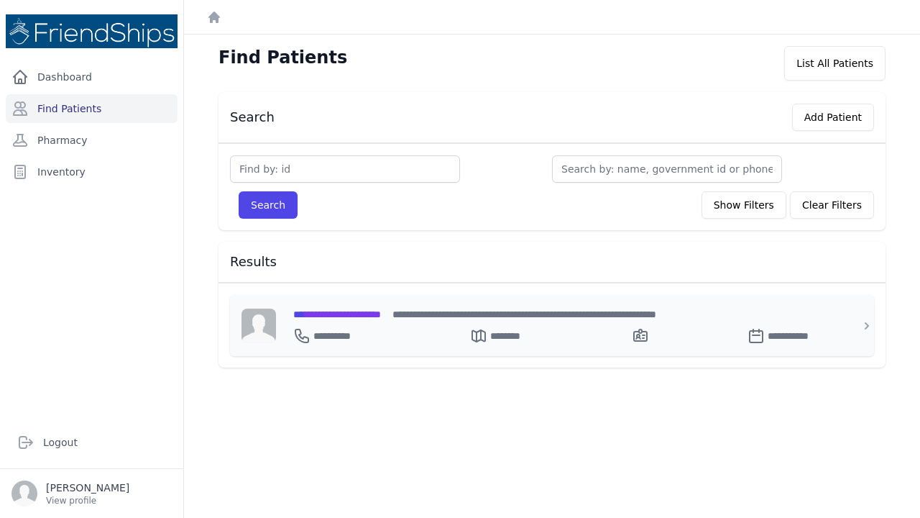
click at [322, 311] on span "**********" at bounding box center [337, 314] width 88 height 10
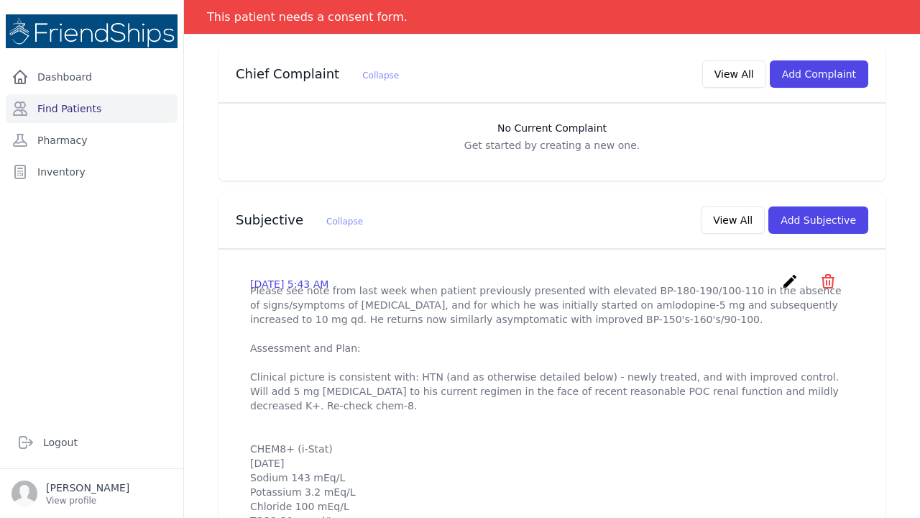
scroll to position [310, 0]
click at [794, 271] on icon "create" at bounding box center [789, 279] width 17 height 17
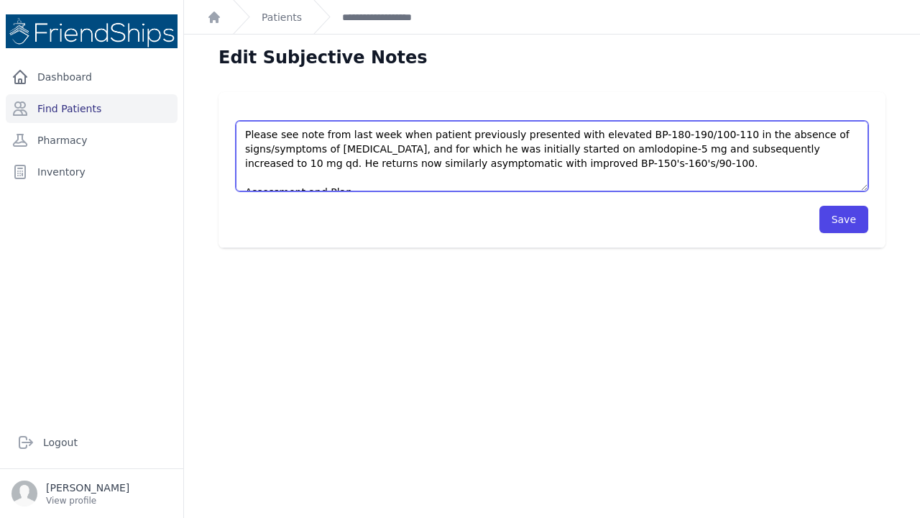
click at [345, 134] on textarea "Please see note from last week when patient previously presented with elevated …" at bounding box center [552, 156] width 633 height 70
click at [383, 134] on textarea "Please see note from last week when patient previously presented with elevated …" at bounding box center [552, 156] width 633 height 70
click at [418, 134] on textarea "Please see note from last week when patient previously presented with elevated …" at bounding box center [552, 156] width 633 height 70
click at [693, 133] on textarea "Please see note from last week when patient previously presented with elevated …" at bounding box center [552, 156] width 633 height 70
click at [364, 157] on textarea "Please see note from last week when patient previously presented with elevated …" at bounding box center [552, 156] width 633 height 70
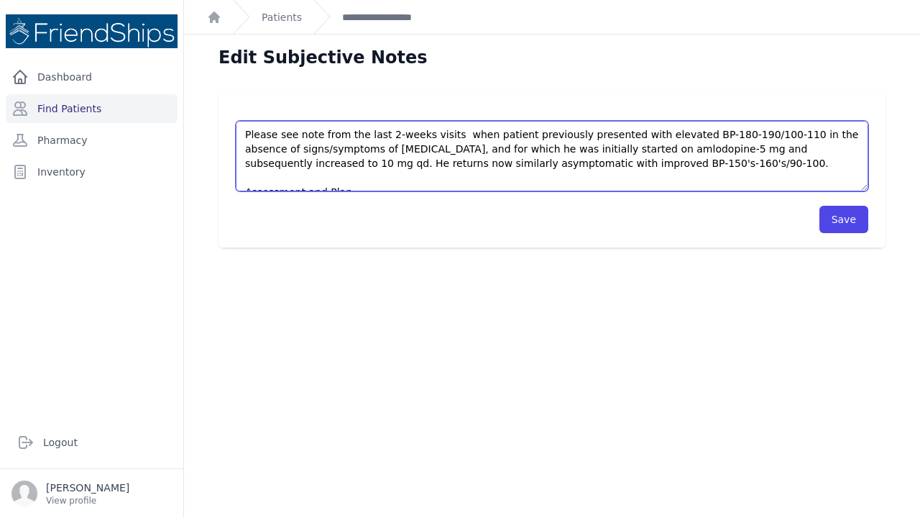
click at [362, 160] on textarea "Please see note from last week when patient previously presented with elevated …" at bounding box center [552, 156] width 633 height 70
click at [474, 165] on textarea "Please see note from last week when patient previously presented with elevated …" at bounding box center [552, 156] width 633 height 70
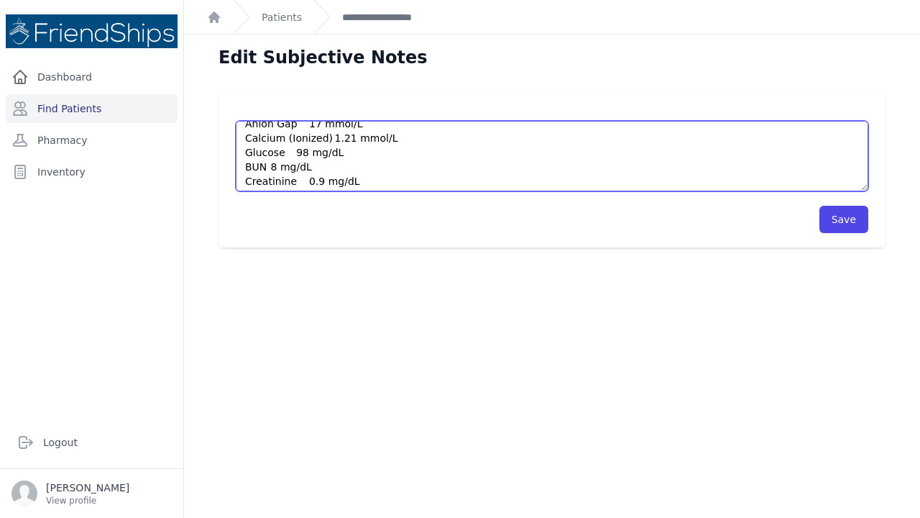
scroll to position [276, 0]
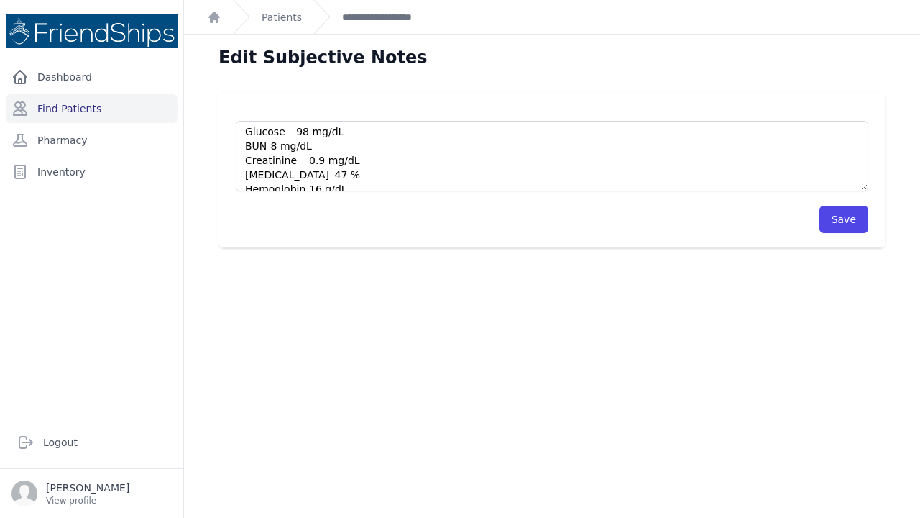
click at [440, 214] on div "Save" at bounding box center [552, 219] width 633 height 27
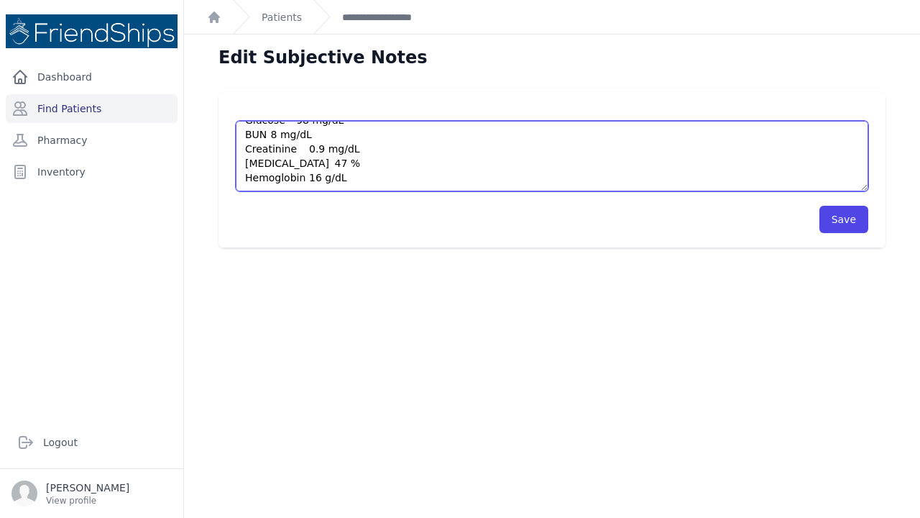
click at [399, 166] on textarea "Please see note from last week when patient previously presented with elevated …" at bounding box center [552, 156] width 633 height 70
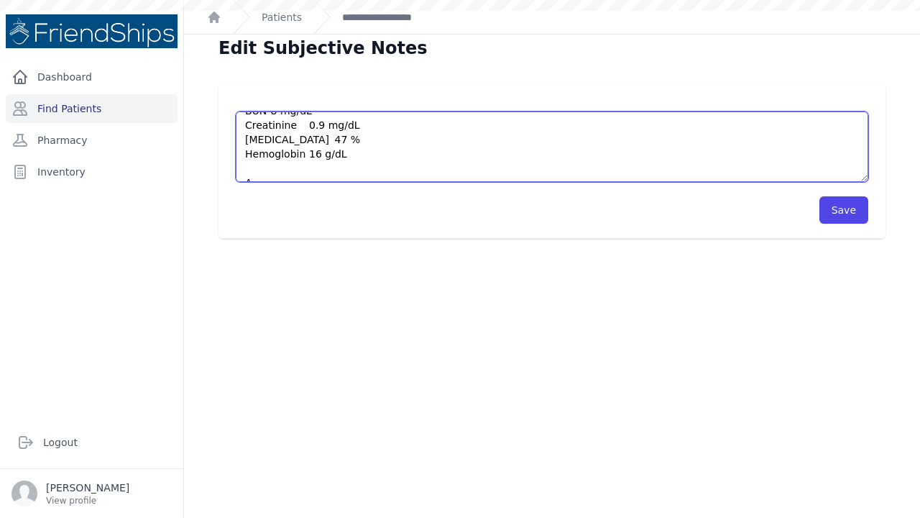
click at [259, 165] on textarea "Please see note from last week when patient previously presented with elevated …" at bounding box center [552, 146] width 633 height 70
type textarea "Please see note from the last 2-weeks visits when patient previously presented …"
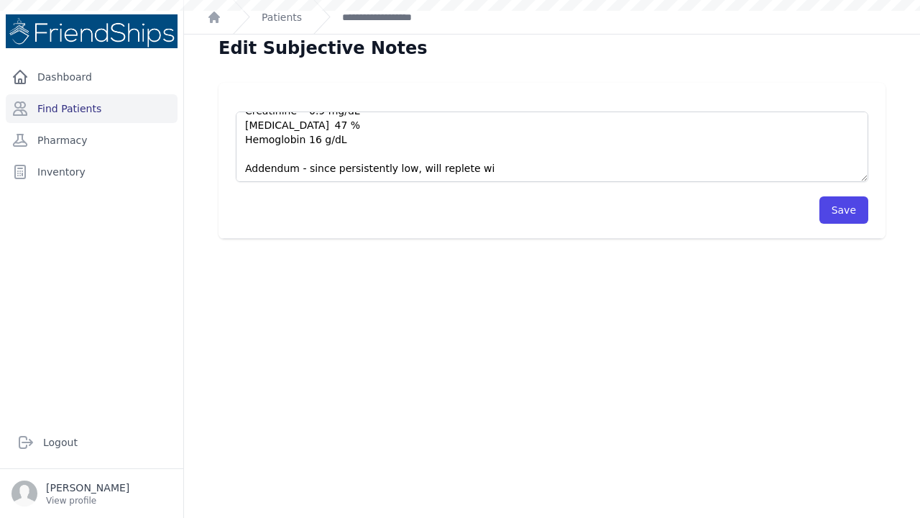
scroll to position [35, 0]
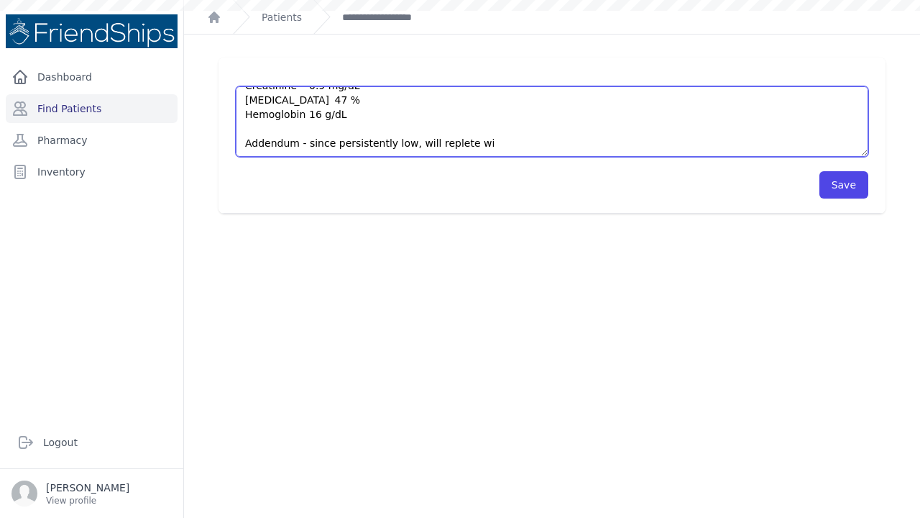
click at [488, 129] on textarea "Please see note from last week when patient previously presented with elevated …" at bounding box center [552, 121] width 633 height 70
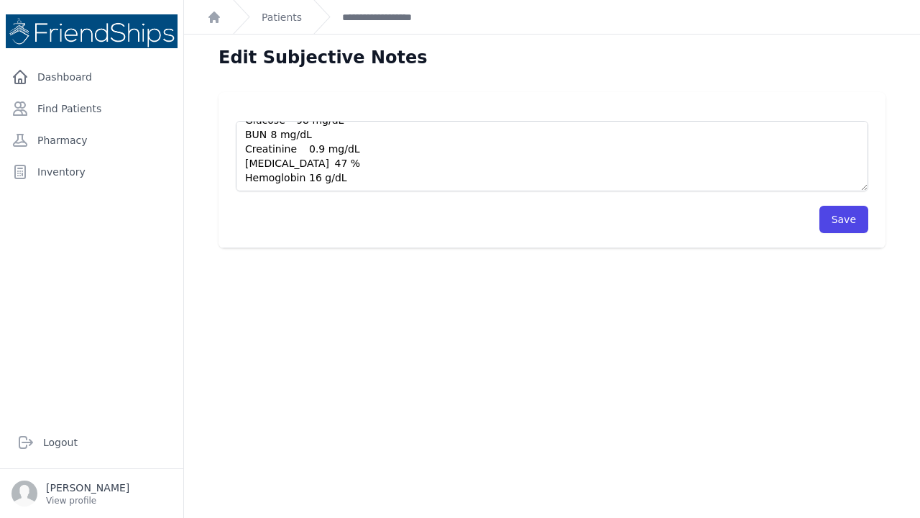
scroll to position [302, 0]
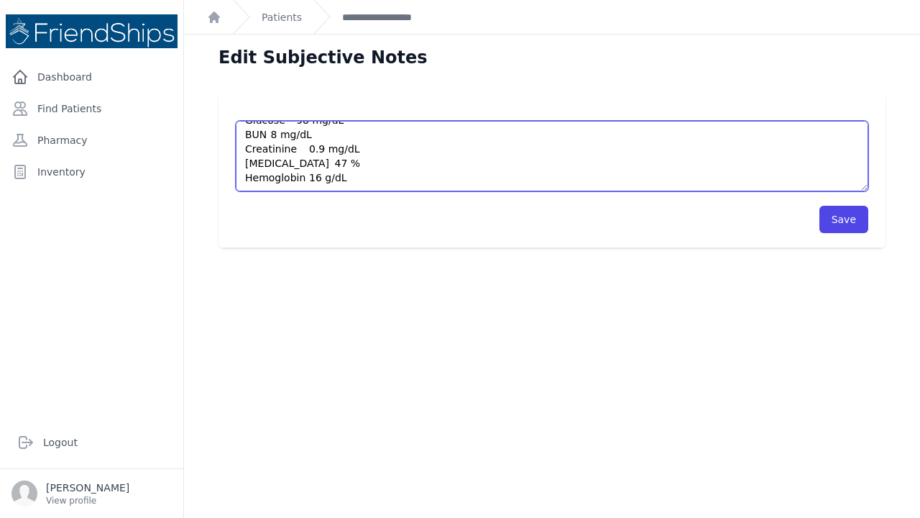
click at [311, 178] on textarea "Please see note from the last 2-weeks visits when patient previously presented …" at bounding box center [552, 156] width 633 height 70
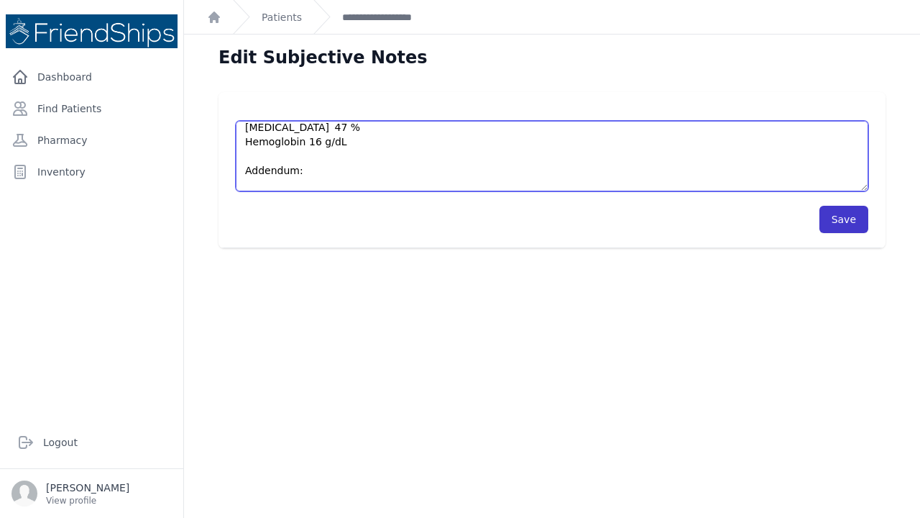
type textarea "Please see note from the last 2-weeks visits when patient previously presented …"
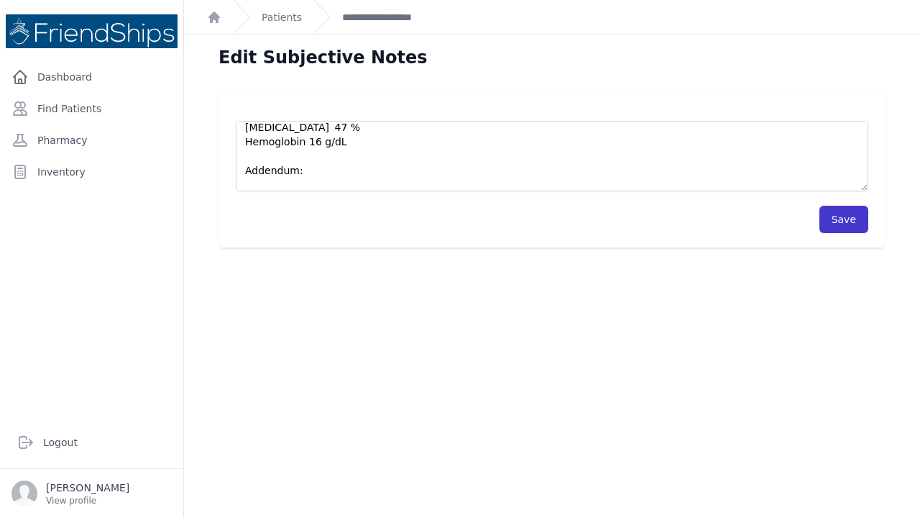
click at [842, 218] on button "Save" at bounding box center [843, 219] width 49 height 27
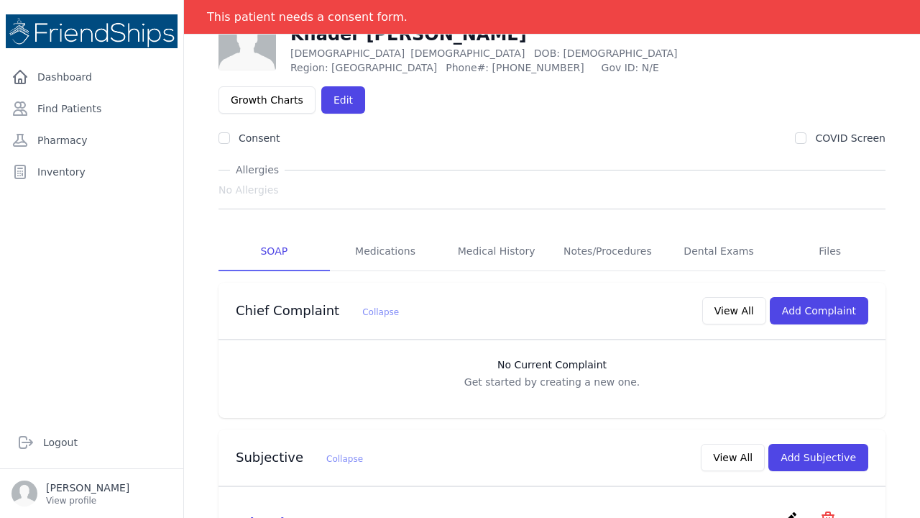
scroll to position [101, 0]
